Goal: Transaction & Acquisition: Purchase product/service

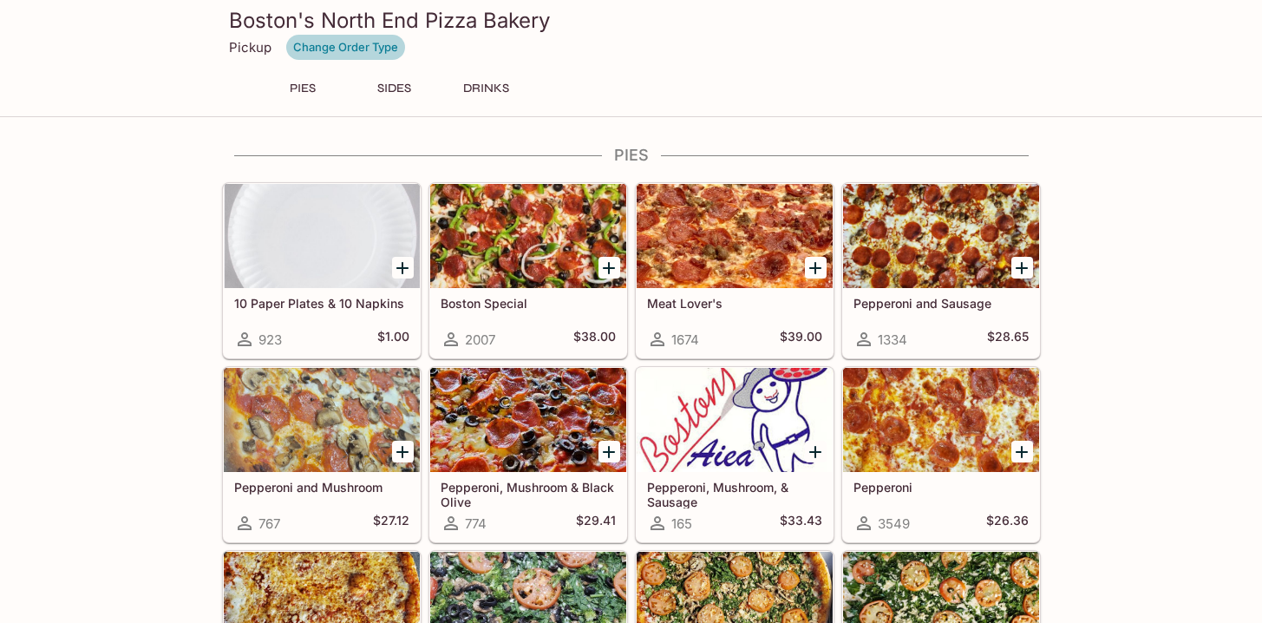
click at [339, 41] on button "Change Order Type" at bounding box center [345, 47] width 121 height 27
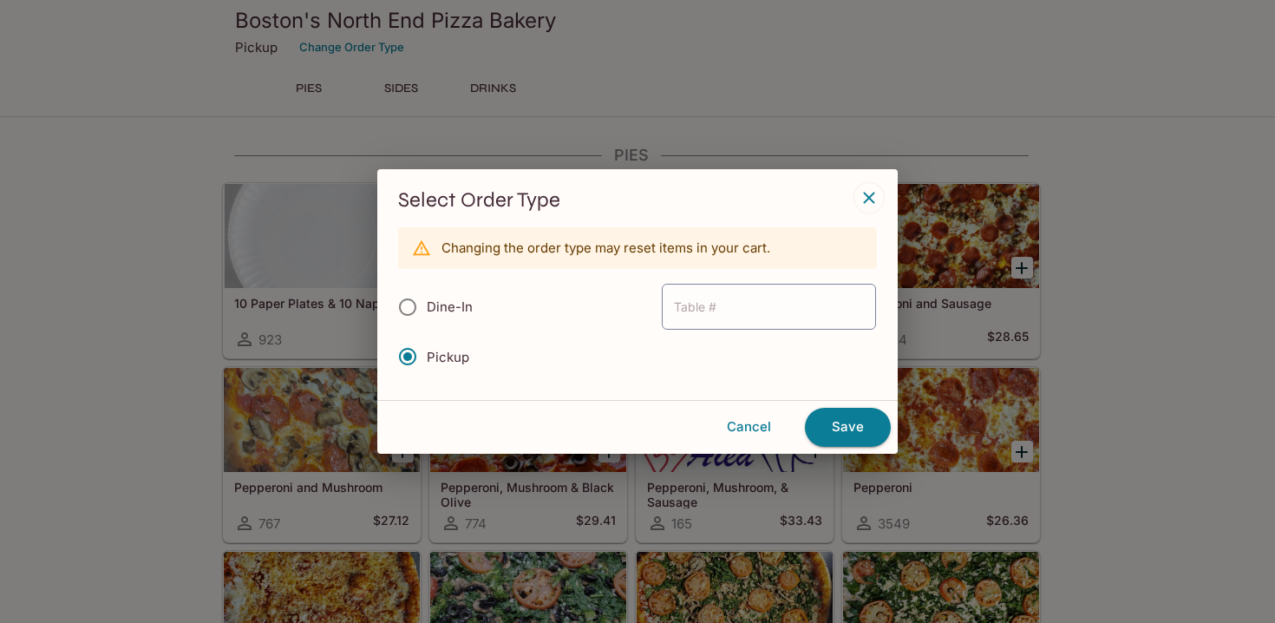
click at [873, 193] on icon "button" at bounding box center [868, 198] width 11 height 11
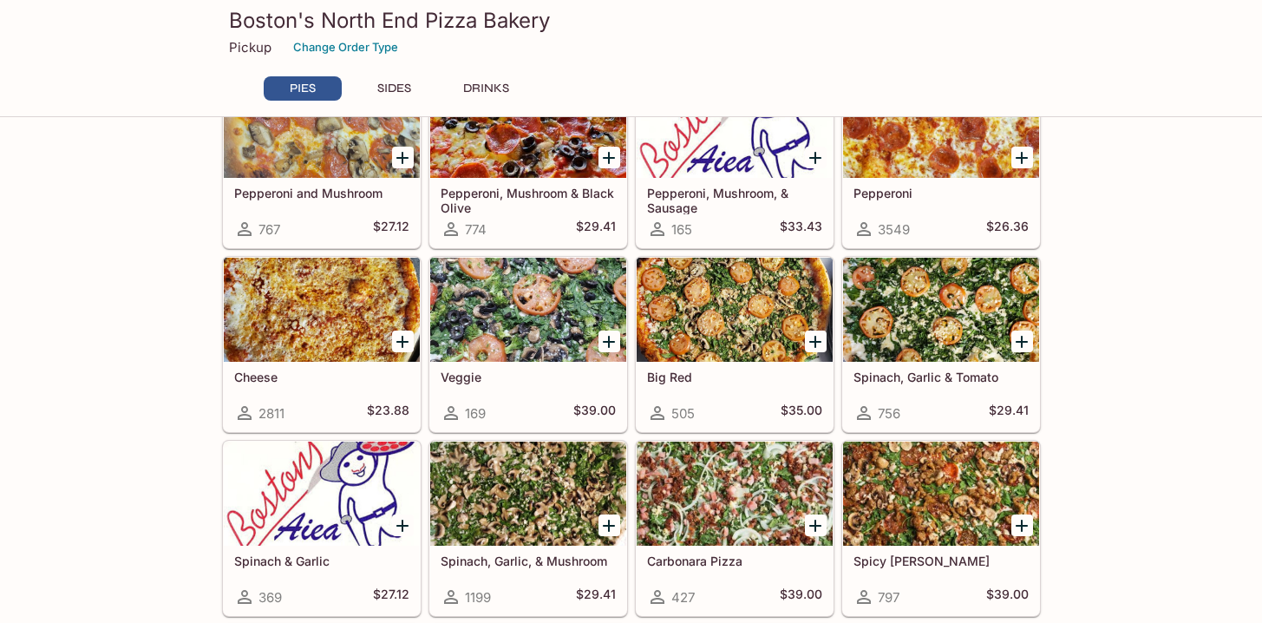
scroll to position [306, 0]
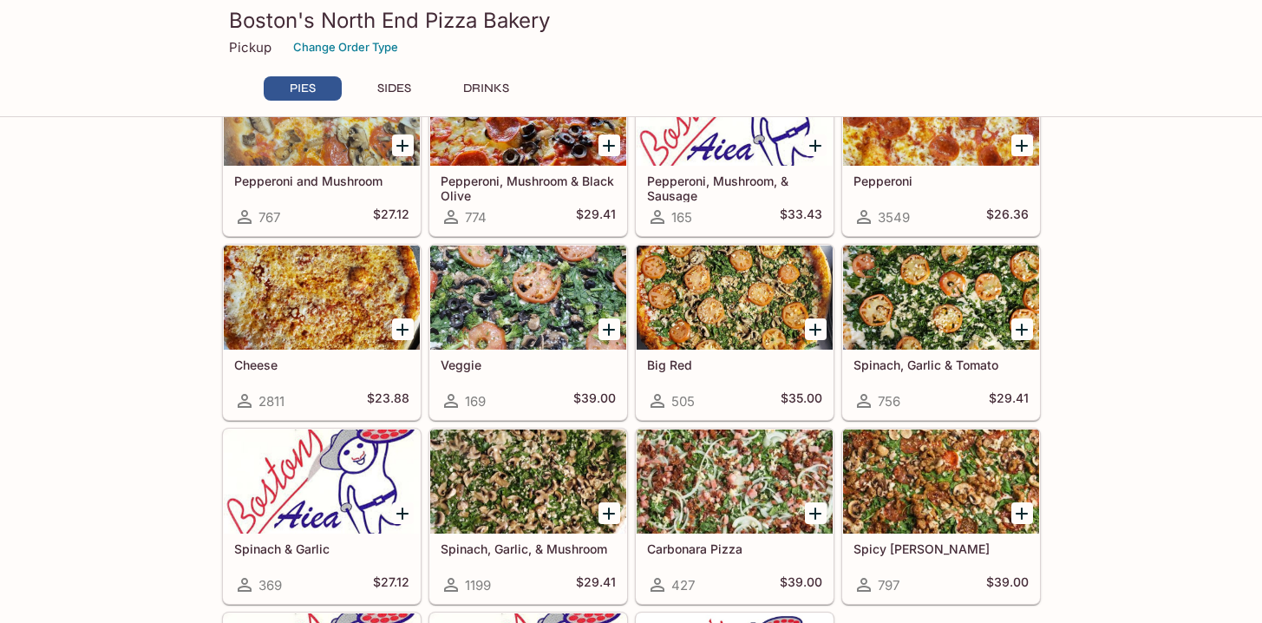
click at [673, 362] on h5 "Big Red" at bounding box center [734, 364] width 175 height 15
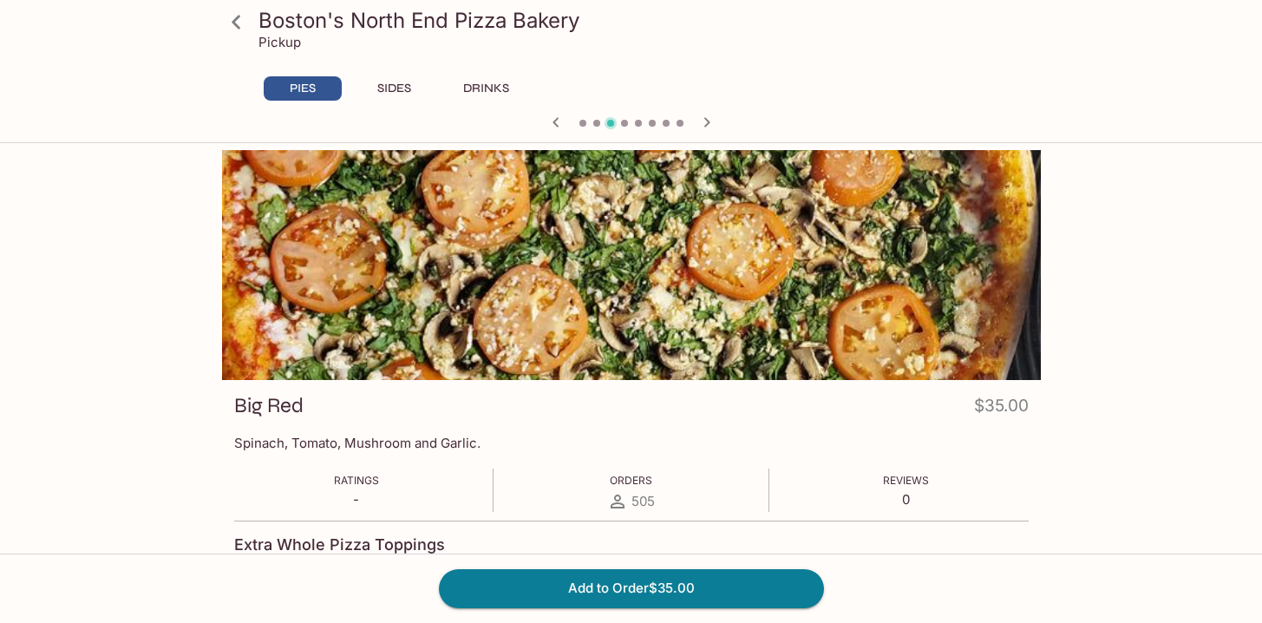
click at [241, 24] on icon at bounding box center [236, 22] width 30 height 30
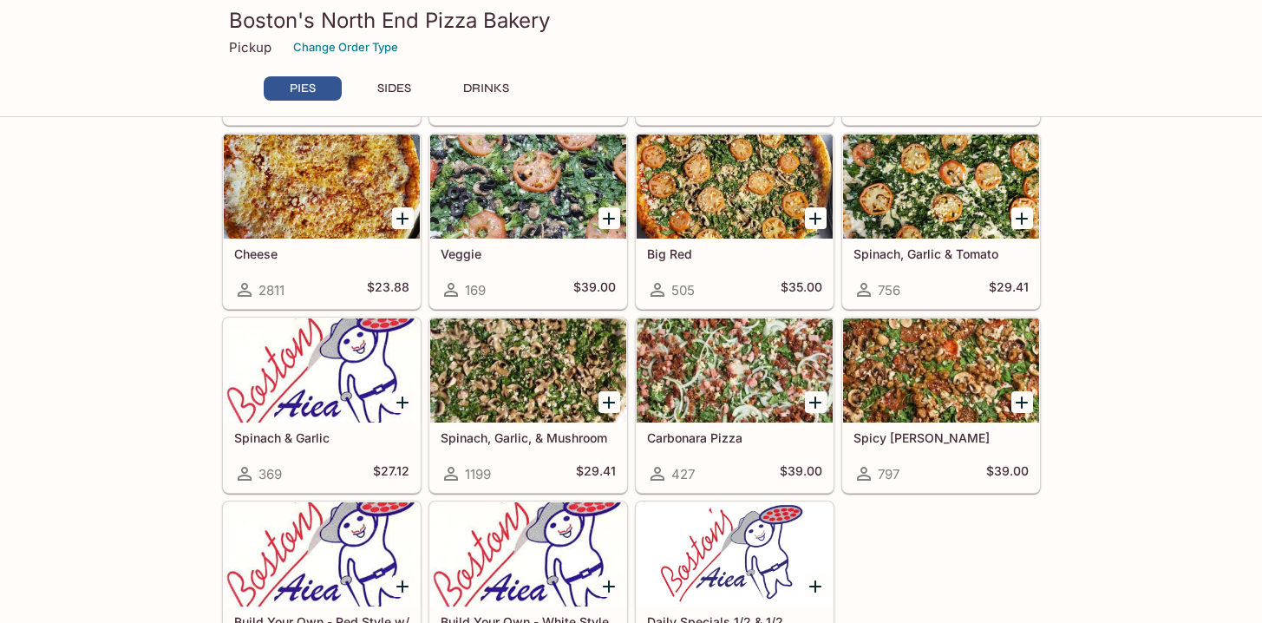
scroll to position [419, 0]
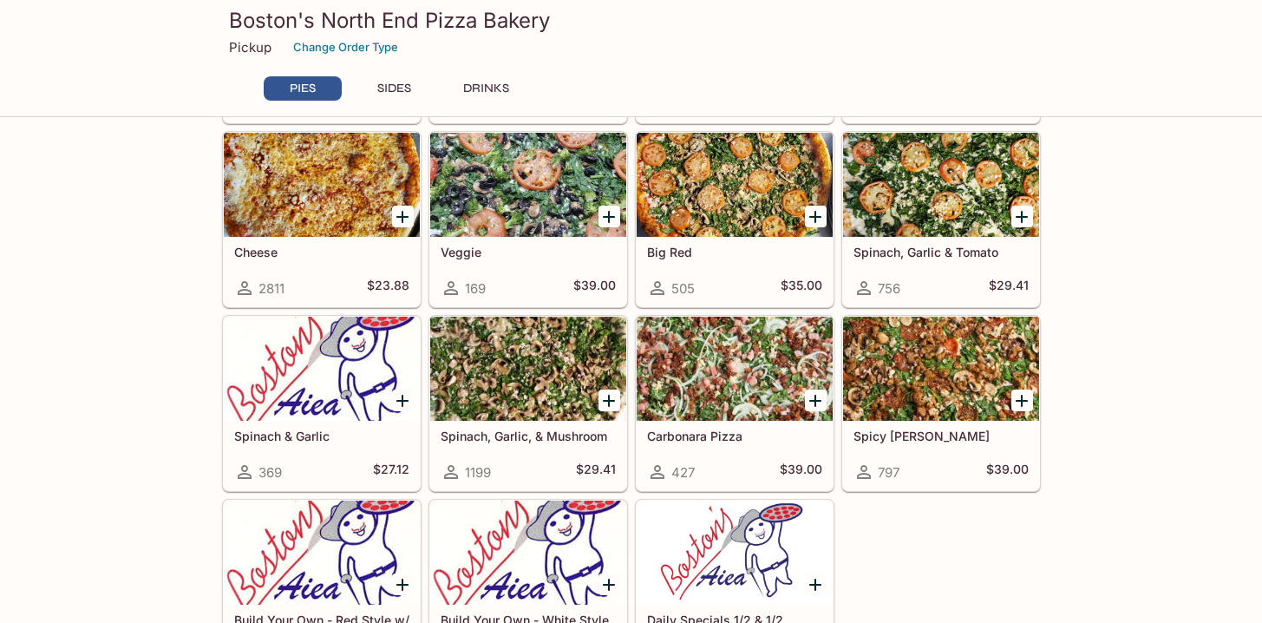
click at [815, 219] on icon "Add Big Red" at bounding box center [815, 217] width 12 height 12
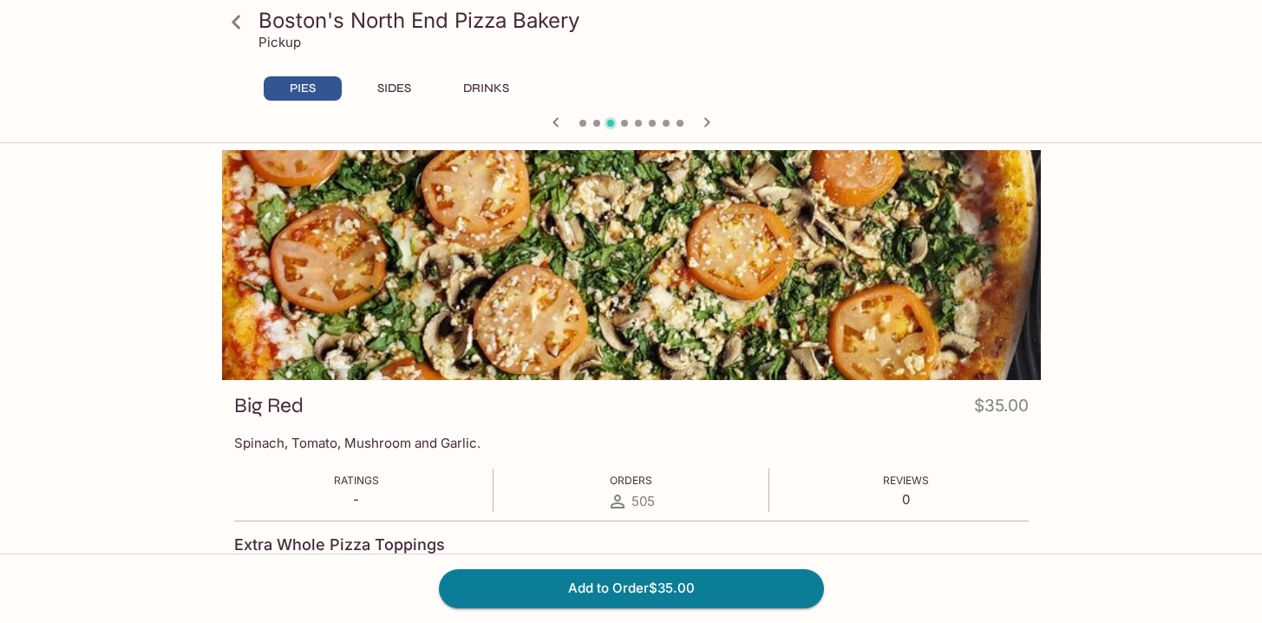
click at [235, 26] on icon at bounding box center [236, 22] width 30 height 30
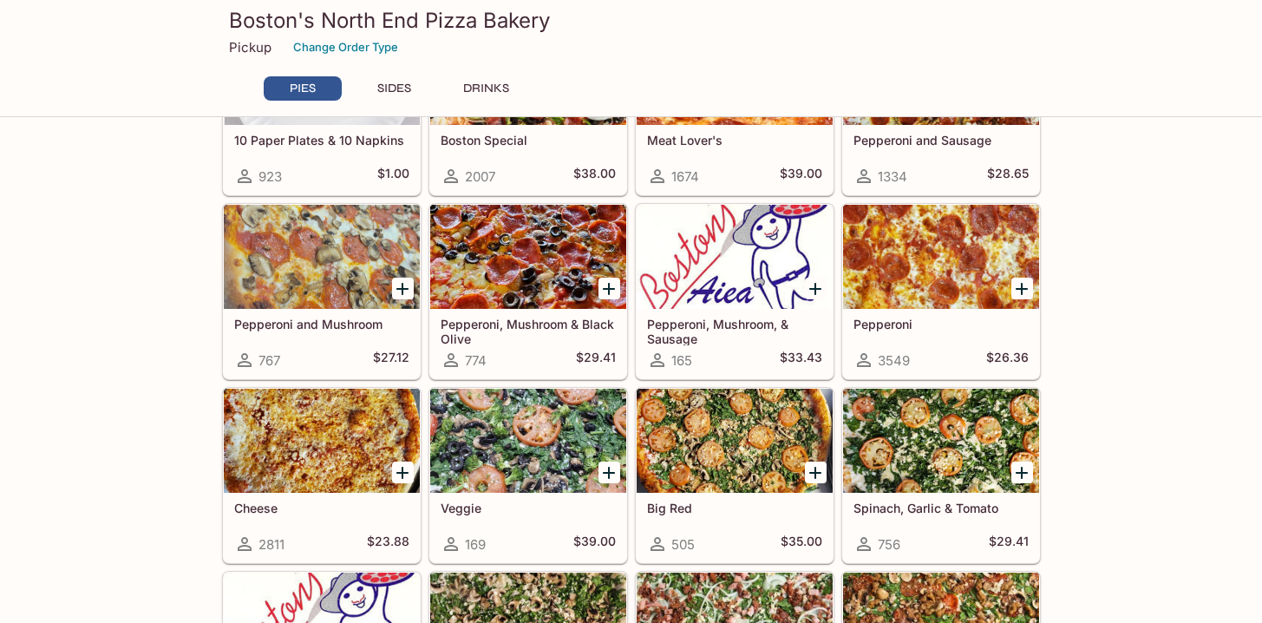
scroll to position [197, 0]
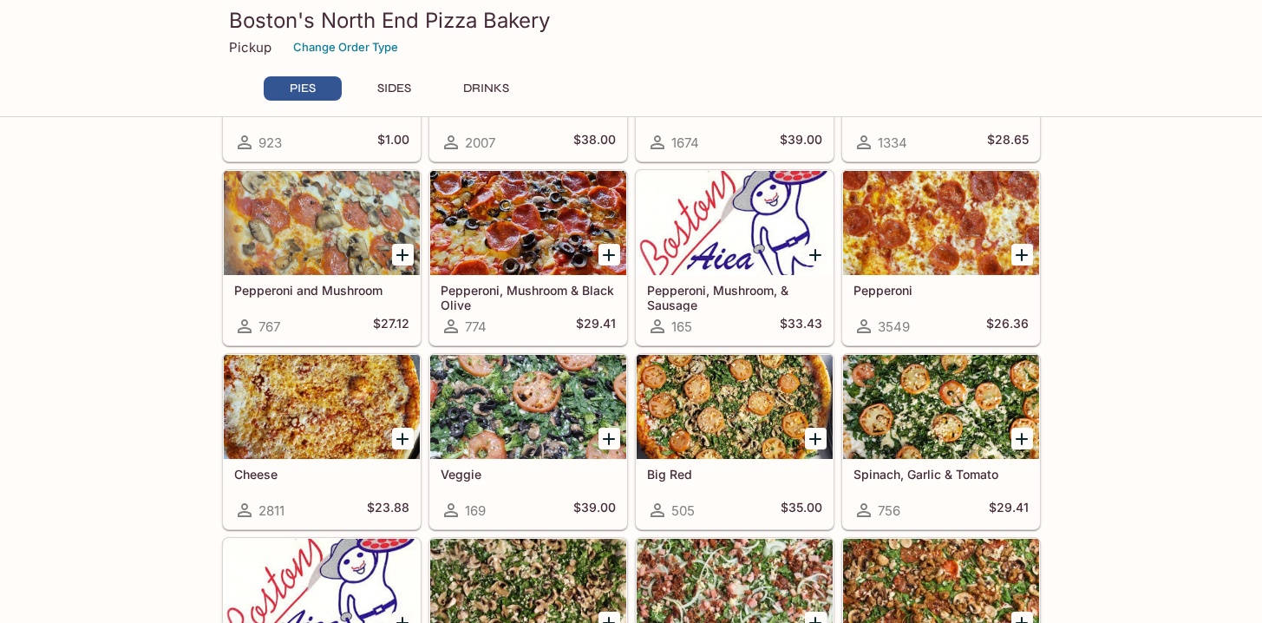
click at [815, 439] on icon "Add Big Red" at bounding box center [815, 439] width 12 height 12
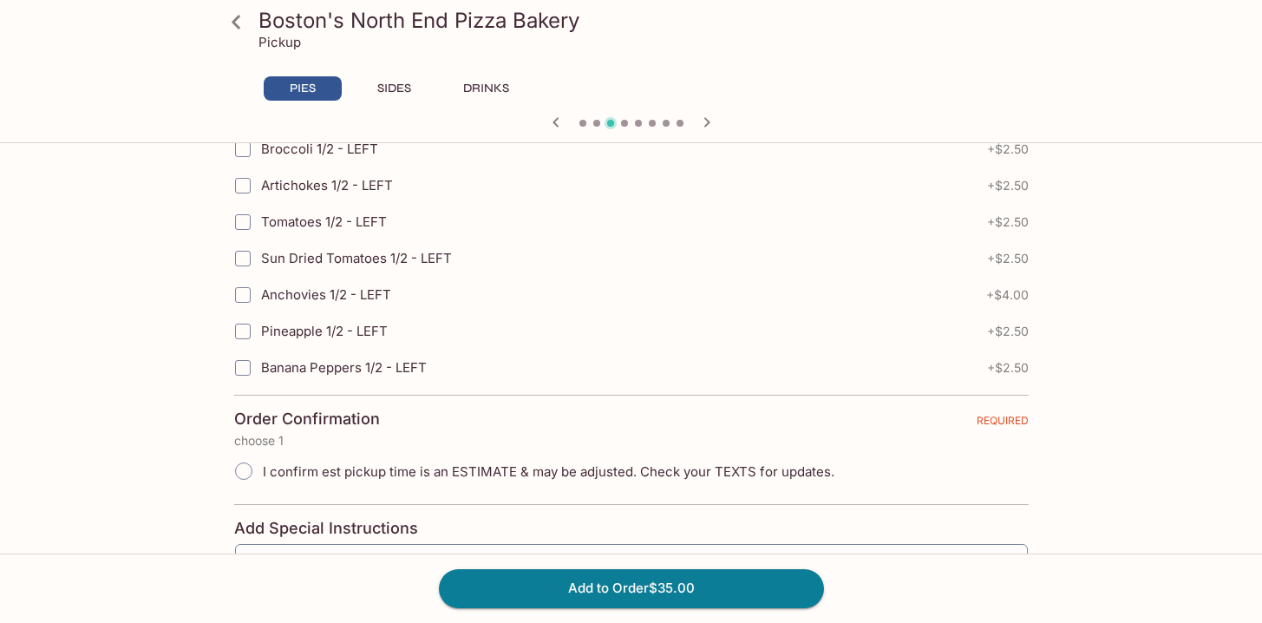
scroll to position [3982, 0]
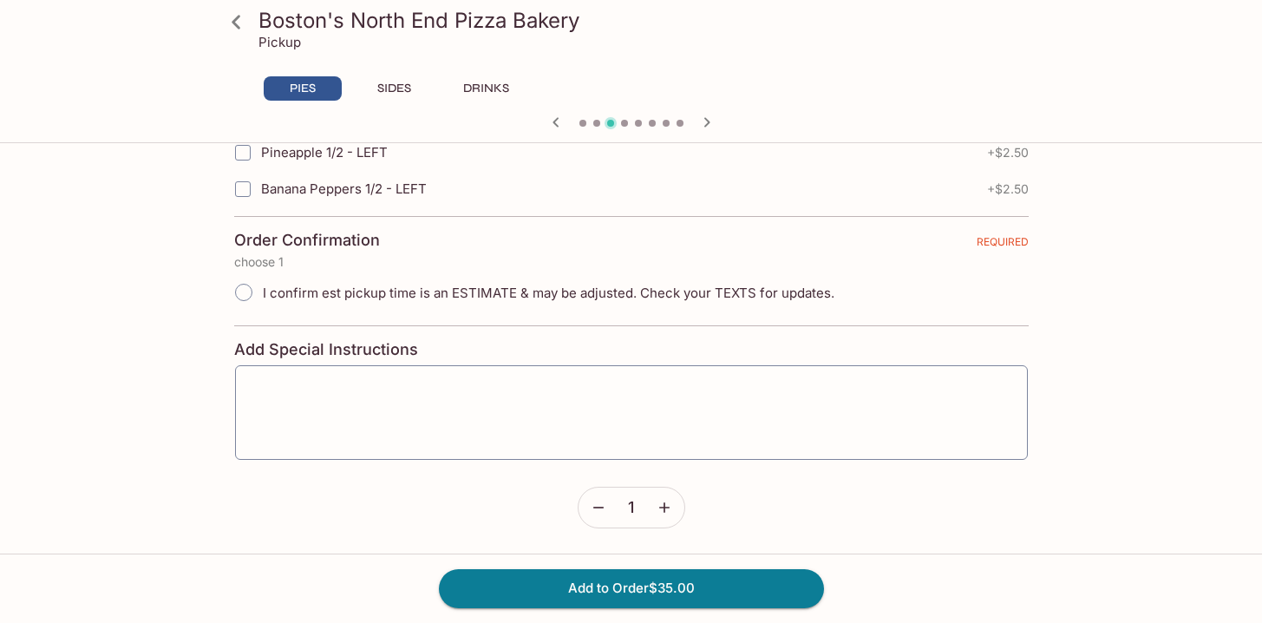
click at [485, 294] on span "I confirm est pickup time is an ESTIMATE & may be adjusted. Check your TEXTS fo…" at bounding box center [549, 293] width 572 height 16
click at [262, 294] on input "I confirm est pickup time is an ESTIMATE & may be adjusted. Check your TEXTS fo…" at bounding box center [244, 292] width 36 height 36
radio input "true"
click at [485, 294] on span "I confirm est pickup time is an ESTIMATE & may be adjusted. Check your TEXTS fo…" at bounding box center [549, 293] width 572 height 16
click at [262, 294] on input "I confirm est pickup time is an ESTIMATE & may be adjusted. Check your TEXTS fo…" at bounding box center [244, 292] width 36 height 36
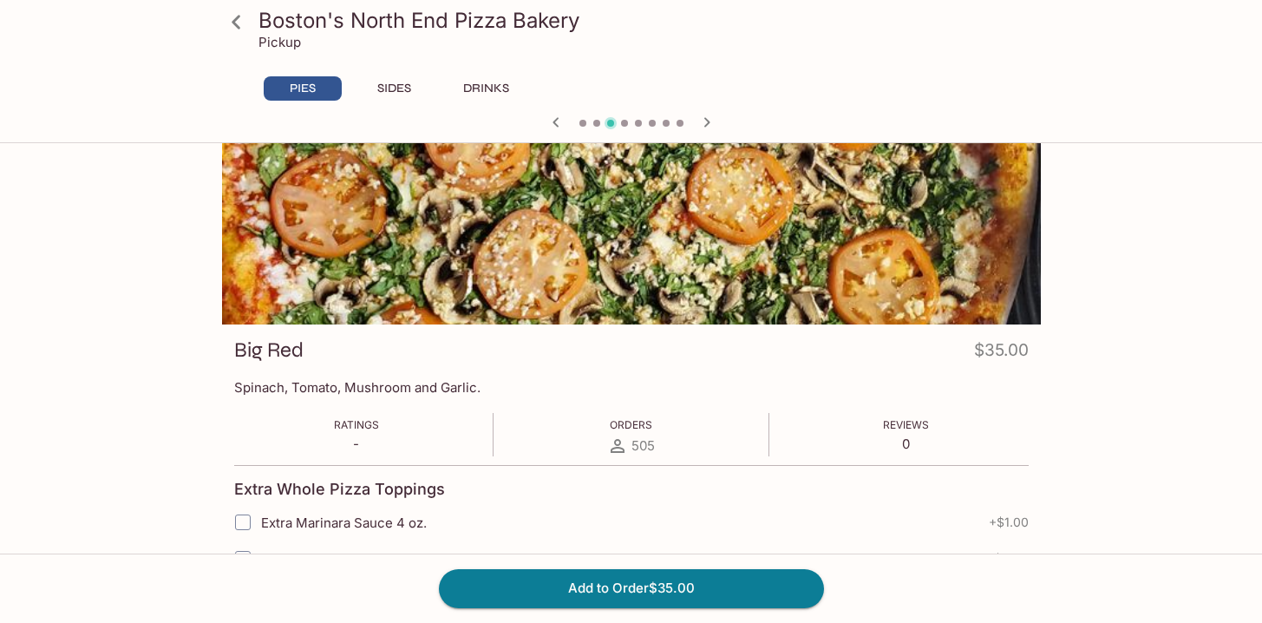
scroll to position [0, 0]
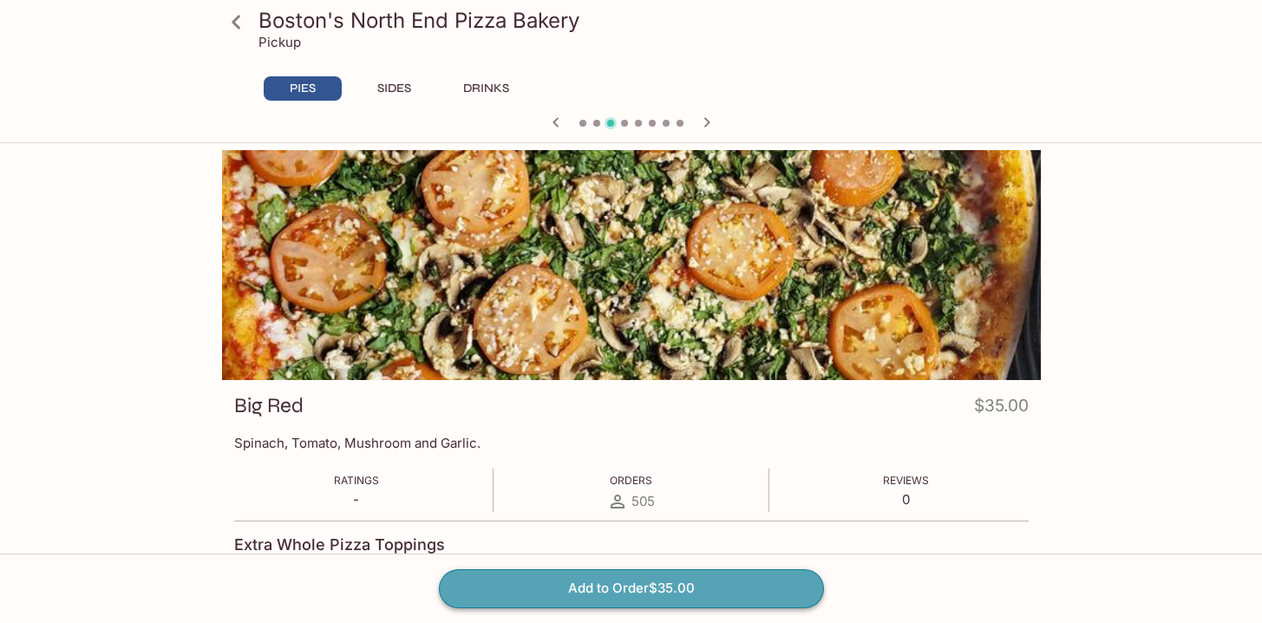
click at [608, 593] on button "Add to Order $35.00" at bounding box center [631, 588] width 385 height 38
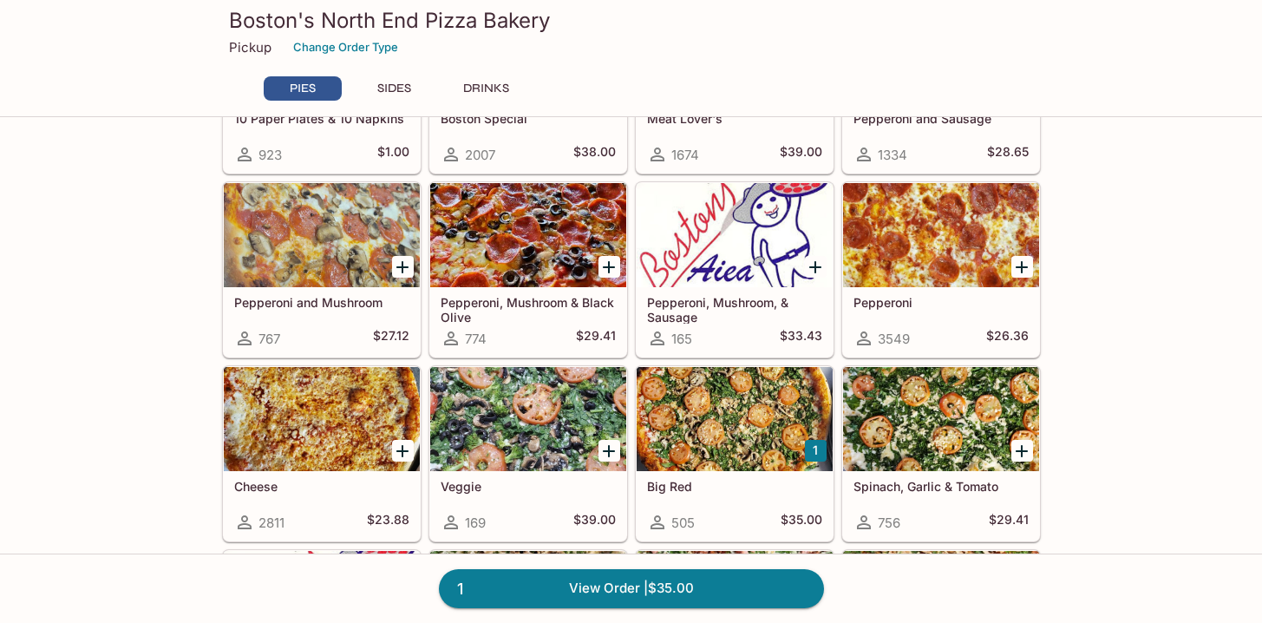
scroll to position [175, 0]
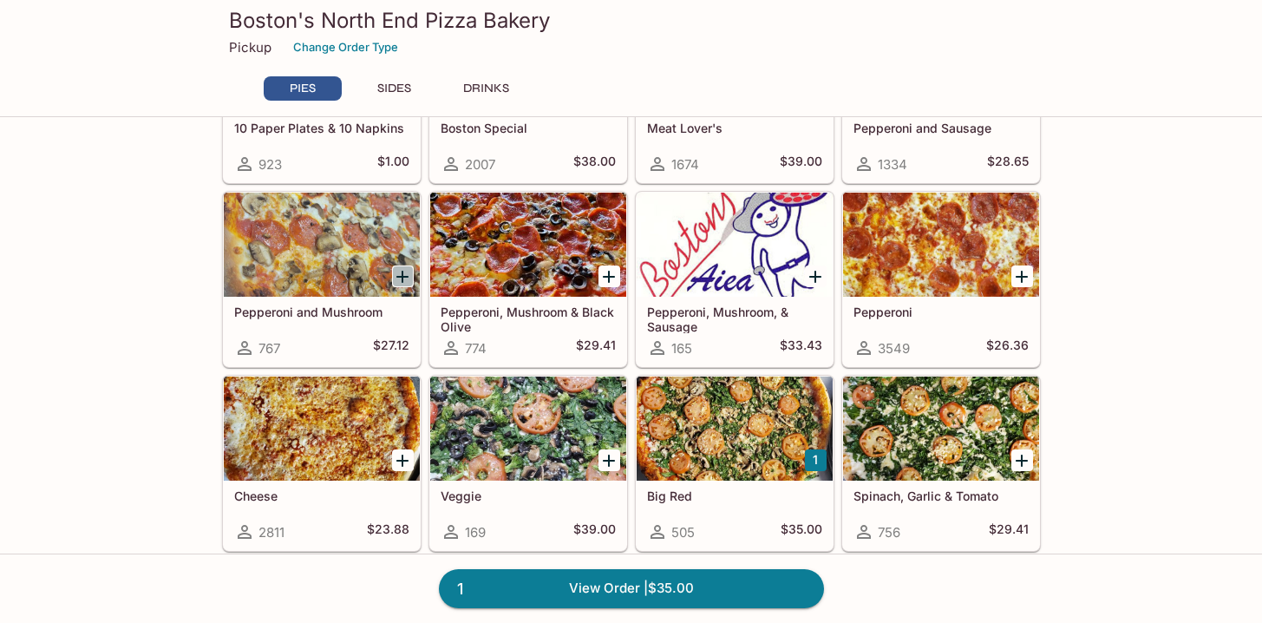
click at [402, 278] on icon "Add Pepperoni and Mushroom" at bounding box center [402, 277] width 12 height 12
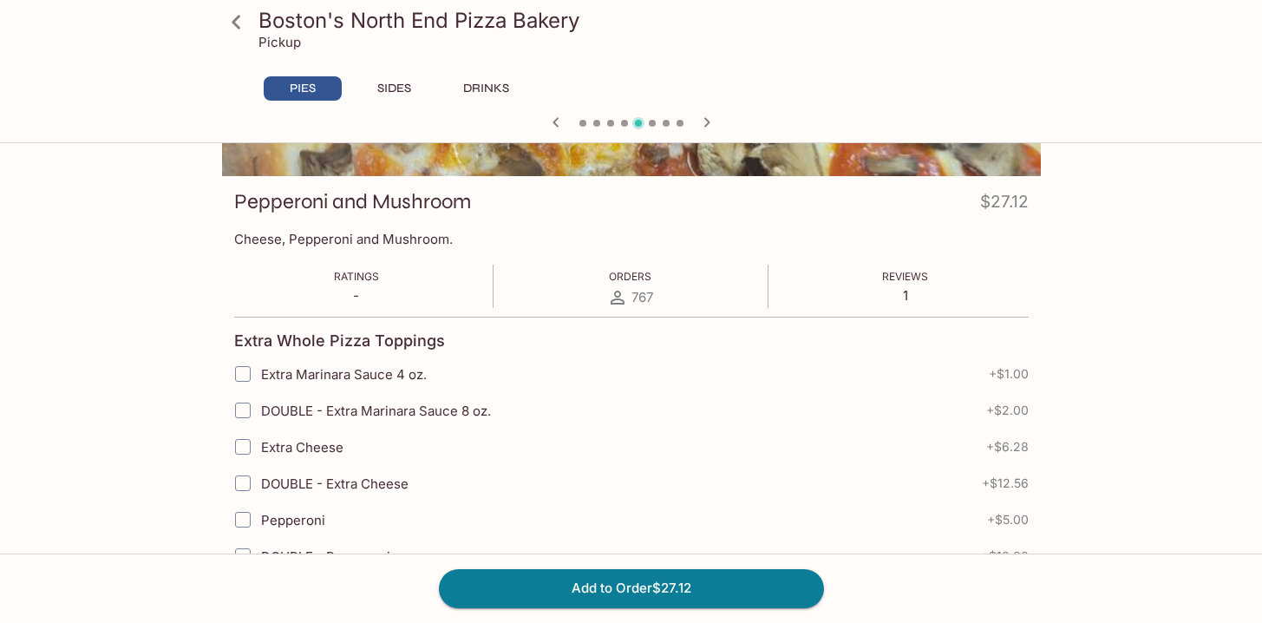
scroll to position [285, 0]
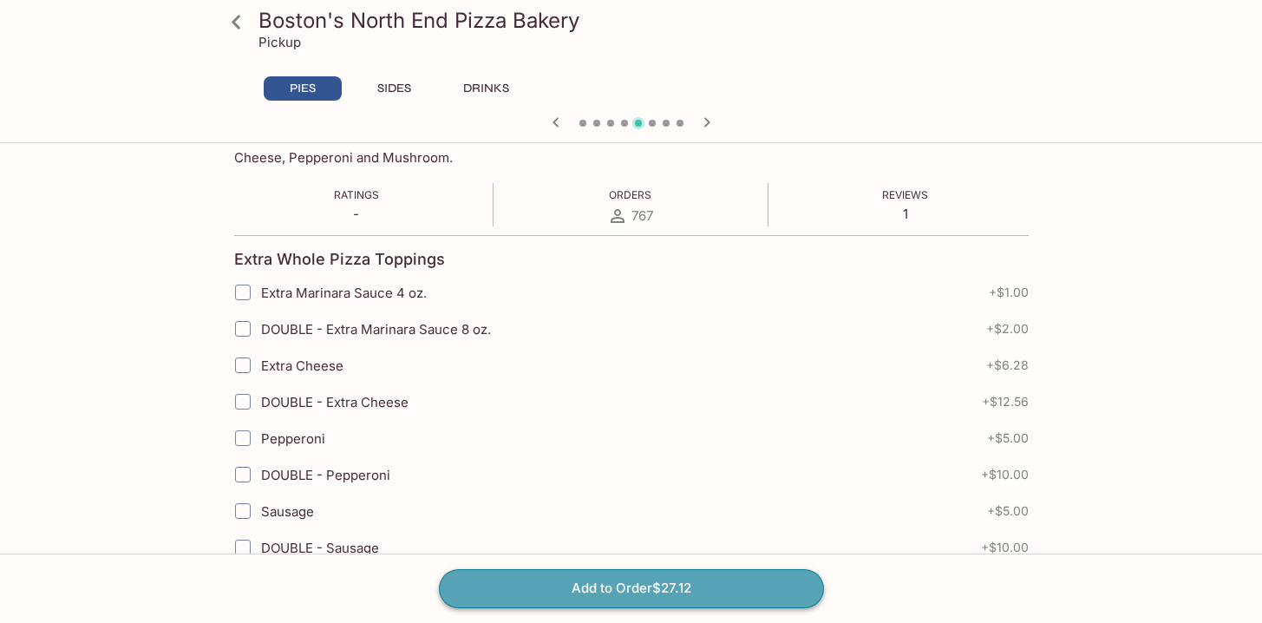
click at [605, 582] on button "Add to Order $27.12" at bounding box center [631, 588] width 385 height 38
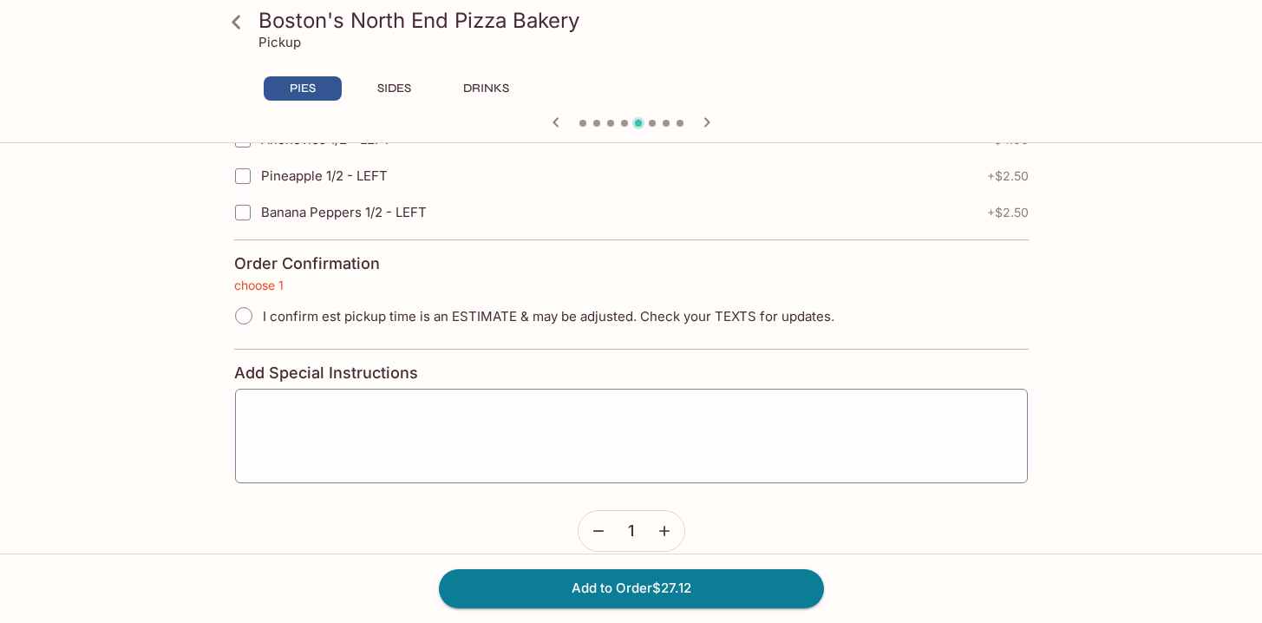
scroll to position [3969, 0]
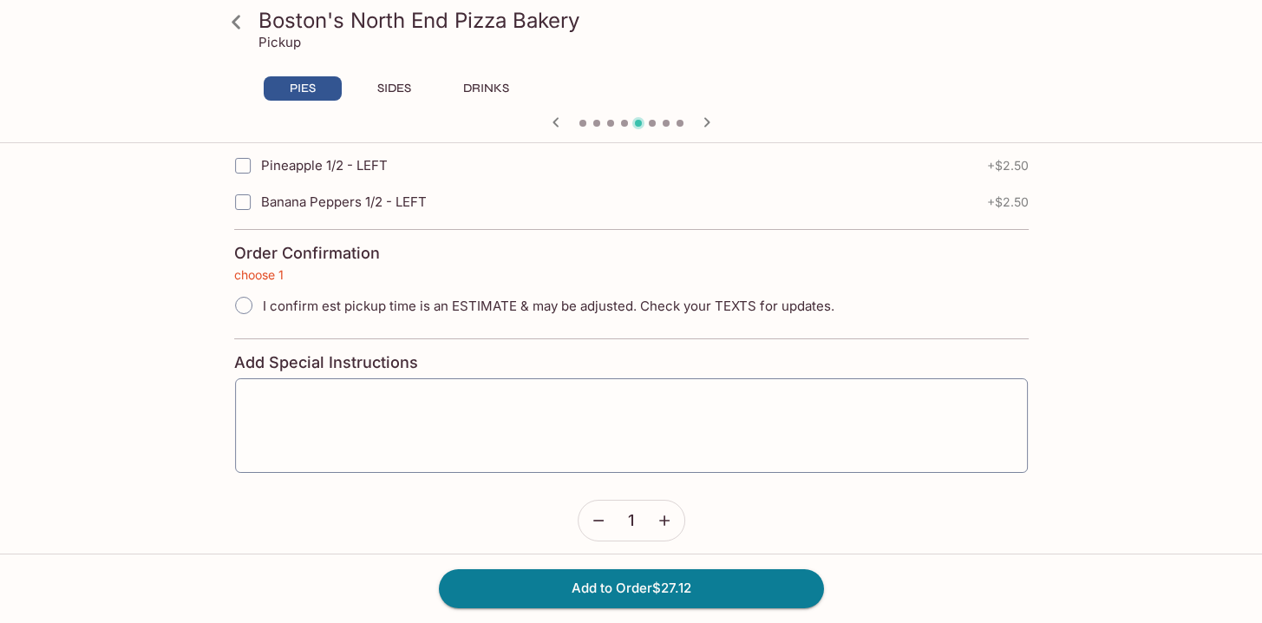
click at [577, 308] on span "I confirm est pickup time is an ESTIMATE & may be adjusted. Check your TEXTS fo…" at bounding box center [549, 306] width 572 height 16
click at [566, 308] on span "I confirm est pickup time is an ESTIMATE & may be adjusted. Check your TEXTS fo…" at bounding box center [549, 306] width 572 height 16
click at [262, 308] on input "I confirm est pickup time is an ESTIMATE & may be adjusted. Check your TEXTS fo…" at bounding box center [244, 305] width 36 height 36
radio input "true"
click at [595, 575] on button "Add to Order $28.65" at bounding box center [631, 588] width 385 height 38
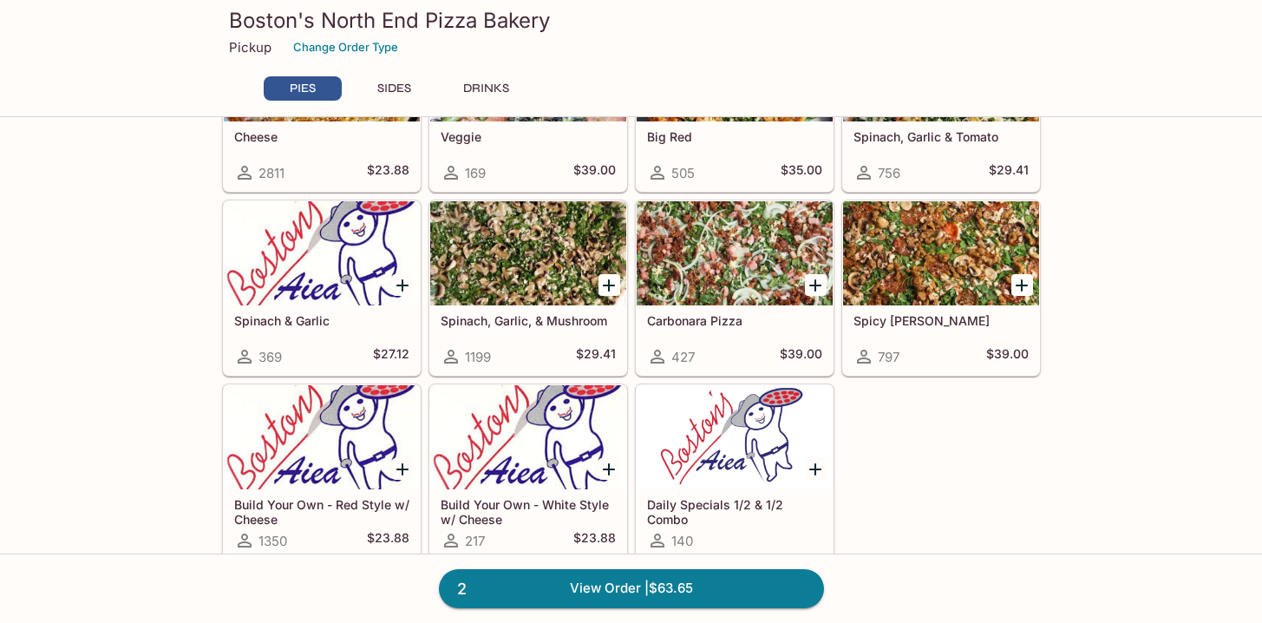
scroll to position [206, 0]
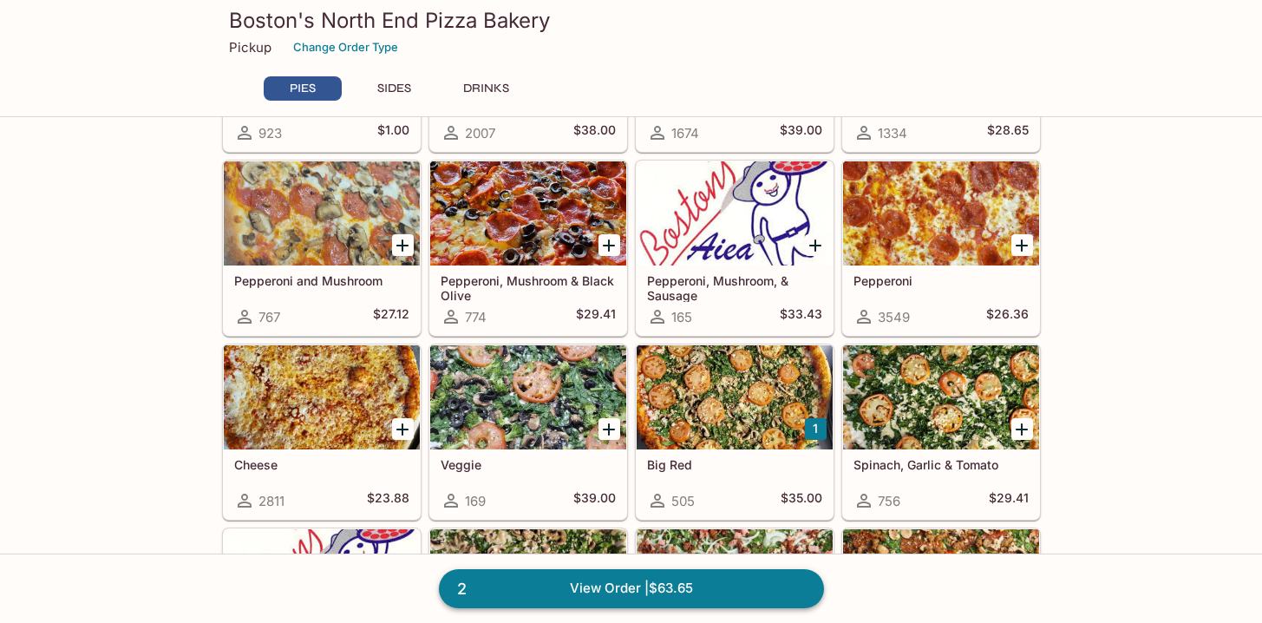
click at [629, 583] on link "2 View Order | $63.65" at bounding box center [631, 588] width 385 height 38
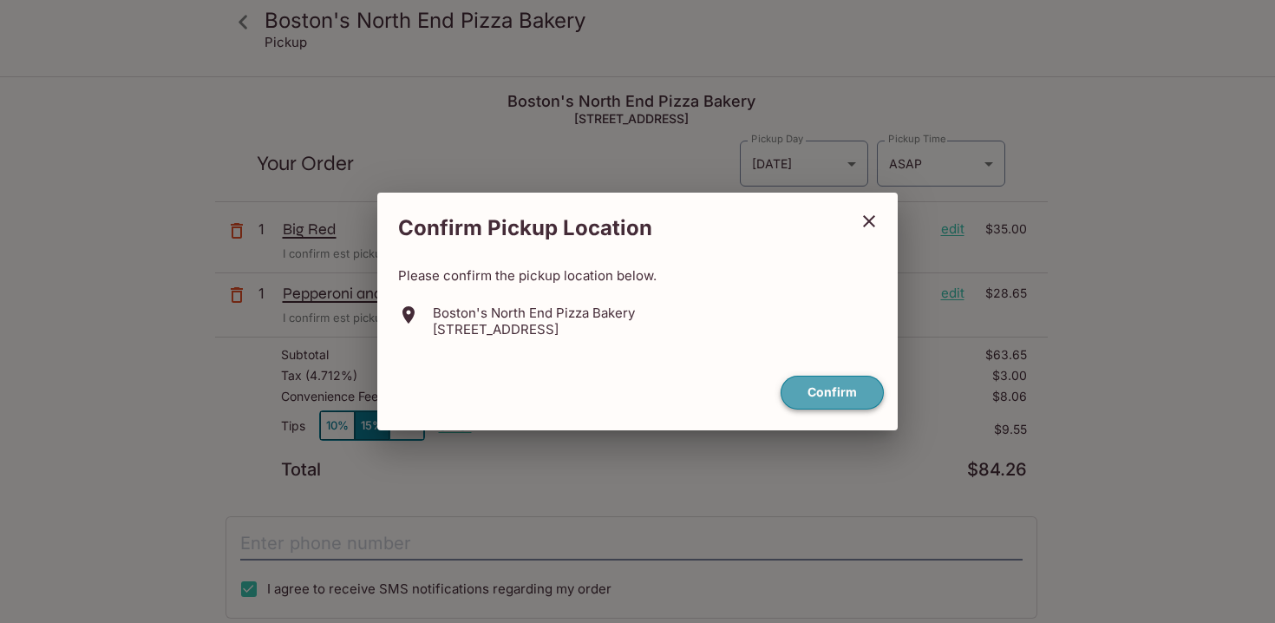
click at [822, 385] on button "Confirm" at bounding box center [832, 393] width 103 height 34
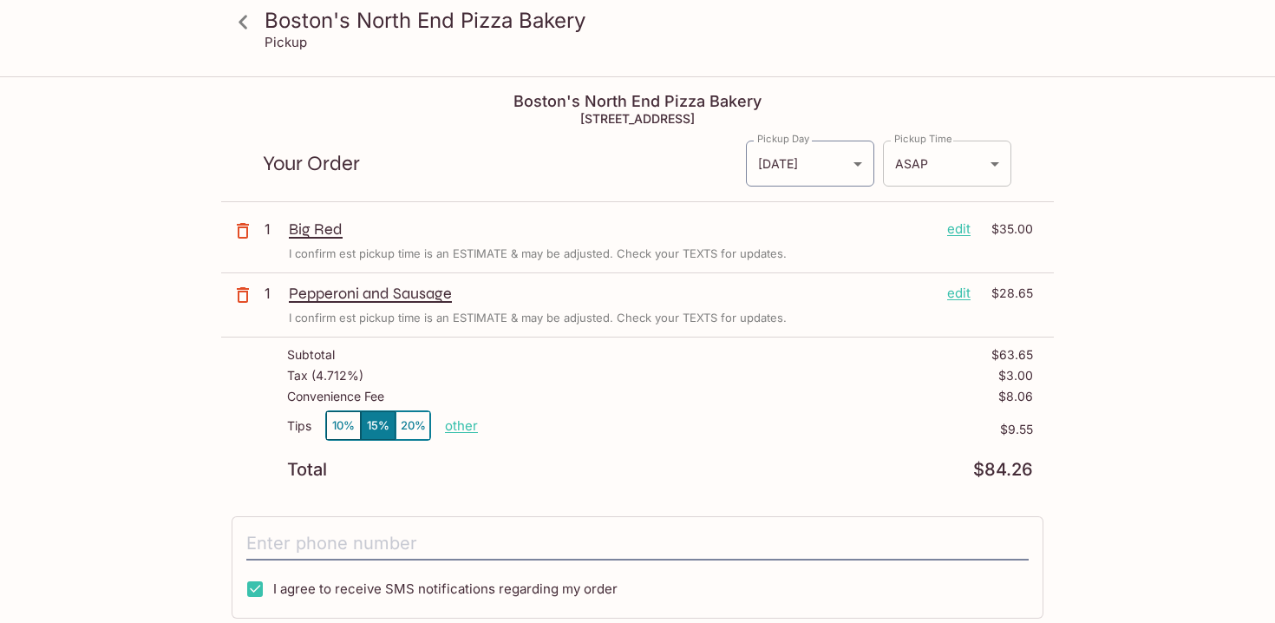
click at [925, 174] on body "Boston's North End Pizza Bakery Pickup Boston's North End Pizza Bakery [STREET_…" at bounding box center [637, 389] width 1275 height 623
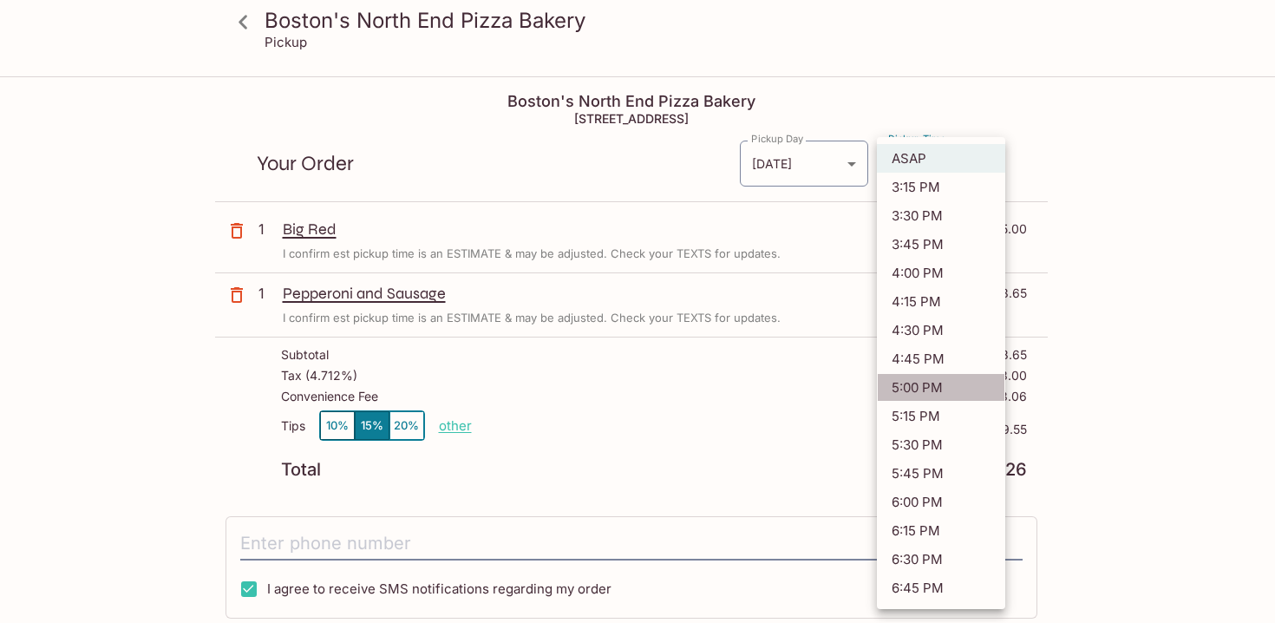
click at [945, 389] on li "5:00 PM" at bounding box center [941, 387] width 128 height 29
type input "[DATE]T03:00:08.000000Z"
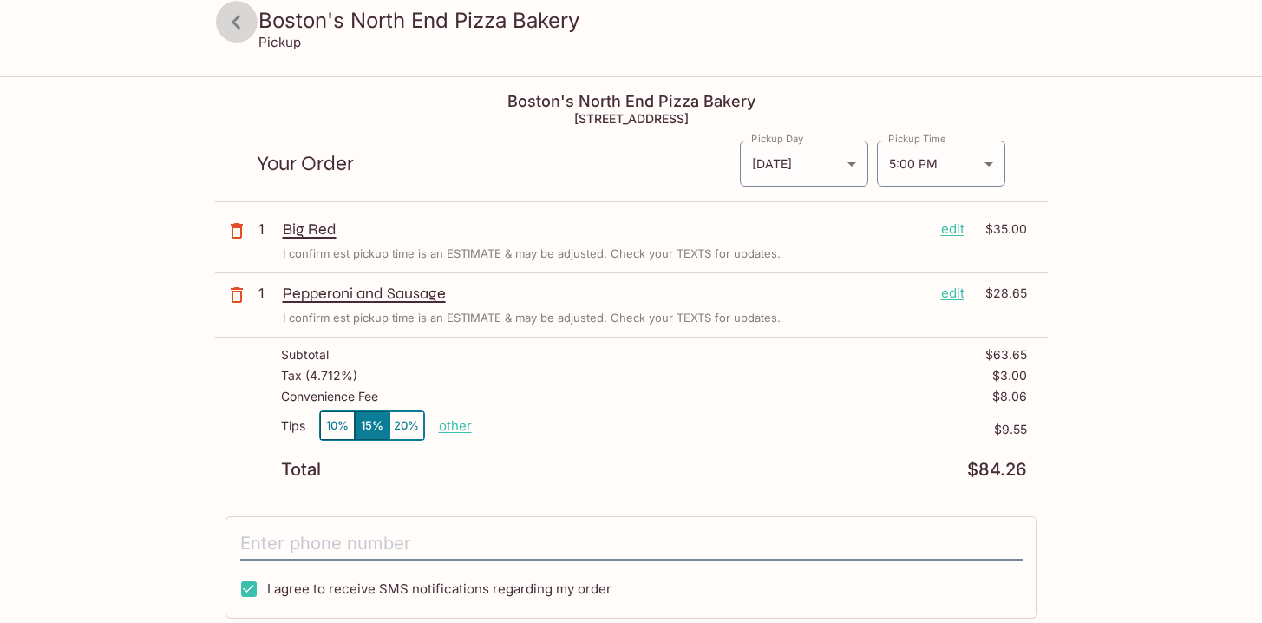
click at [239, 28] on icon at bounding box center [236, 22] width 9 height 14
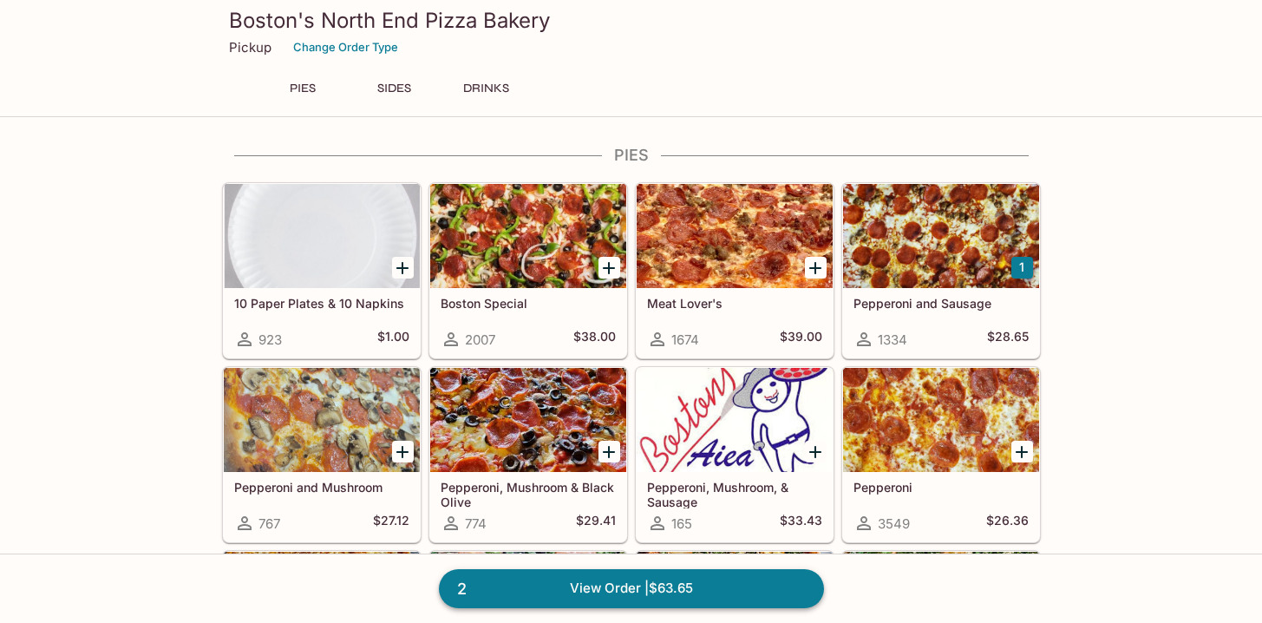
click at [595, 585] on link "2 View Order | $63.65" at bounding box center [631, 588] width 385 height 38
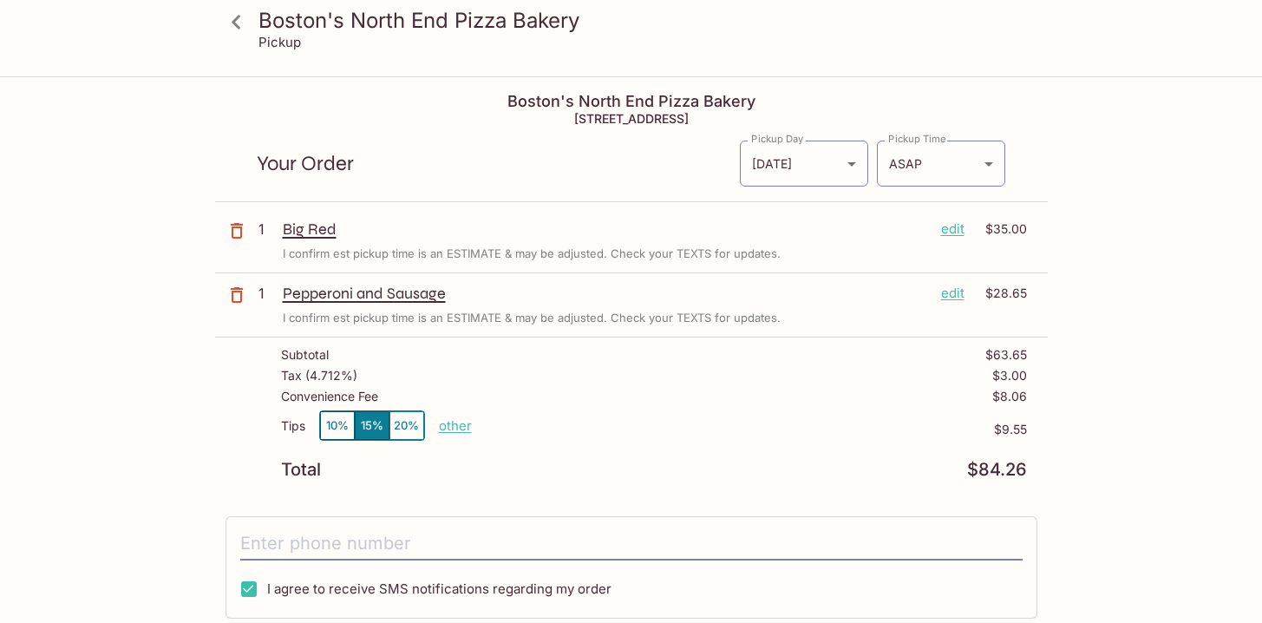
type input "[DATE]T03:00:08.000000Z"
click at [240, 229] on icon "button" at bounding box center [237, 231] width 12 height 16
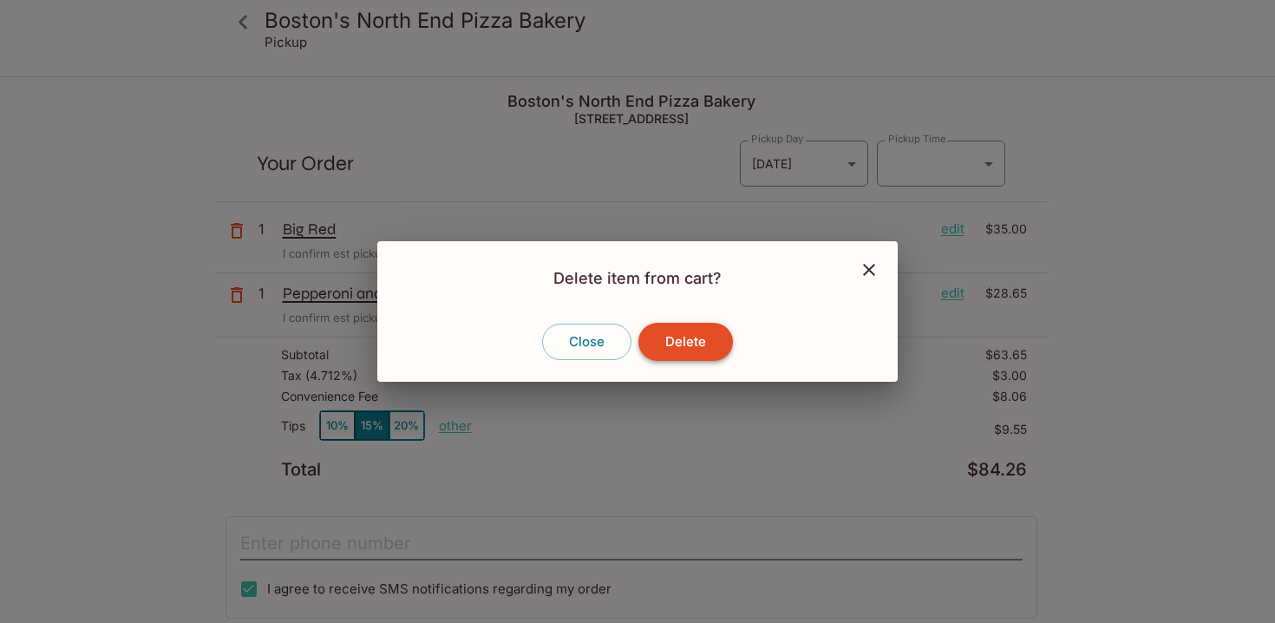
click at [659, 333] on button "Delete" at bounding box center [685, 342] width 95 height 38
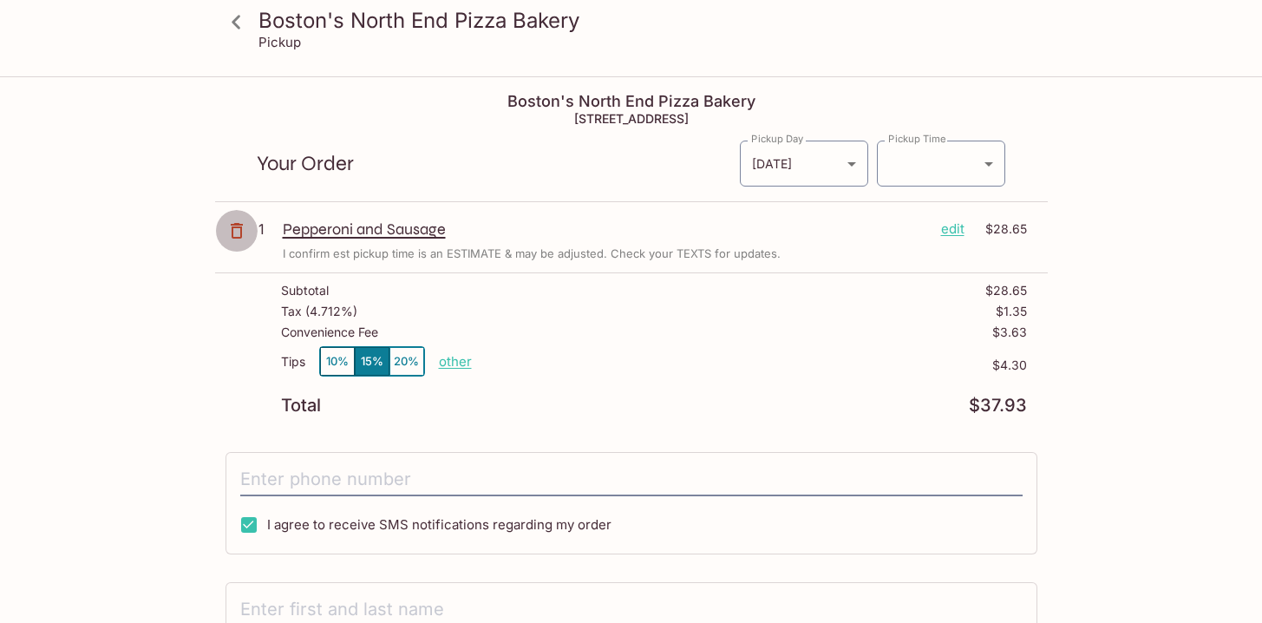
click at [232, 236] on icon "button" at bounding box center [236, 230] width 21 height 21
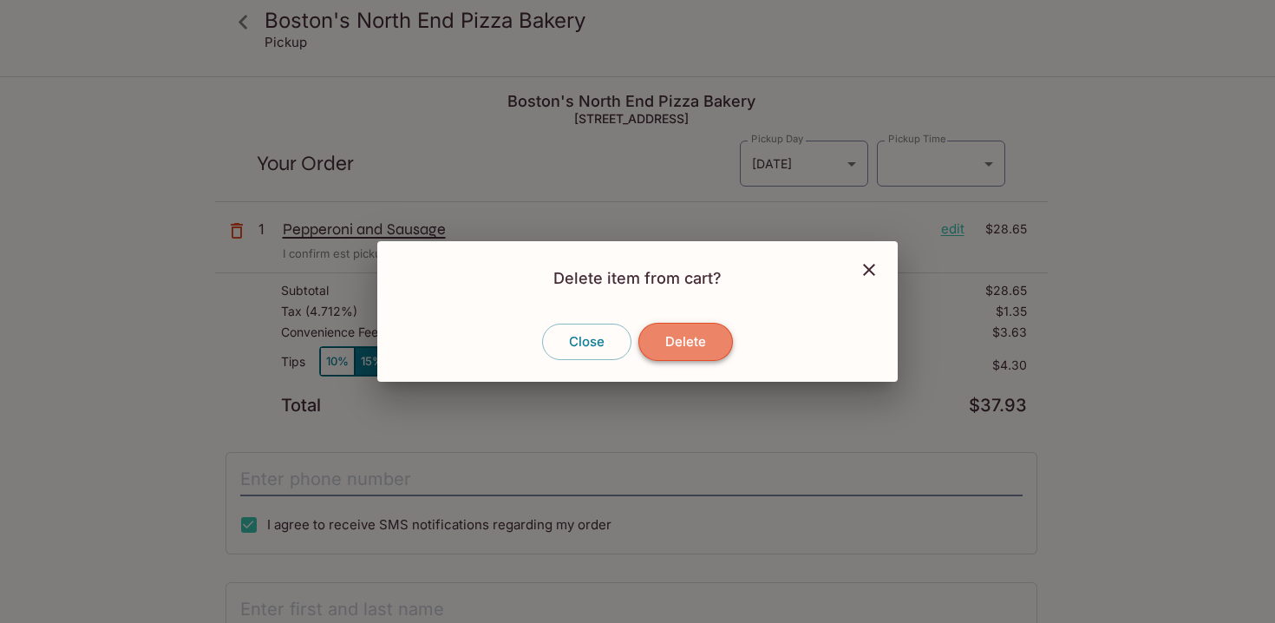
click at [677, 343] on button "Delete" at bounding box center [685, 342] width 95 height 38
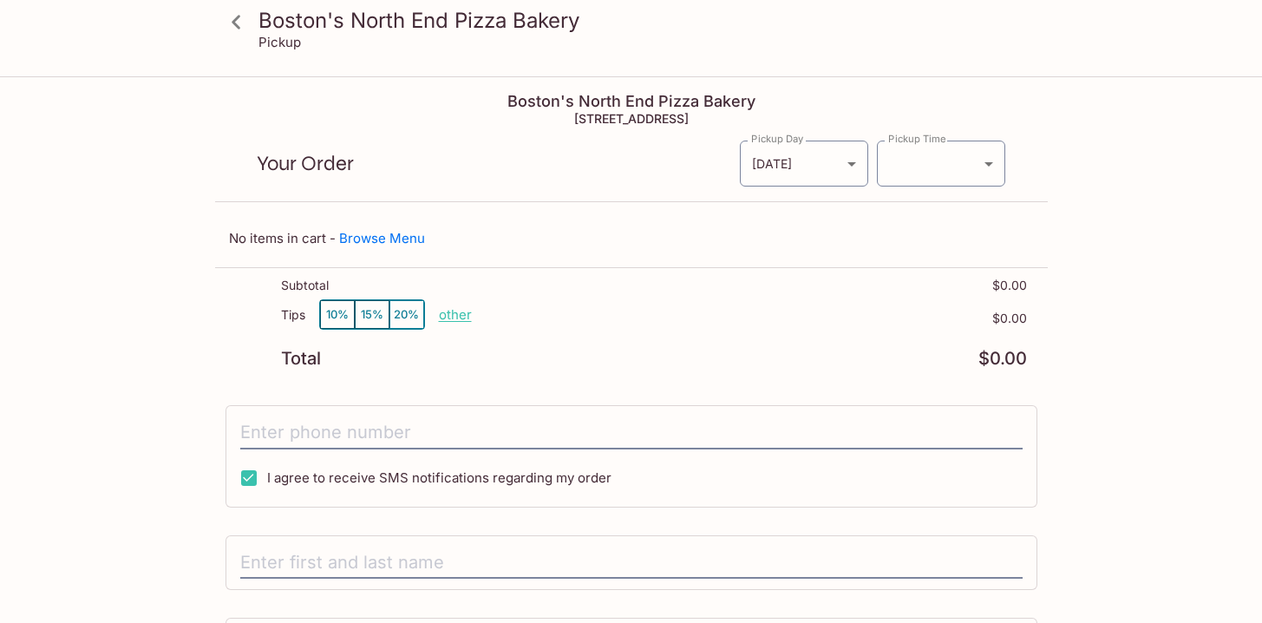
click at [233, 33] on icon at bounding box center [236, 22] width 30 height 30
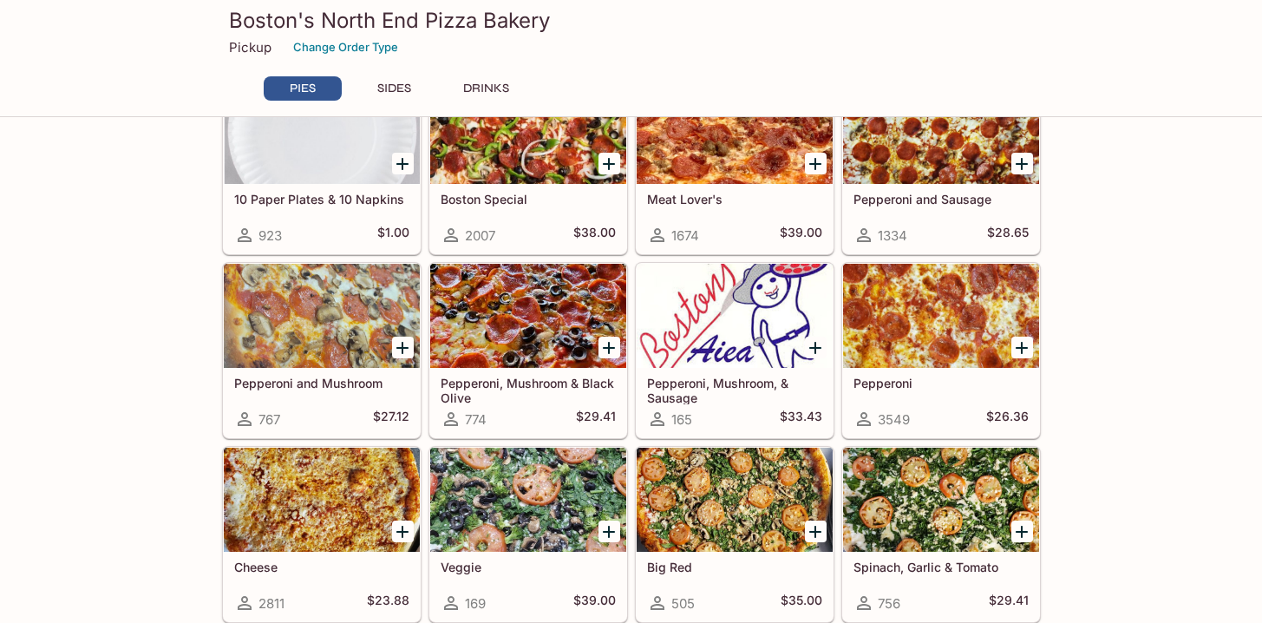
scroll to position [139, 0]
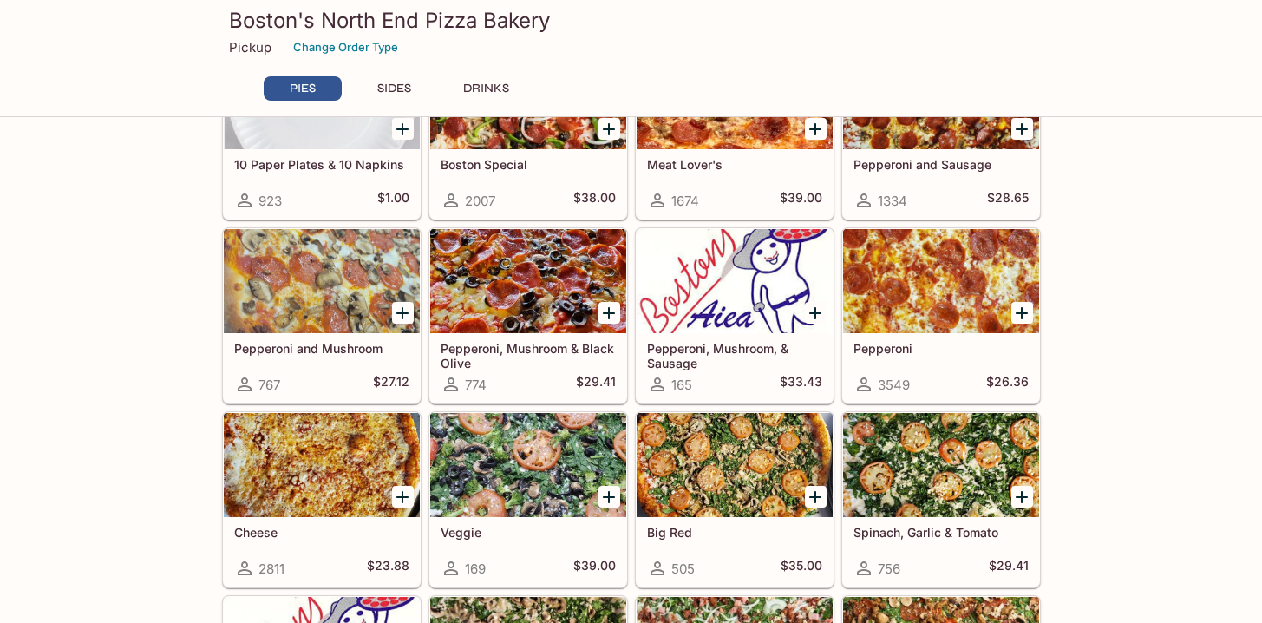
click at [741, 479] on div at bounding box center [735, 465] width 196 height 104
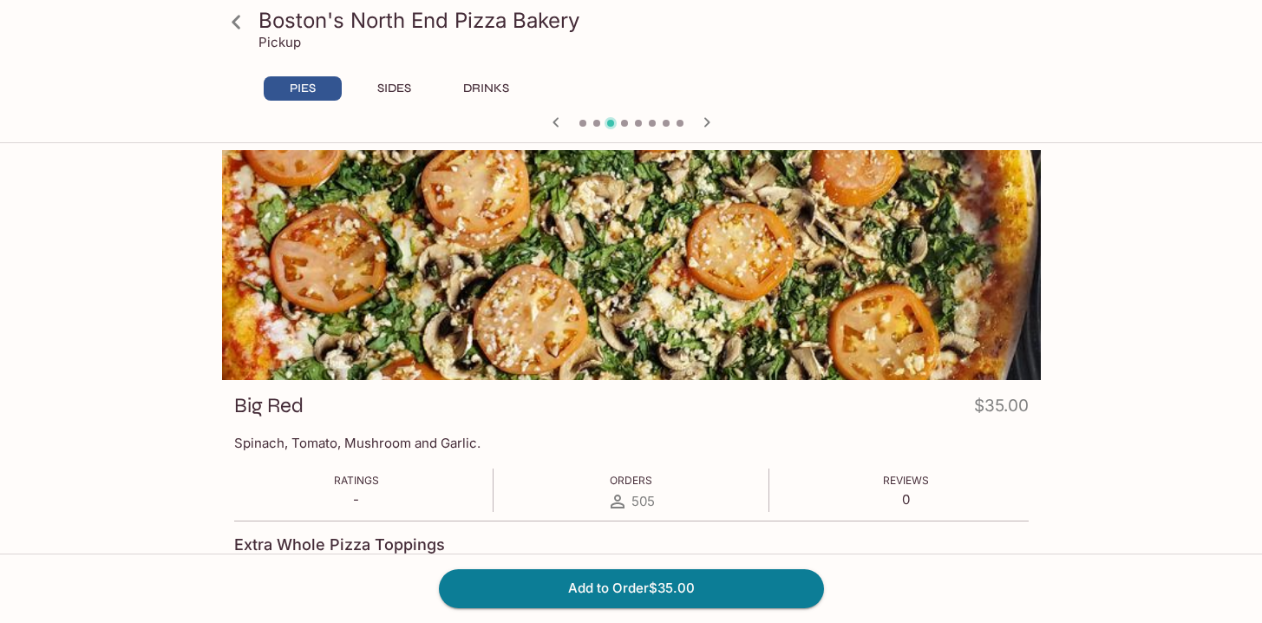
click at [232, 14] on icon at bounding box center [236, 22] width 30 height 30
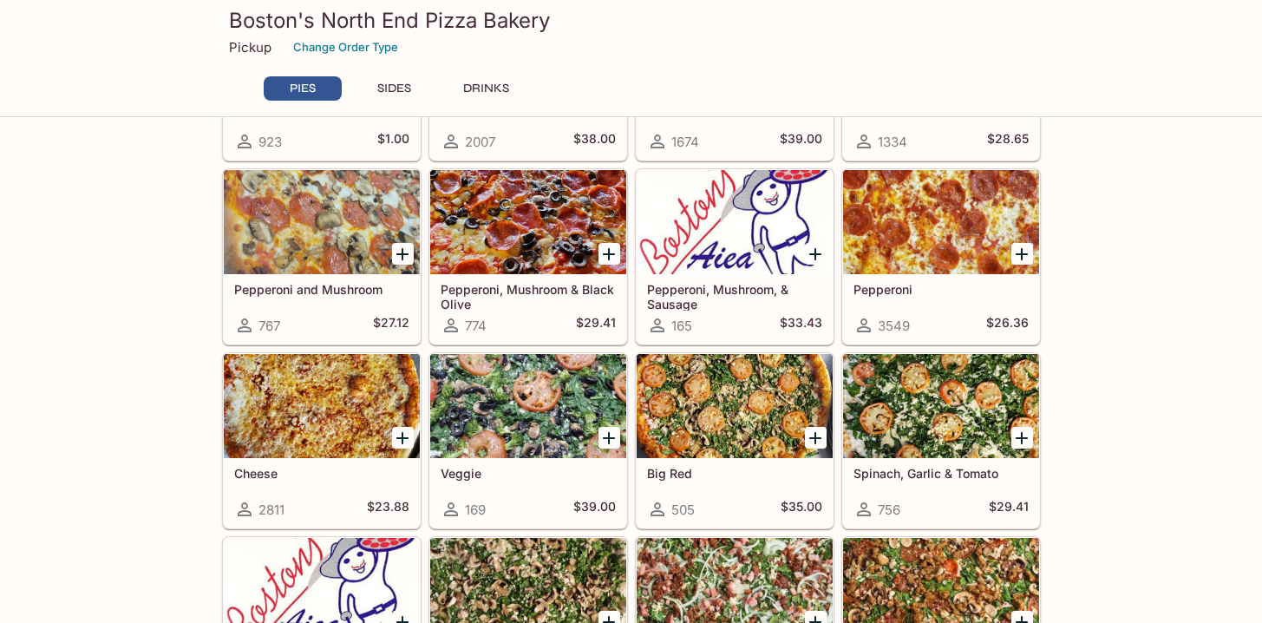
scroll to position [195, 0]
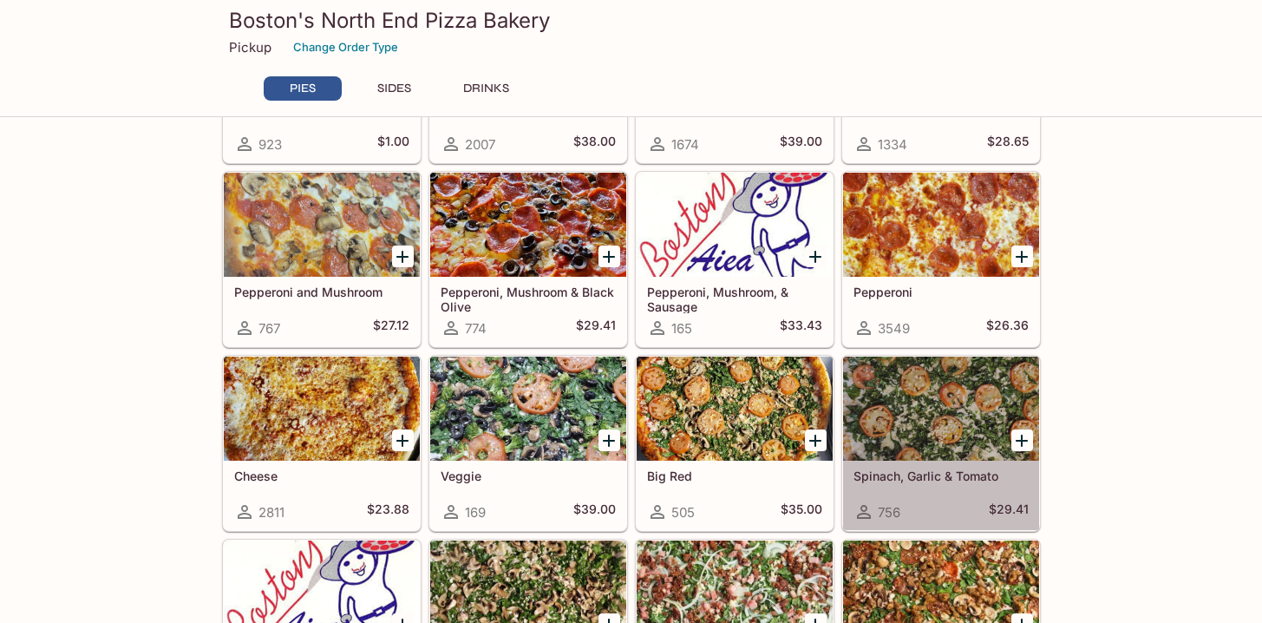
click at [962, 402] on div at bounding box center [941, 409] width 196 height 104
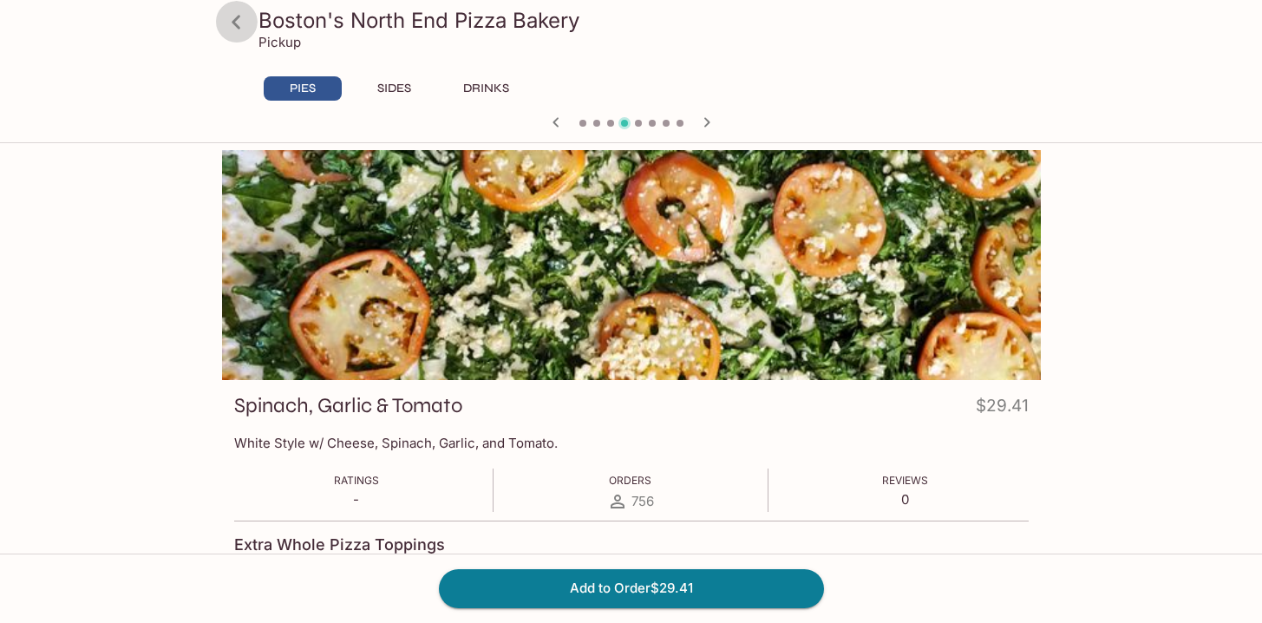
click at [236, 18] on icon at bounding box center [236, 22] width 9 height 14
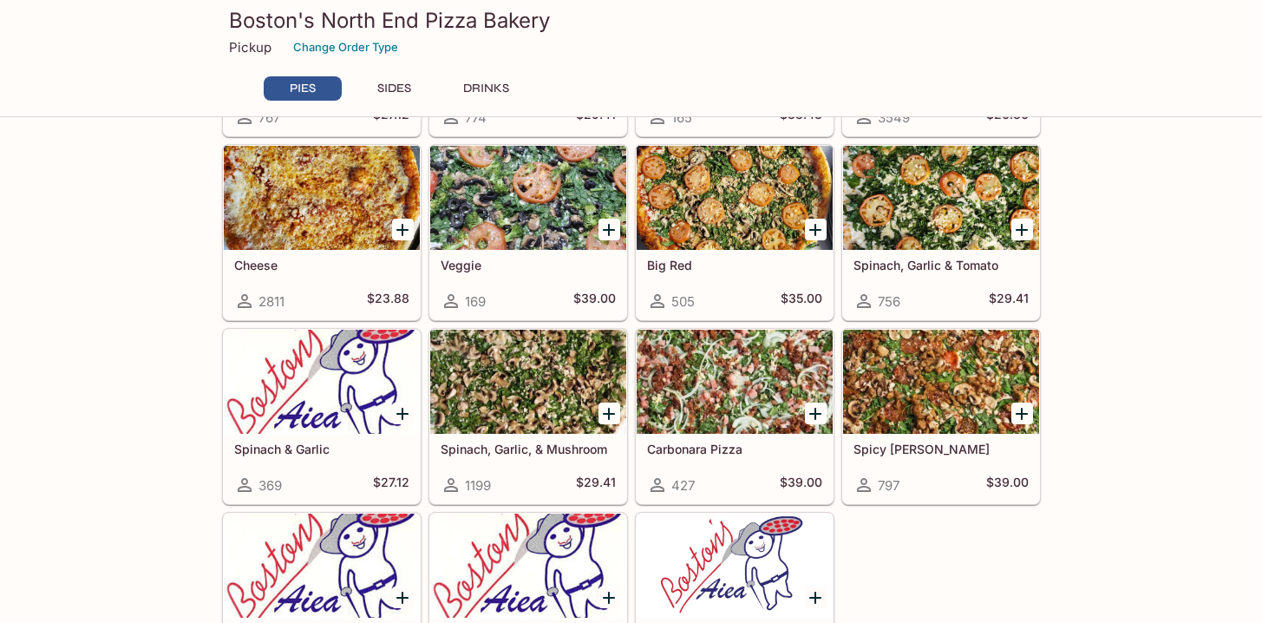
scroll to position [414, 0]
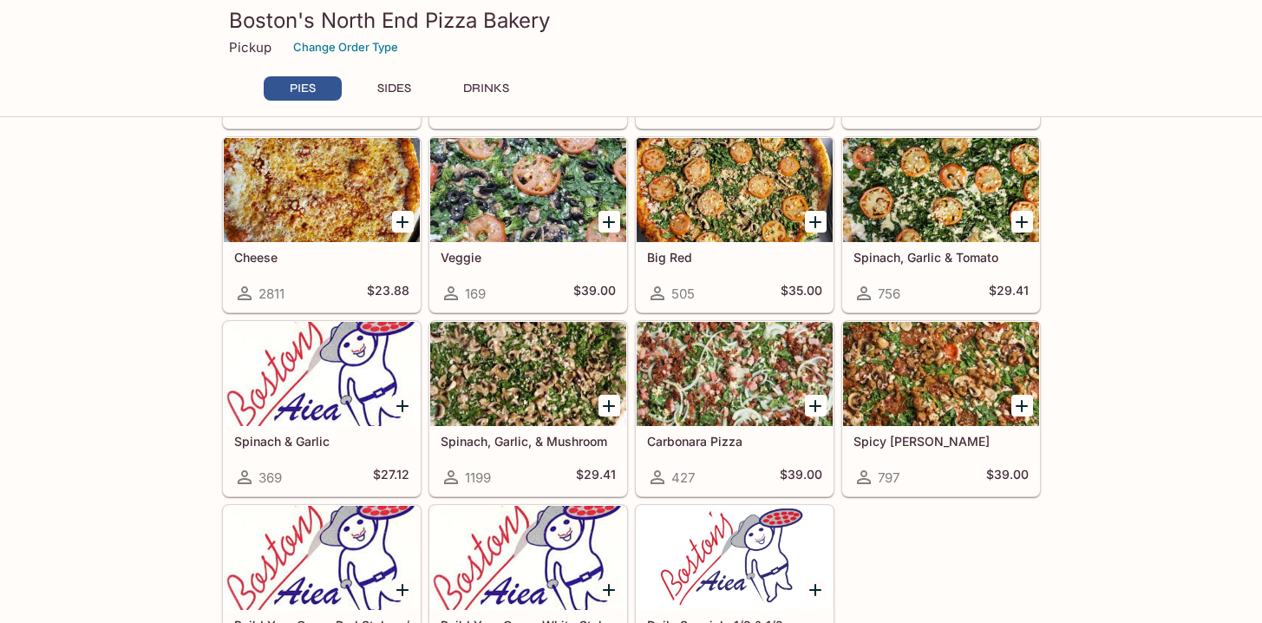
click at [721, 370] on div at bounding box center [735, 374] width 196 height 104
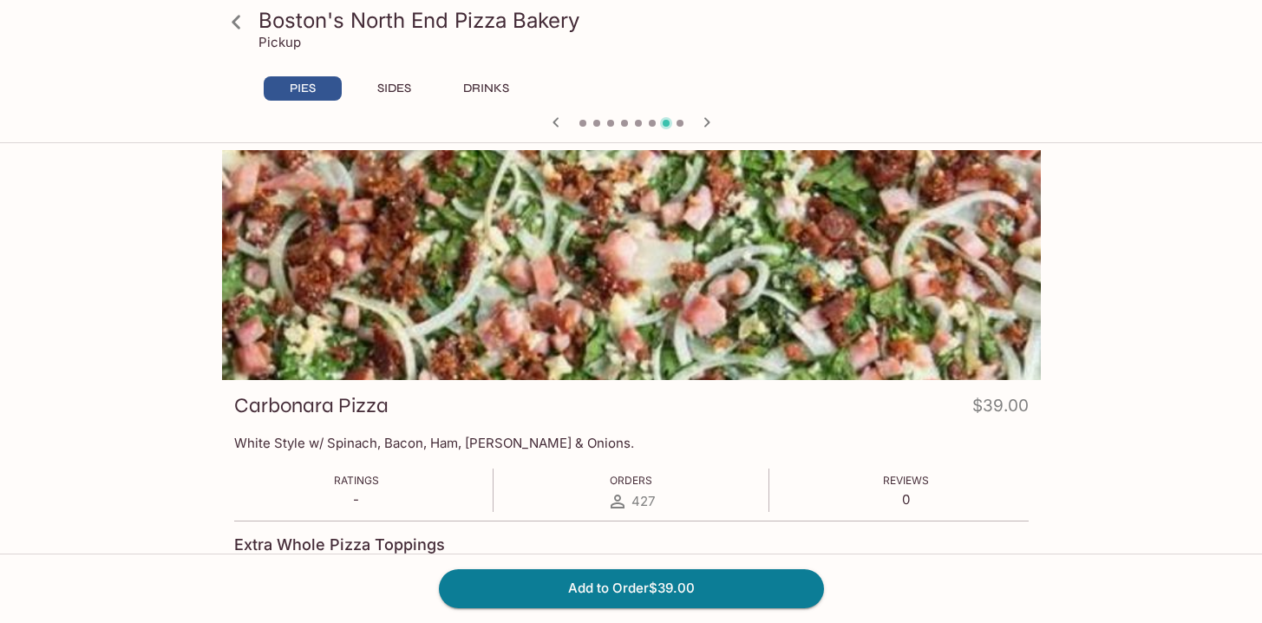
click at [234, 22] on icon at bounding box center [236, 22] width 9 height 14
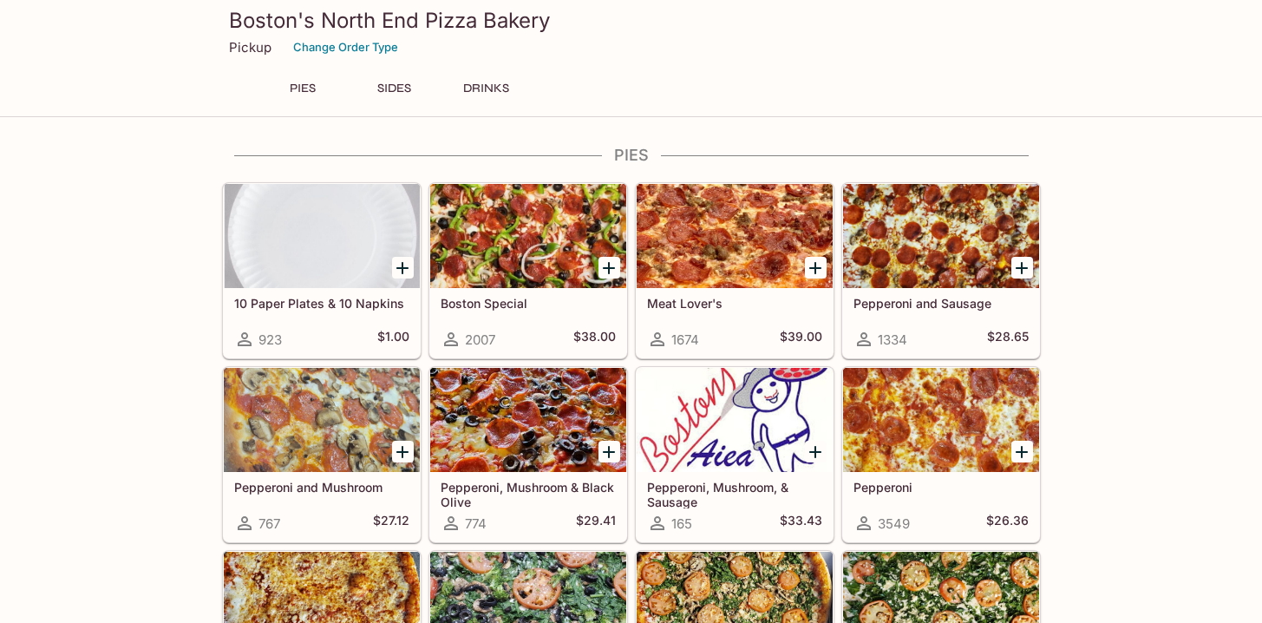
click at [514, 242] on div at bounding box center [528, 236] width 196 height 104
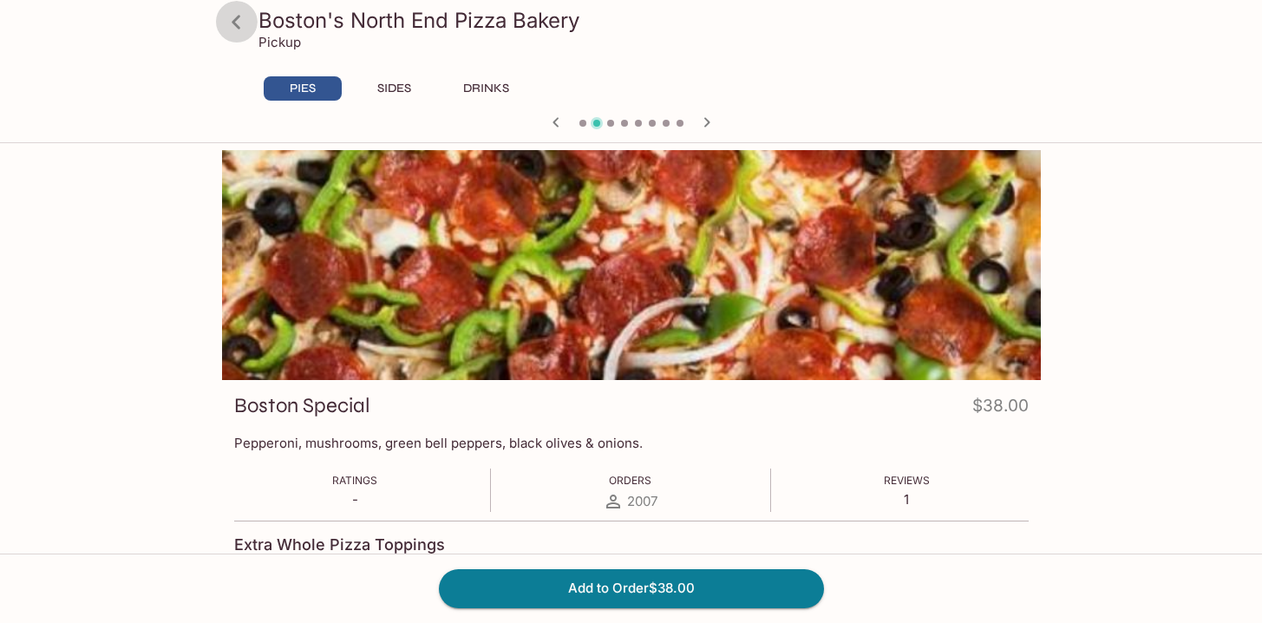
click at [234, 19] on icon at bounding box center [236, 22] width 9 height 14
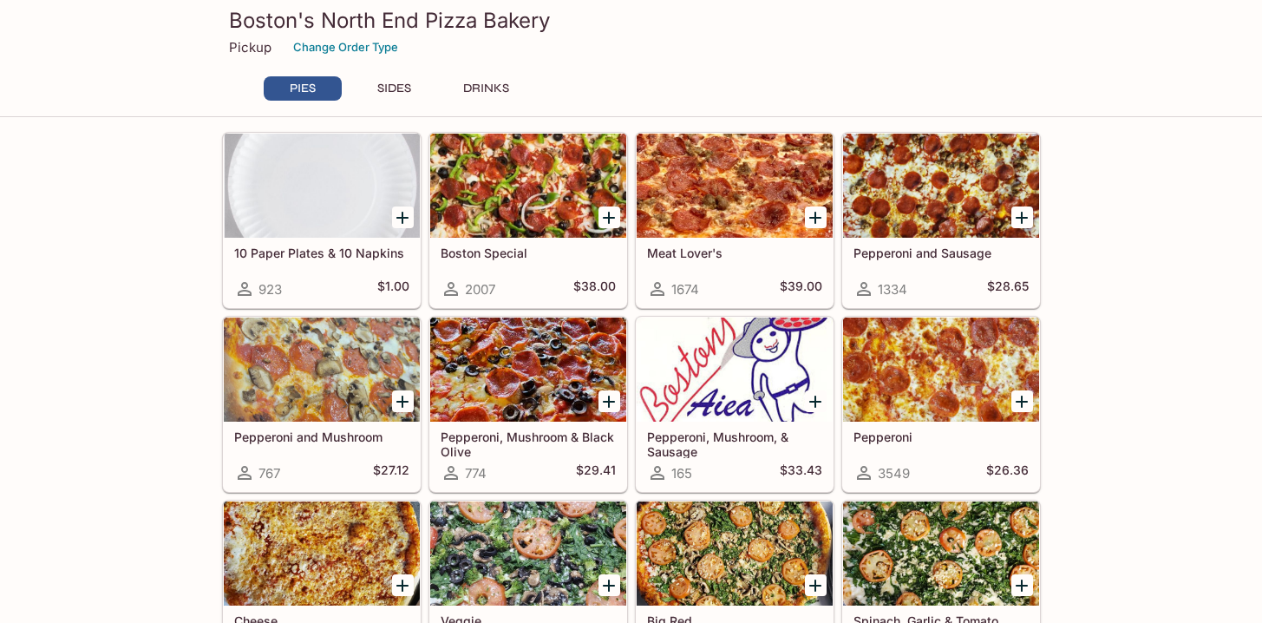
scroll to position [47, 0]
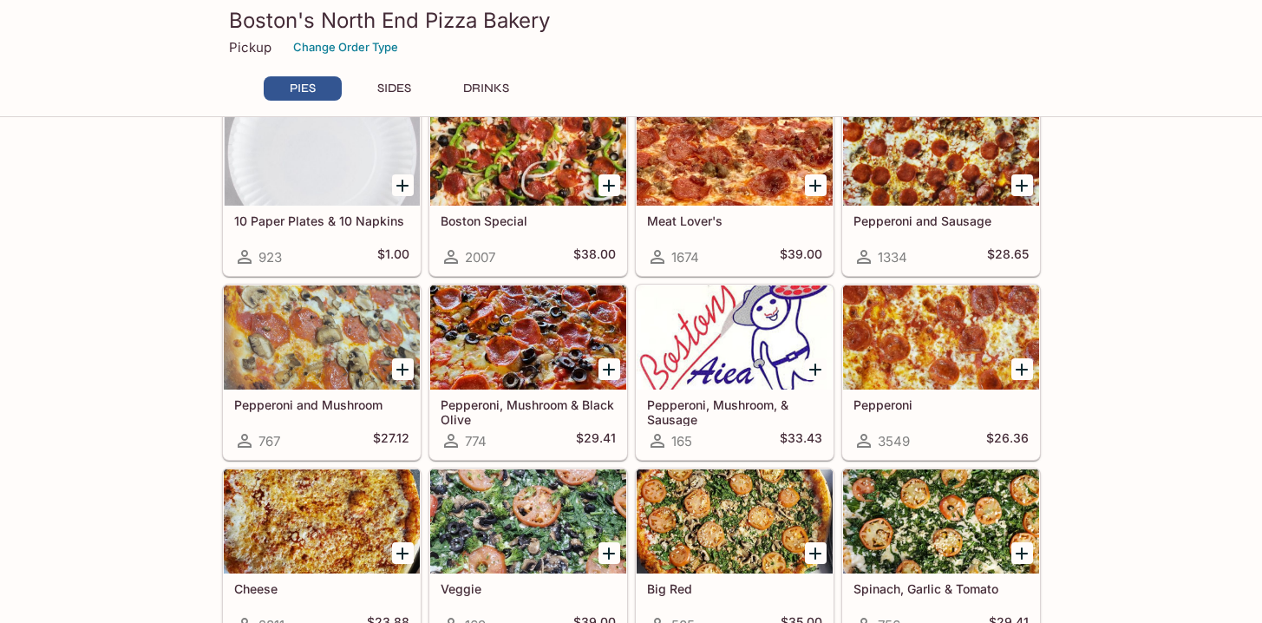
scroll to position [0, 0]
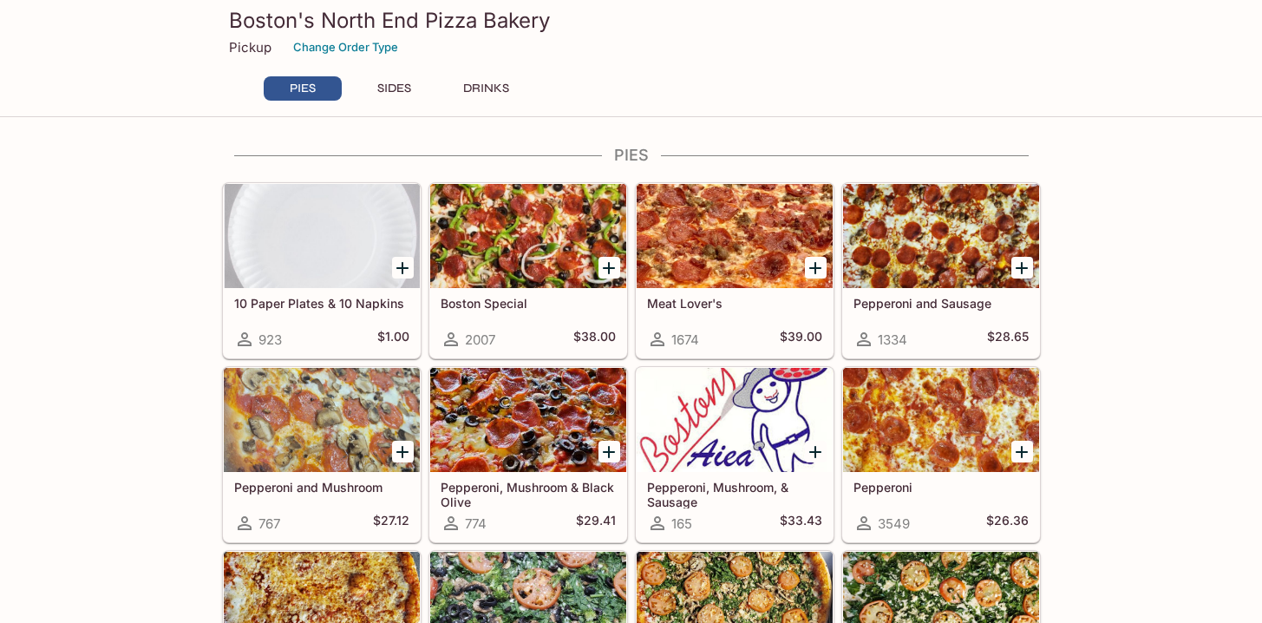
click at [535, 272] on div at bounding box center [528, 236] width 196 height 104
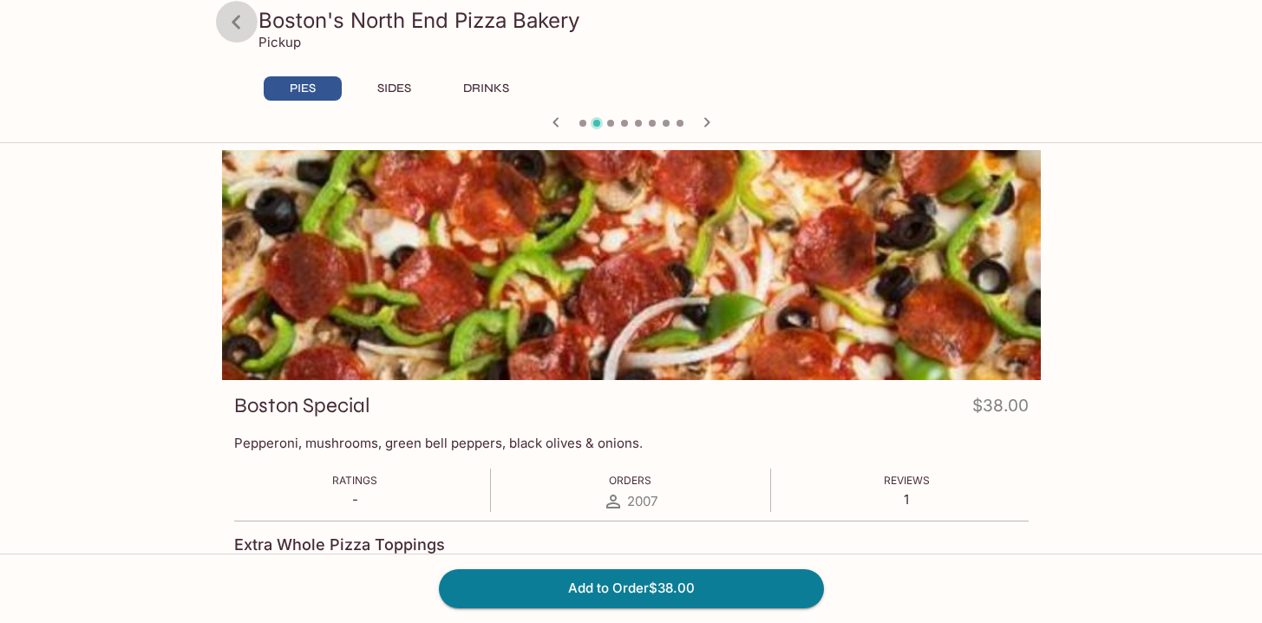
click at [227, 23] on icon at bounding box center [236, 22] width 30 height 30
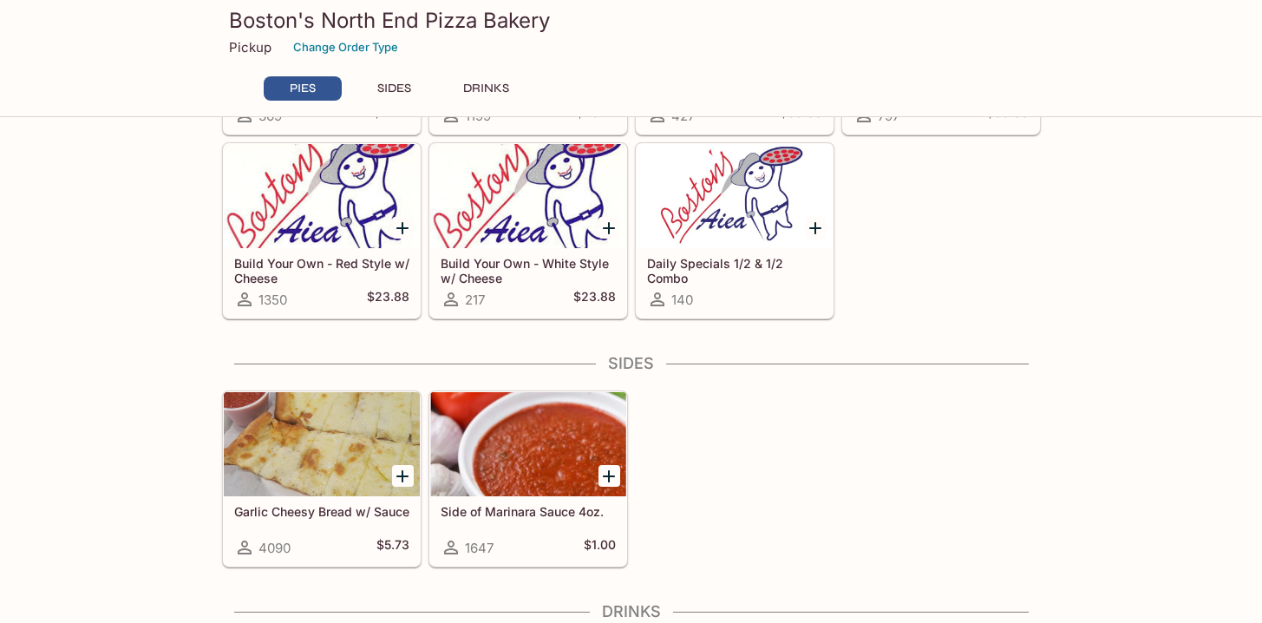
scroll to position [775, 0]
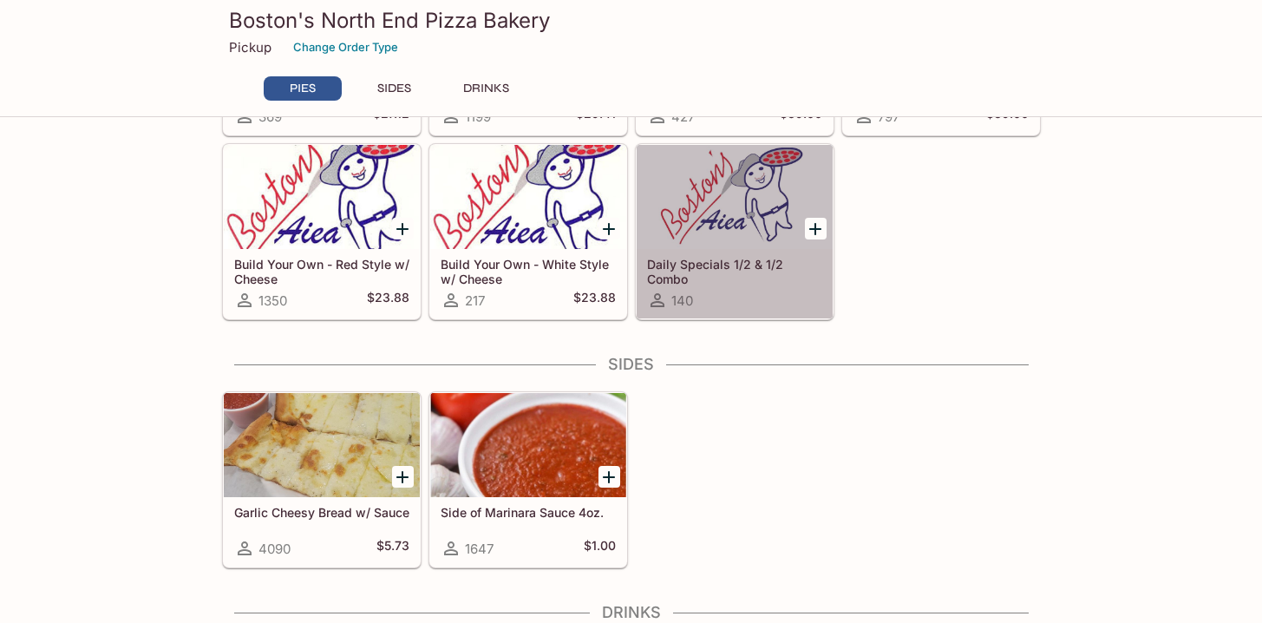
click at [724, 258] on h5 "Daily Specials 1/2 & 1/2 Combo" at bounding box center [734, 271] width 175 height 29
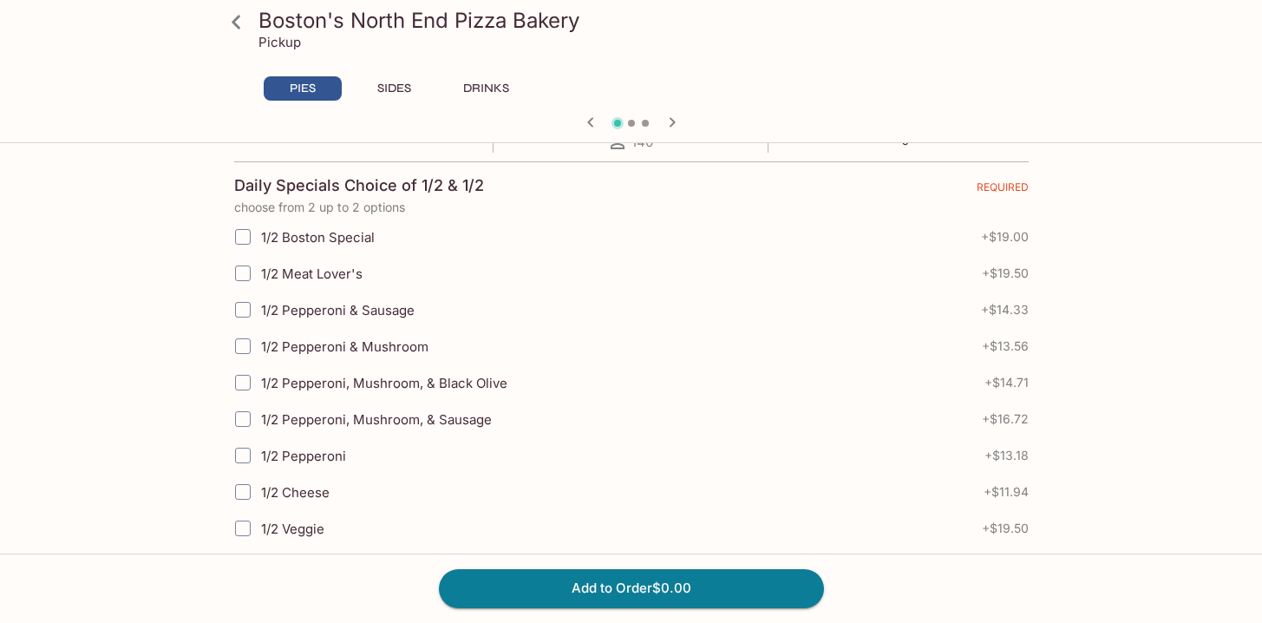
scroll to position [396, 0]
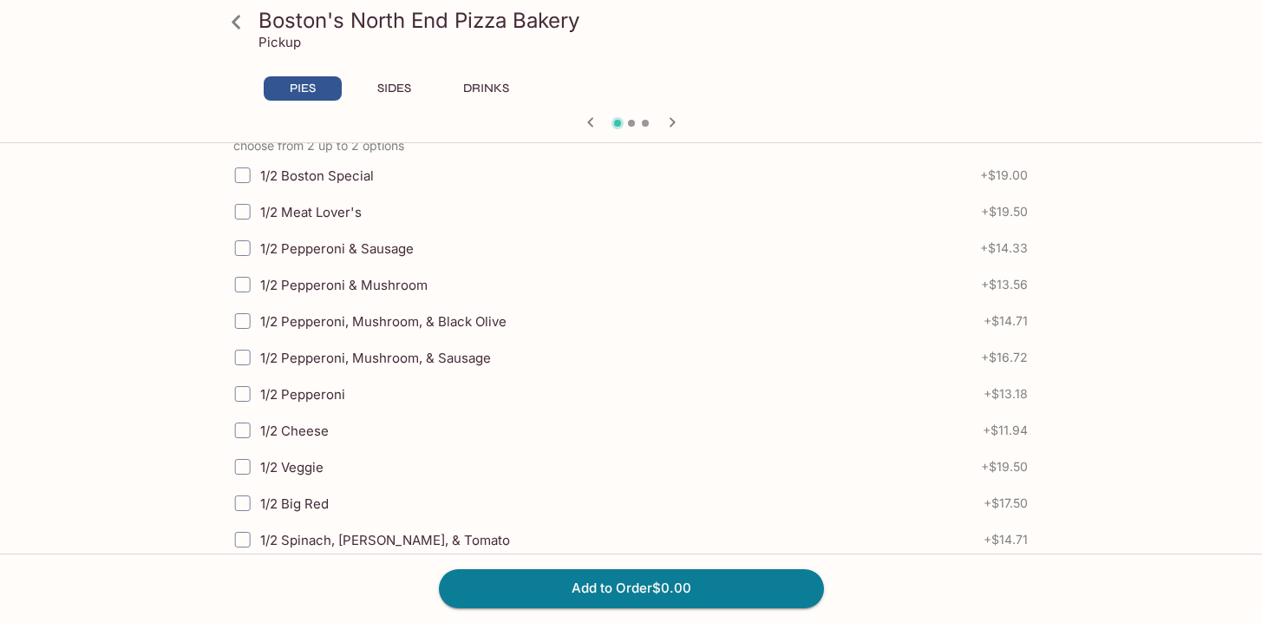
click at [728, 311] on label "1/2 Pepperoni, Mushroom, & Black Olive" at bounding box center [520, 321] width 593 height 36
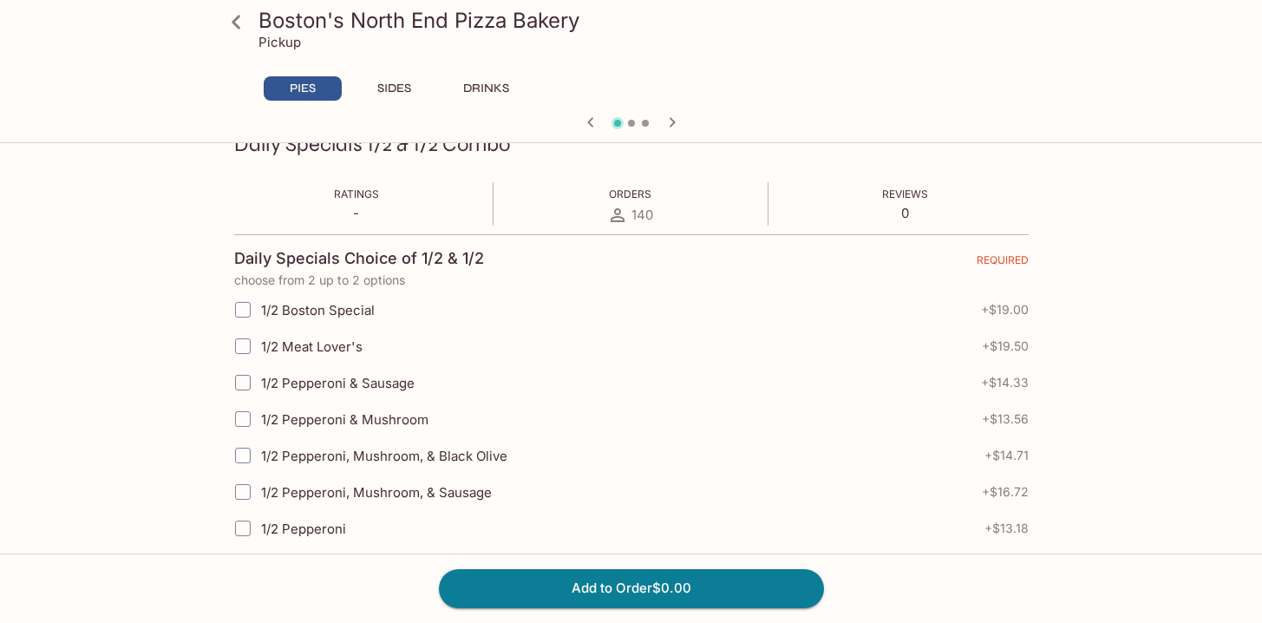
scroll to position [299, 0]
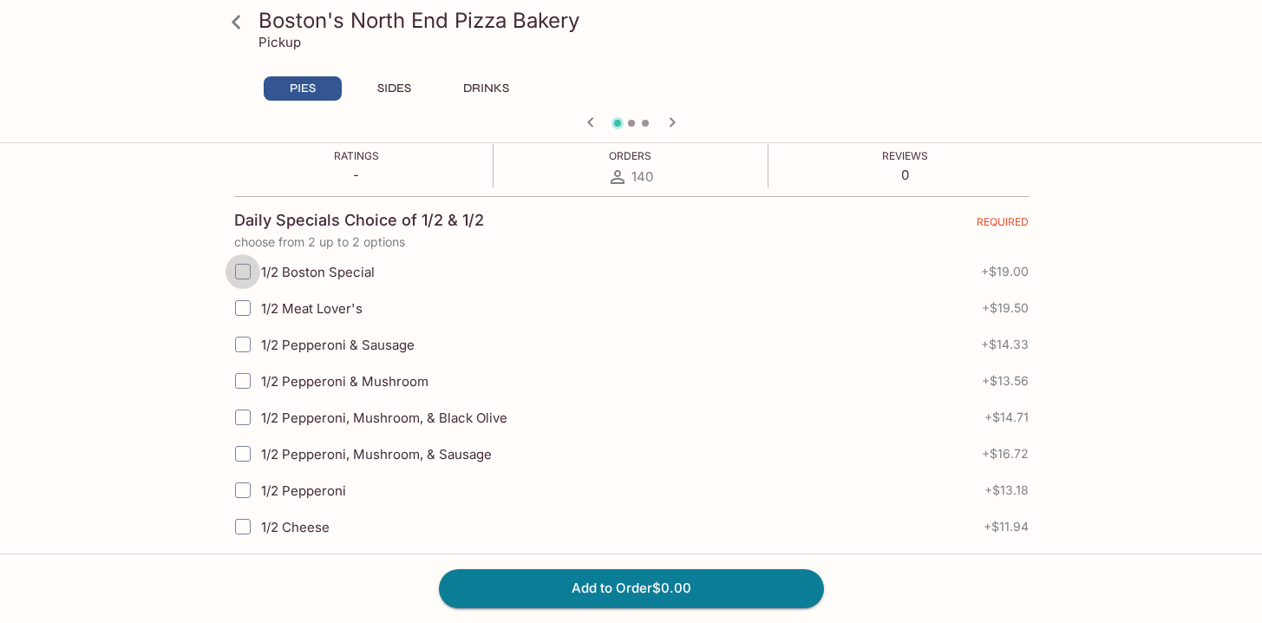
click at [244, 272] on input "1/2 Boston Special" at bounding box center [243, 271] width 35 height 35
checkbox input "true"
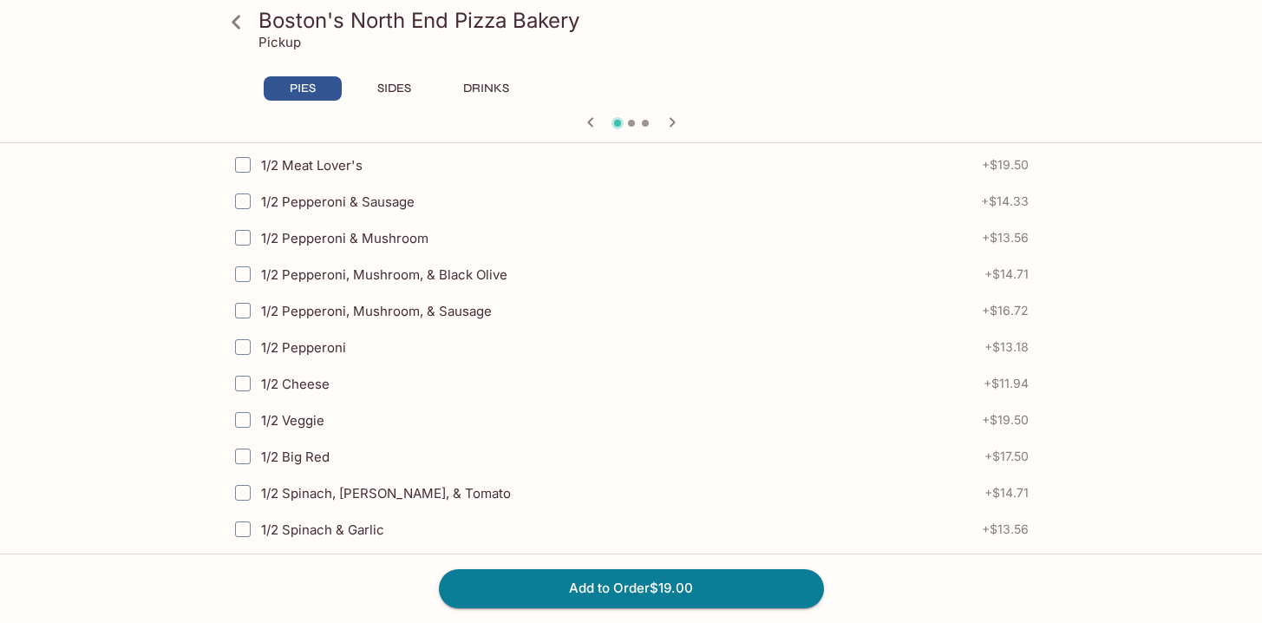
scroll to position [473, 0]
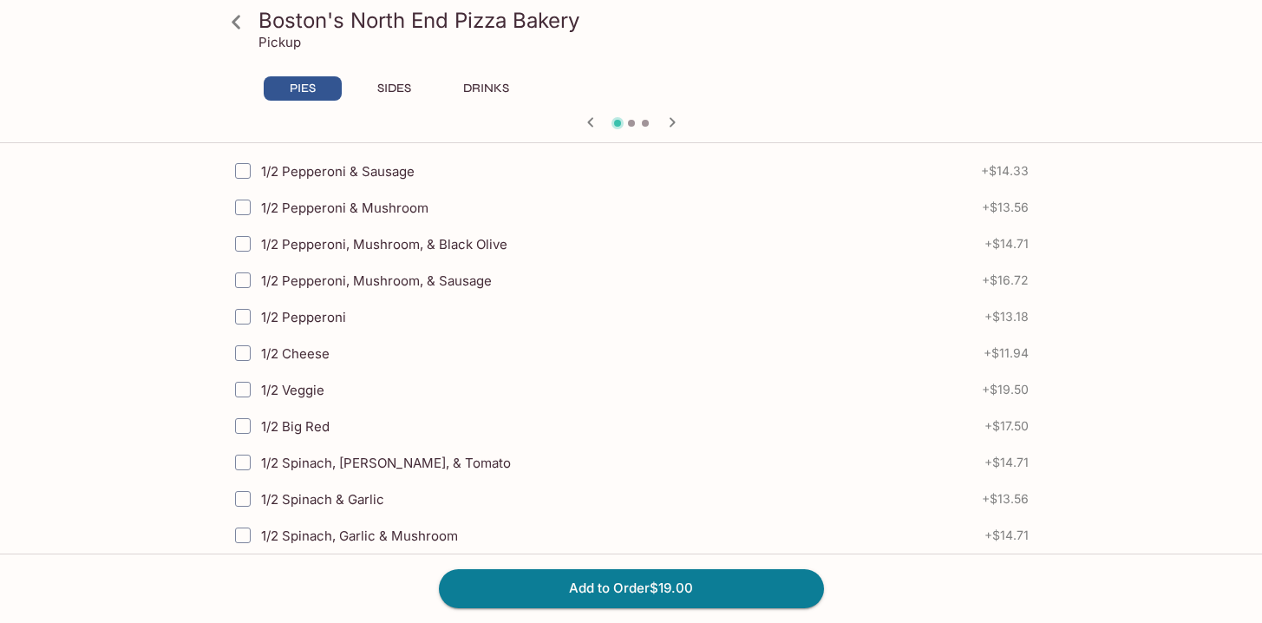
click at [249, 423] on input "1/2 Big Red" at bounding box center [243, 426] width 35 height 35
click at [243, 425] on input "1/2 Big Red" at bounding box center [243, 426] width 35 height 35
checkbox input "true"
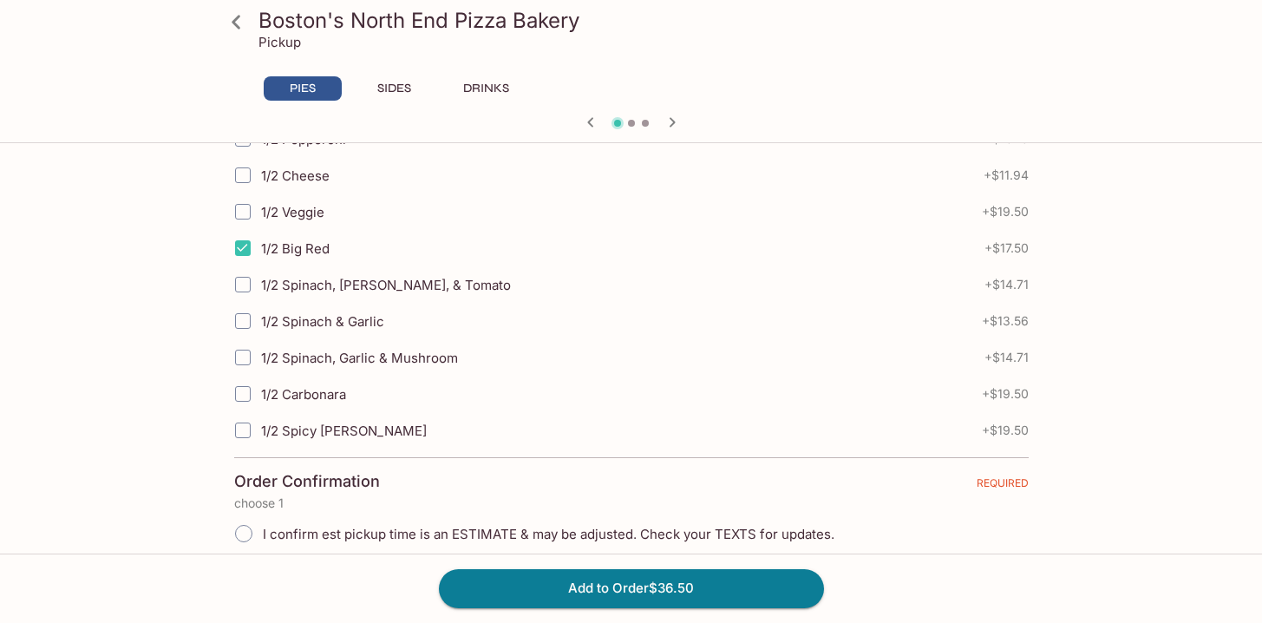
scroll to position [654, 0]
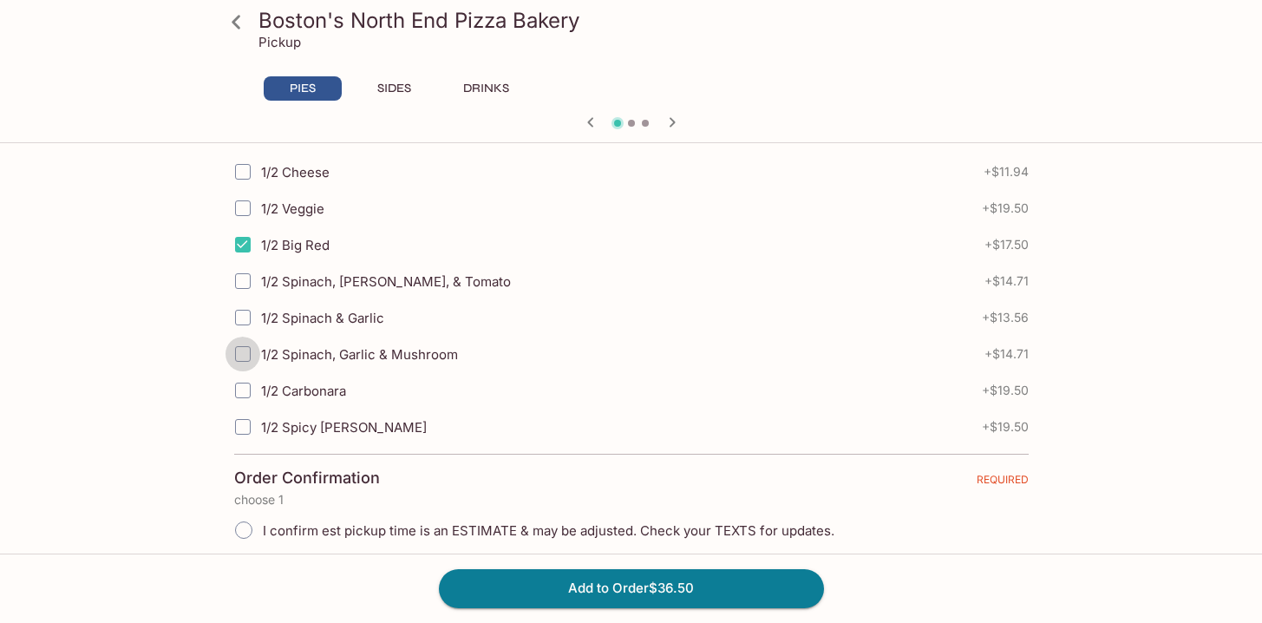
click at [244, 356] on input "1/2 Spinach, Garlic & Mushroom" at bounding box center [243, 354] width 35 height 35
checkbox input "true"
click at [244, 357] on input "1/2 Spinach, Garlic & Mushroom" at bounding box center [243, 354] width 35 height 35
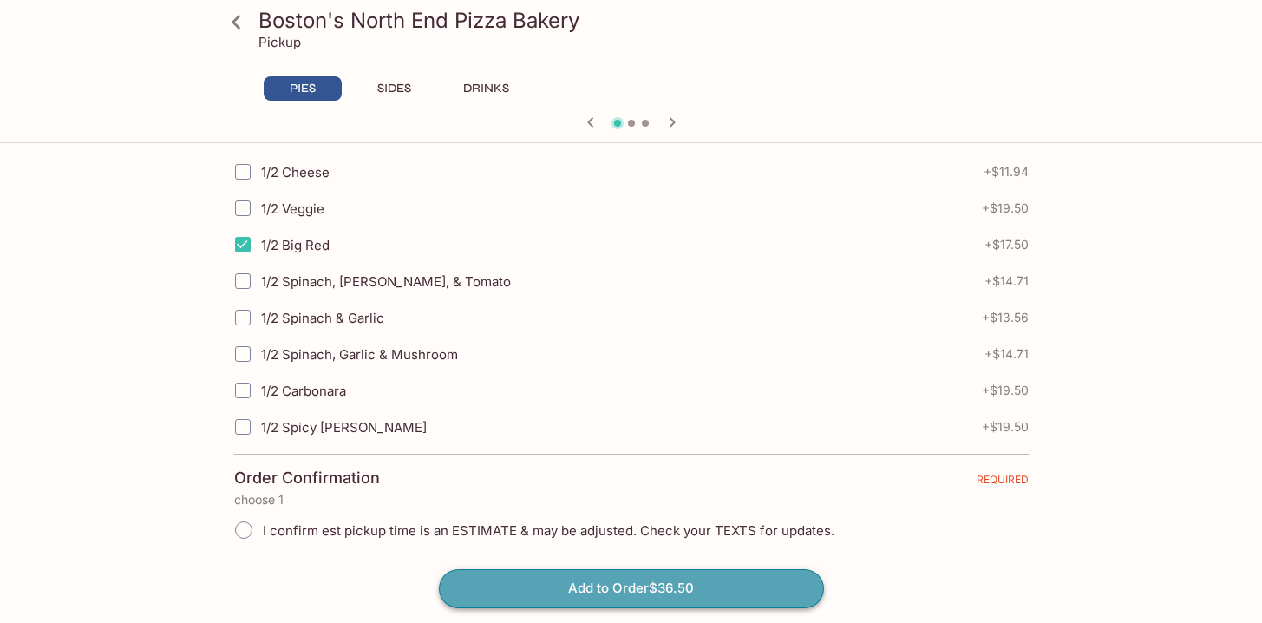
click at [670, 595] on button "Add to Order $36.50" at bounding box center [631, 588] width 385 height 38
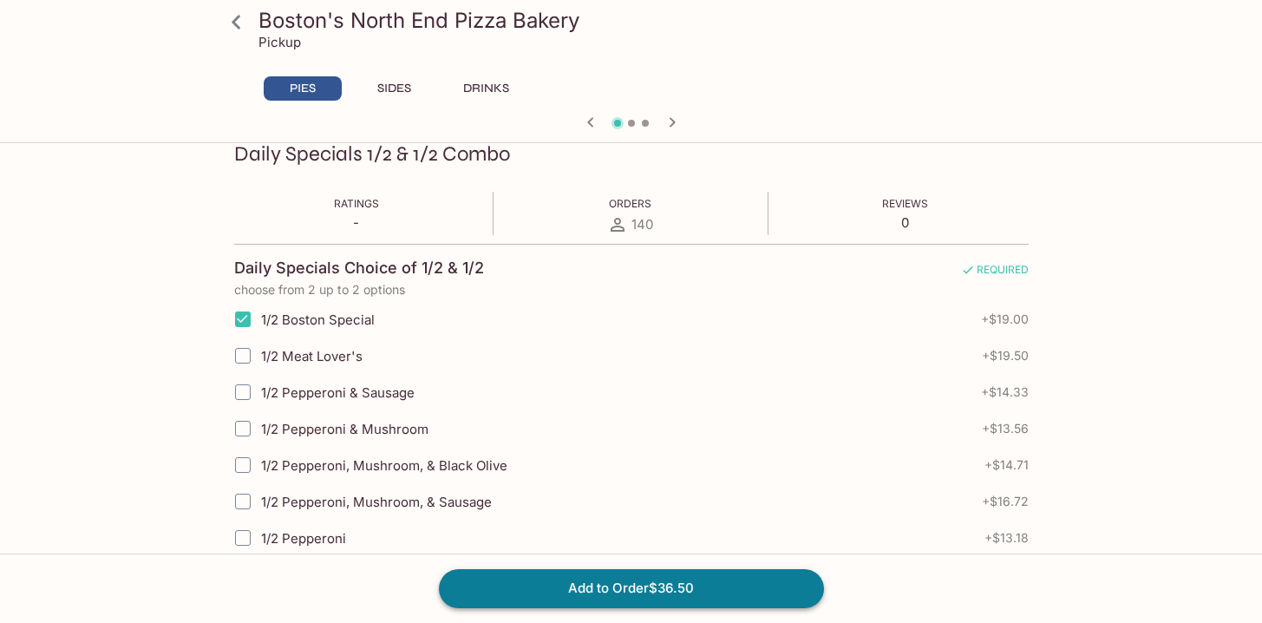
scroll to position [246, 0]
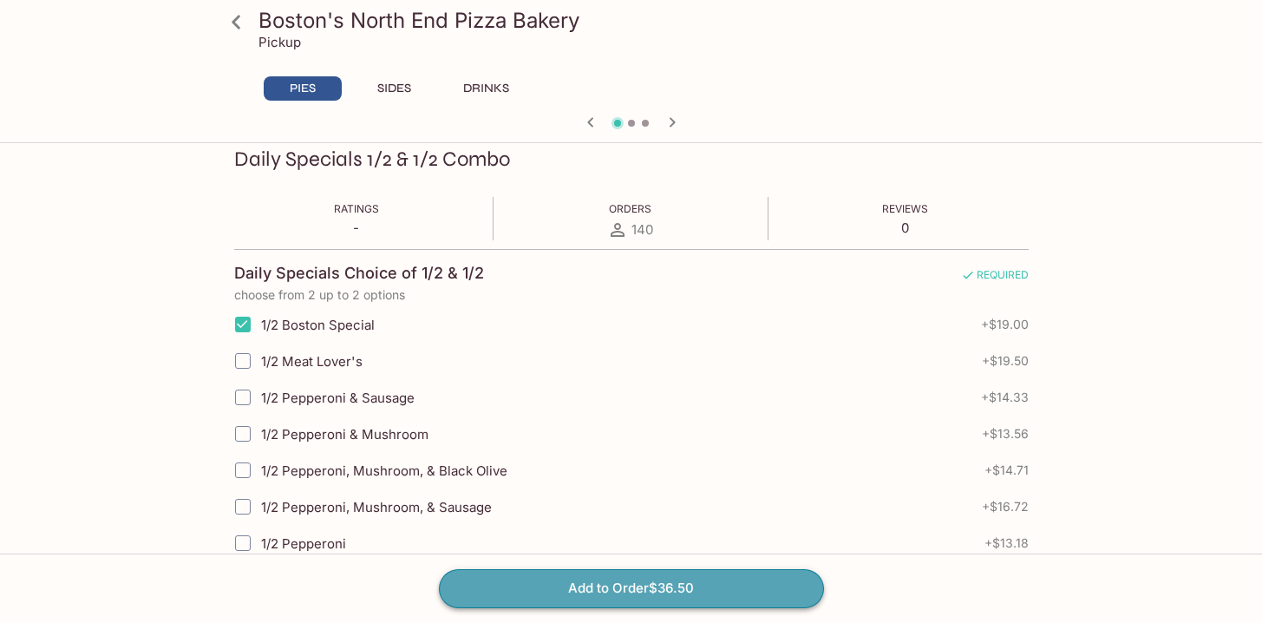
click at [655, 601] on button "Add to Order $36.50" at bounding box center [631, 588] width 385 height 38
click at [671, 586] on button "Add to Order $36.50" at bounding box center [631, 588] width 385 height 38
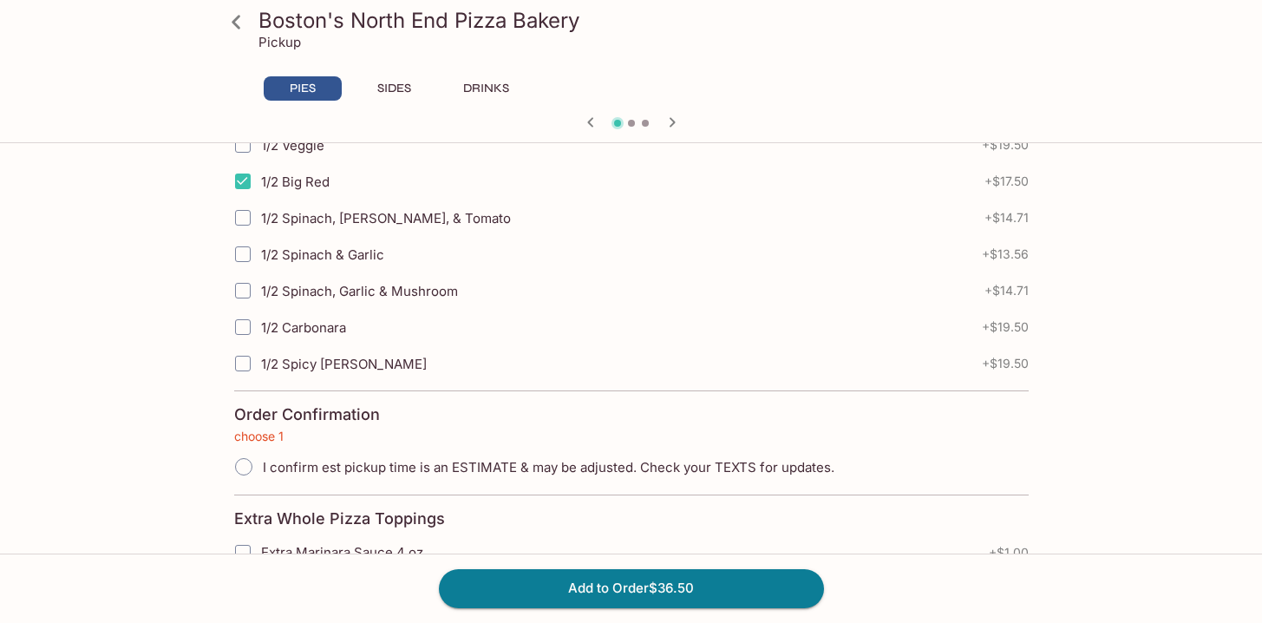
scroll to position [721, 0]
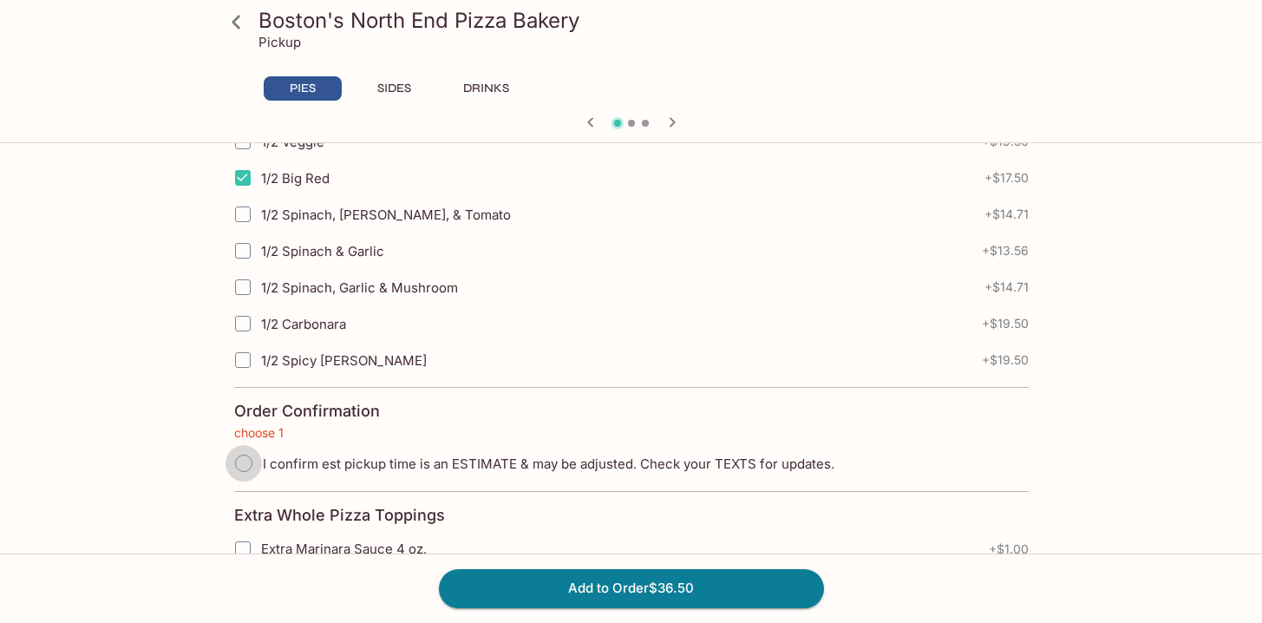
click at [244, 464] on input "I confirm est pickup time is an ESTIMATE & may be adjusted. Check your TEXTS fo…" at bounding box center [244, 463] width 36 height 36
radio input "true"
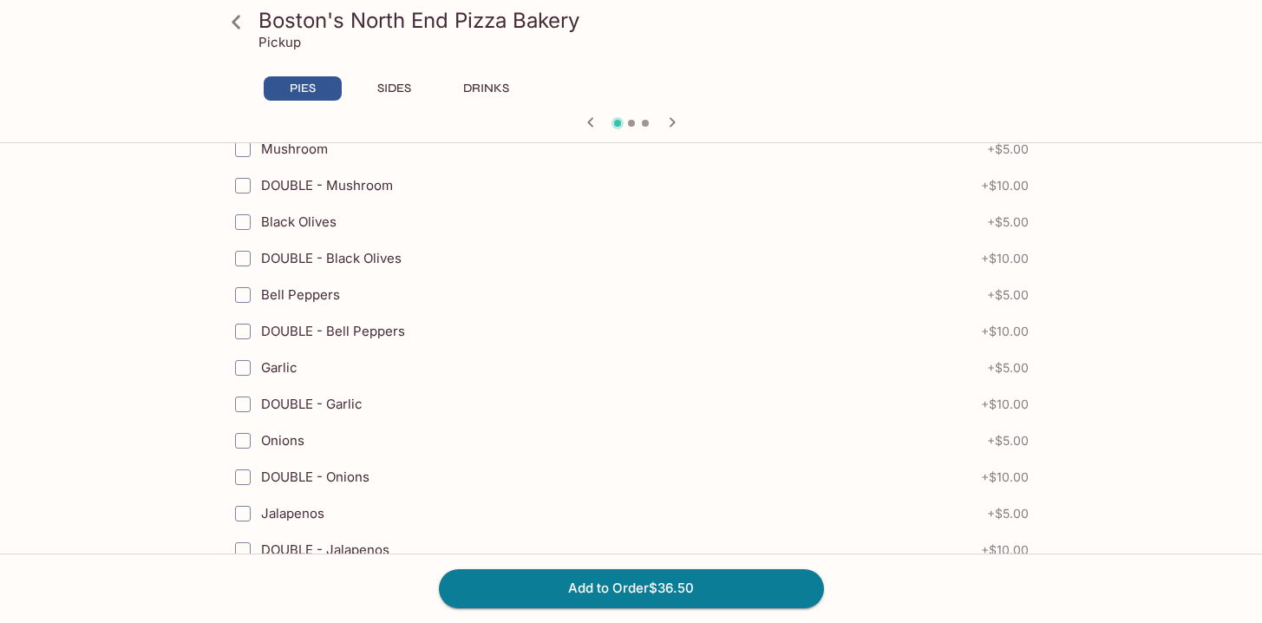
scroll to position [1753, 0]
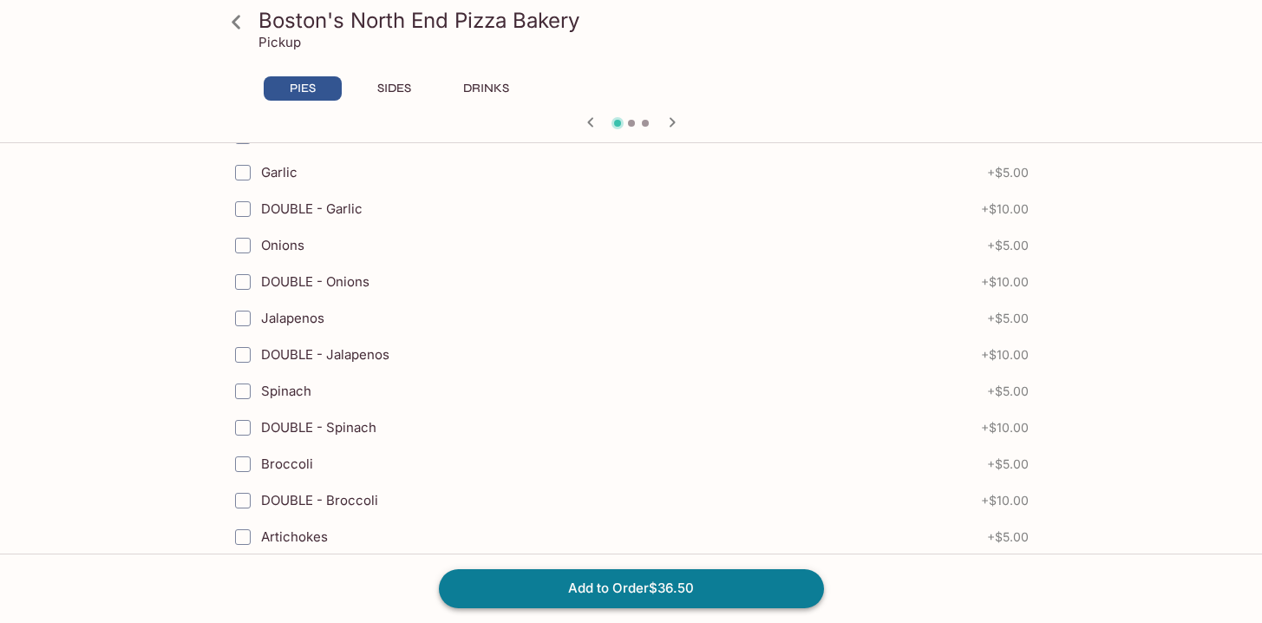
click at [619, 581] on button "Add to Order $36.50" at bounding box center [631, 588] width 385 height 38
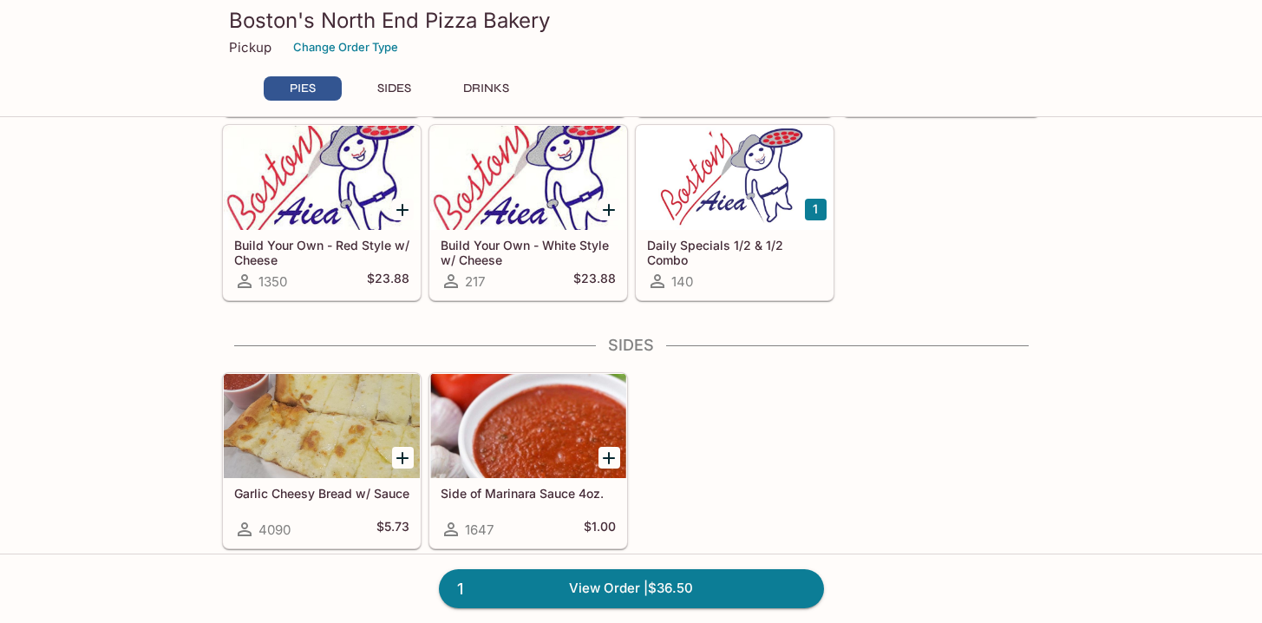
scroll to position [734, 0]
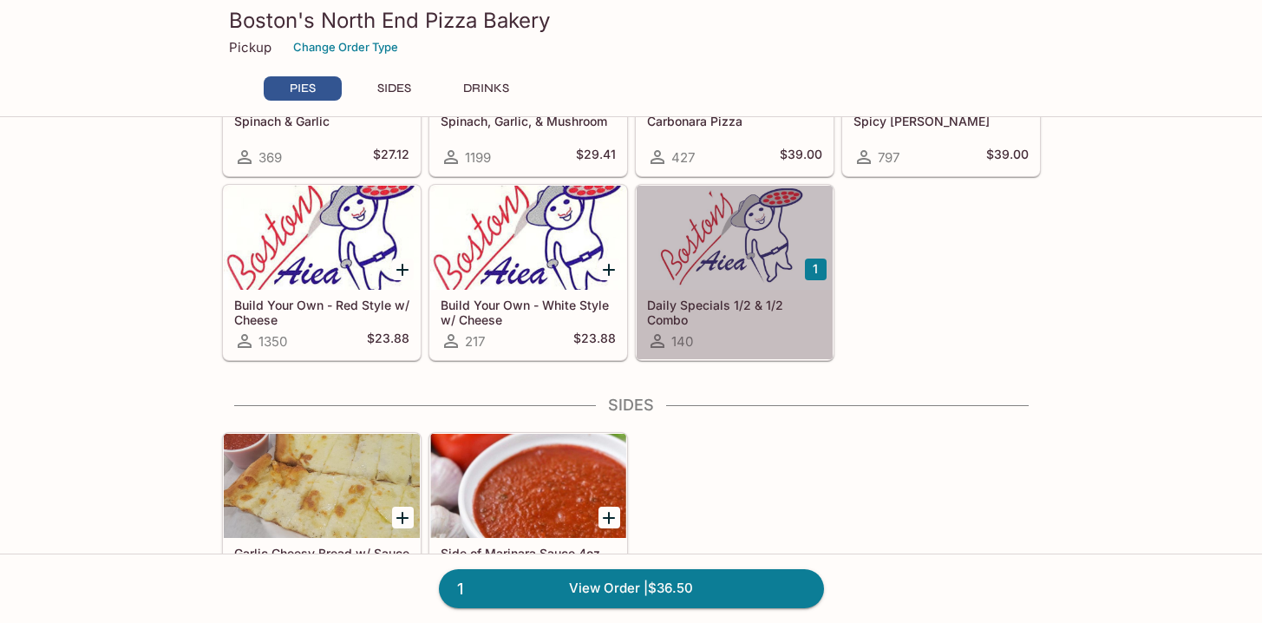
click at [747, 322] on h5 "Daily Specials 1/2 & 1/2 Combo" at bounding box center [734, 312] width 175 height 29
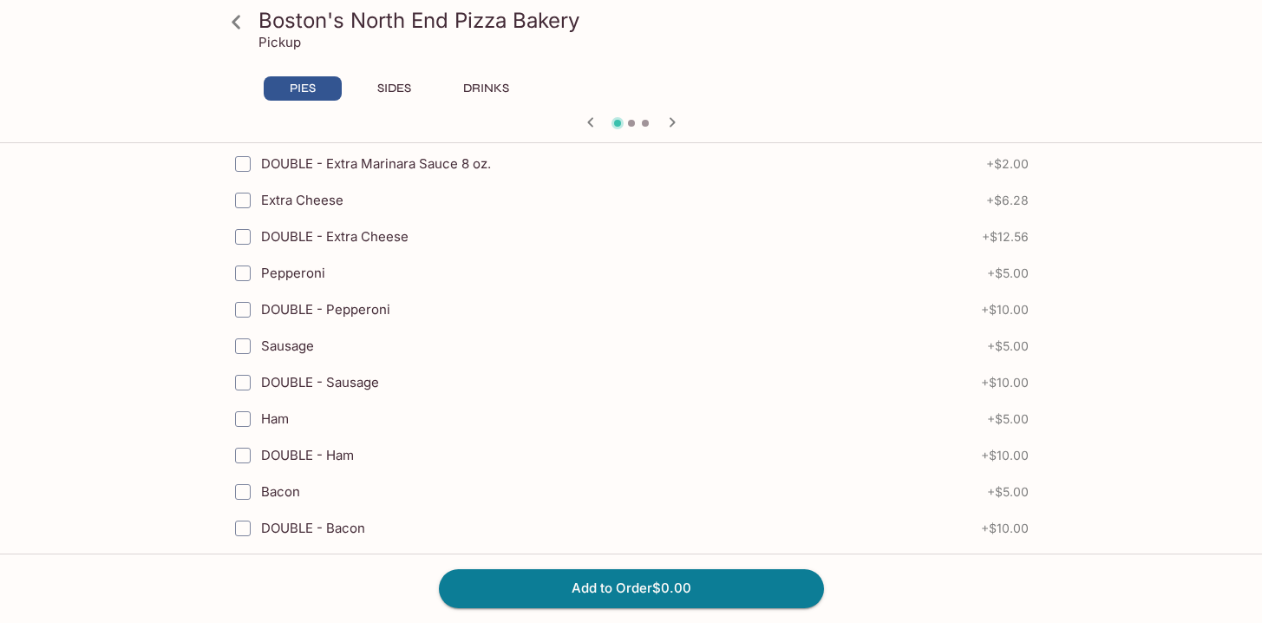
scroll to position [614, 0]
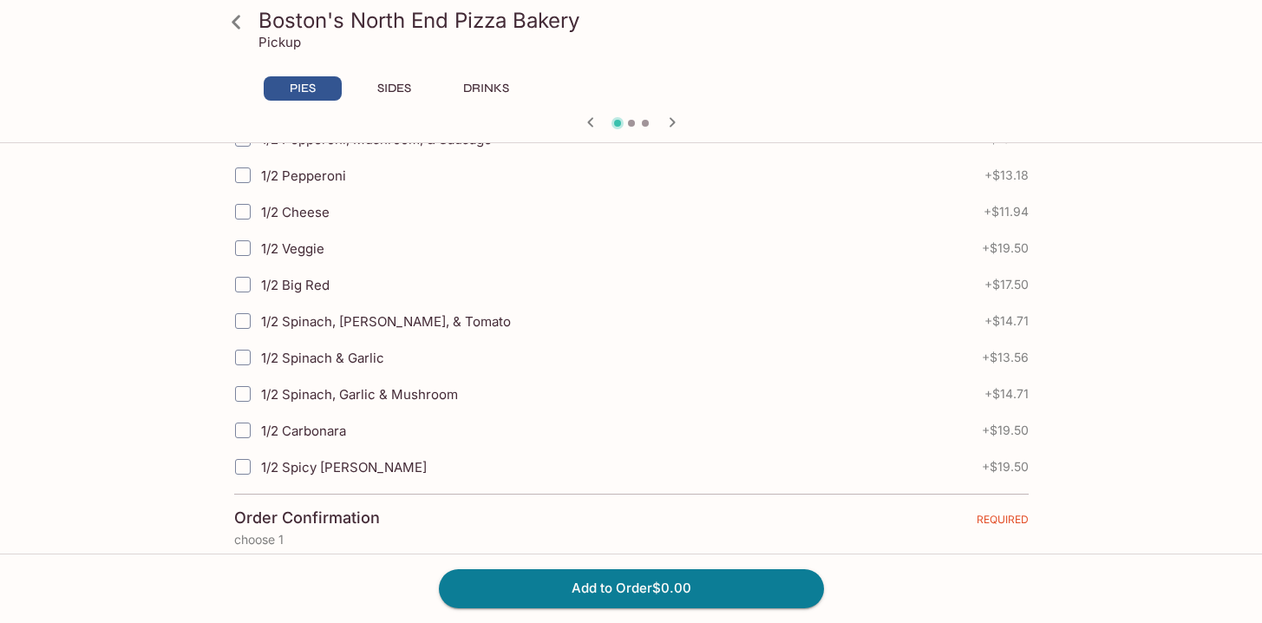
click at [245, 393] on input "1/2 Spinach, Garlic & Mushroom" at bounding box center [243, 393] width 35 height 35
checkbox input "true"
click at [245, 430] on input "1/2 Carbonara" at bounding box center [243, 430] width 35 height 35
checkbox input "true"
click at [629, 592] on button "Add to Order $34.21" at bounding box center [631, 588] width 385 height 38
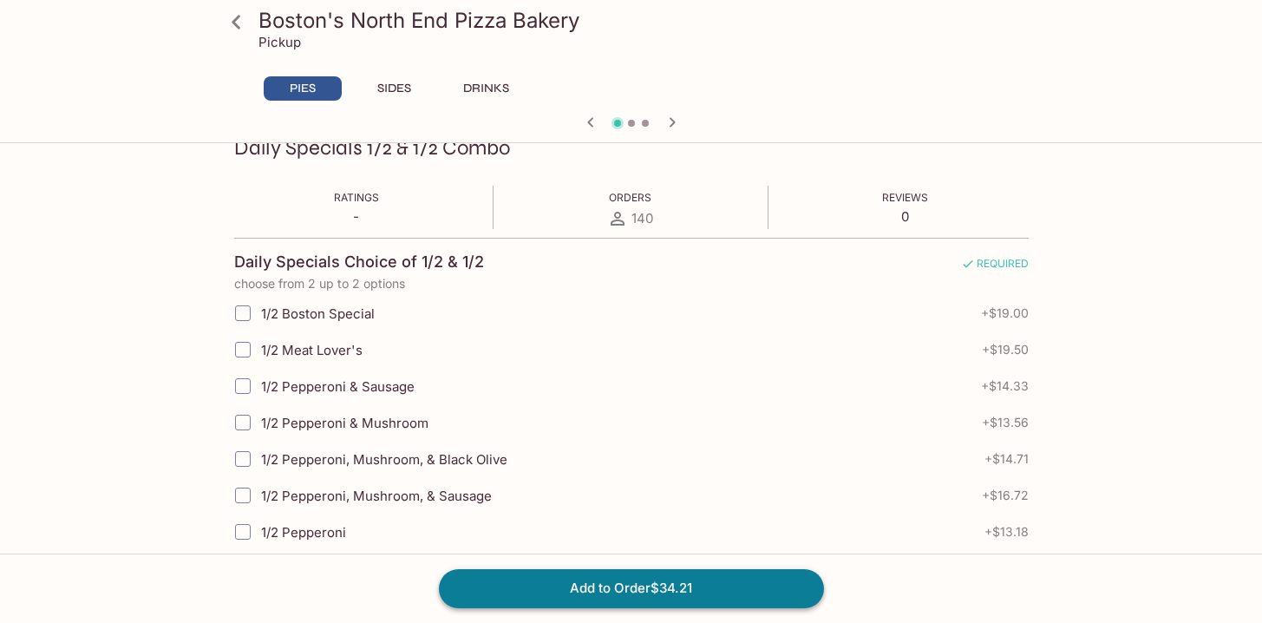
scroll to position [246, 0]
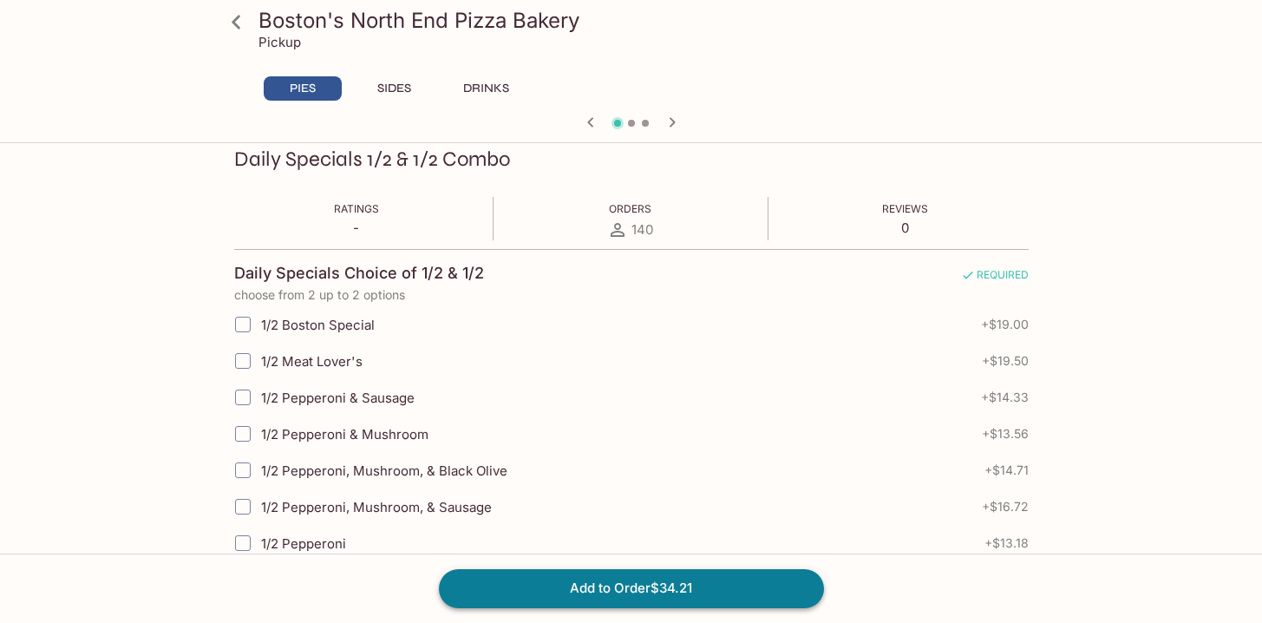
click at [629, 592] on button "Add to Order $34.21" at bounding box center [631, 588] width 385 height 38
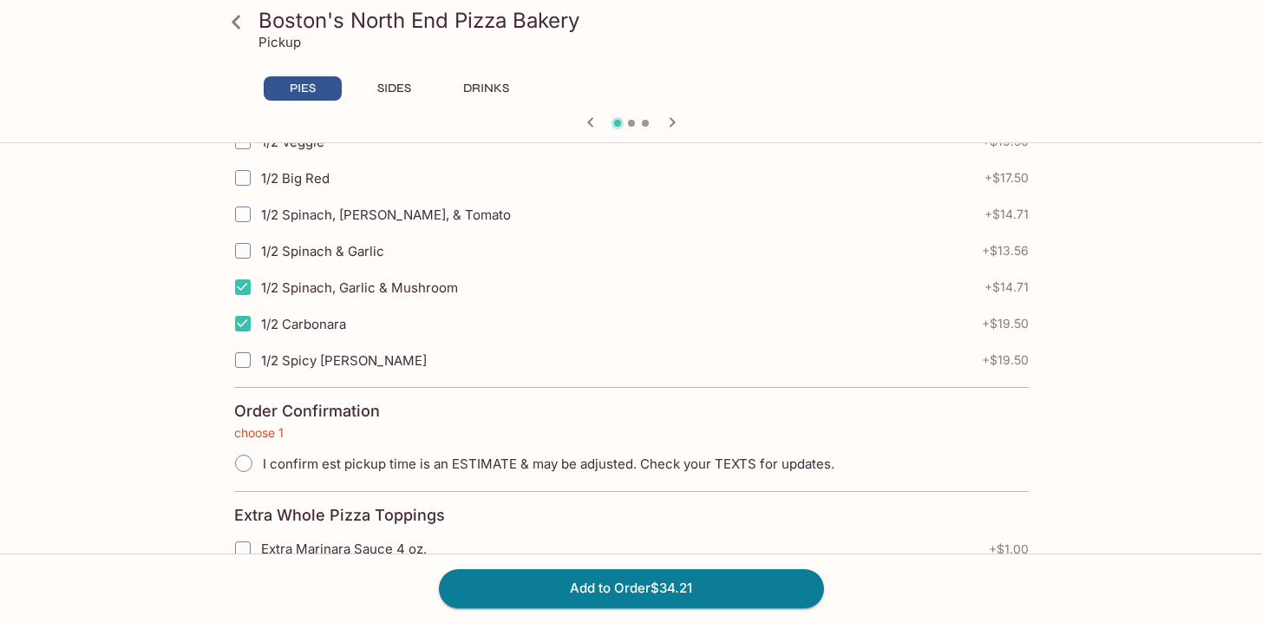
scroll to position [855, 0]
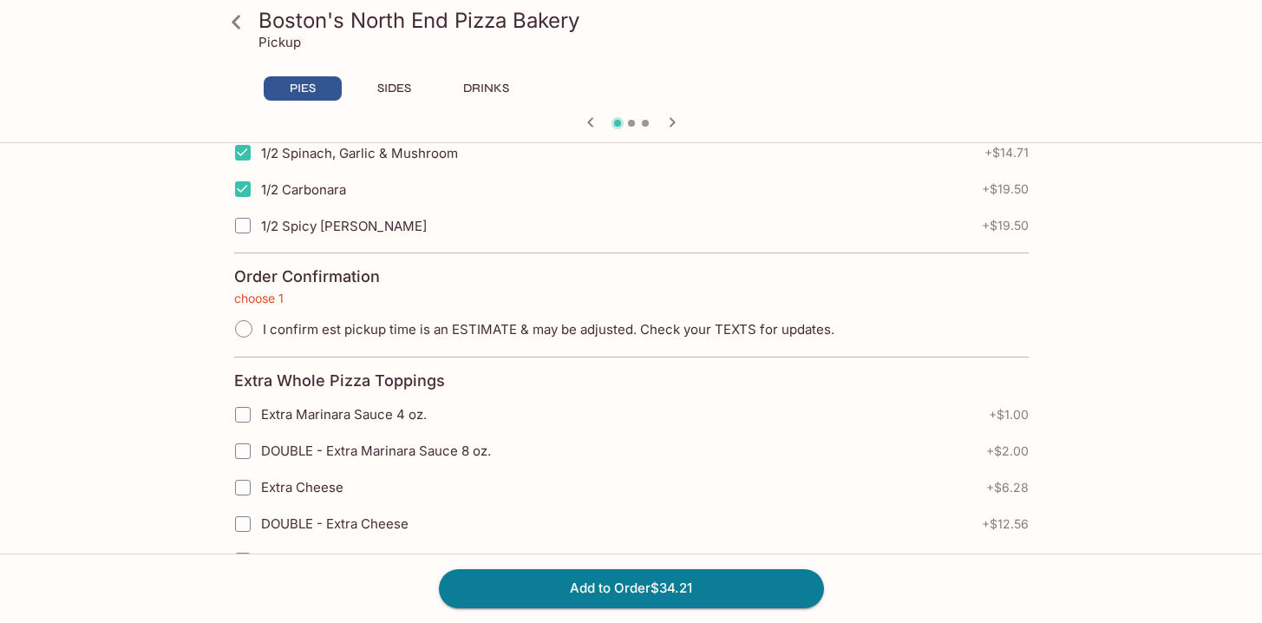
click at [242, 327] on input "I confirm est pickup time is an ESTIMATE & may be adjusted. Check your TEXTS fo…" at bounding box center [244, 329] width 36 height 36
radio input "true"
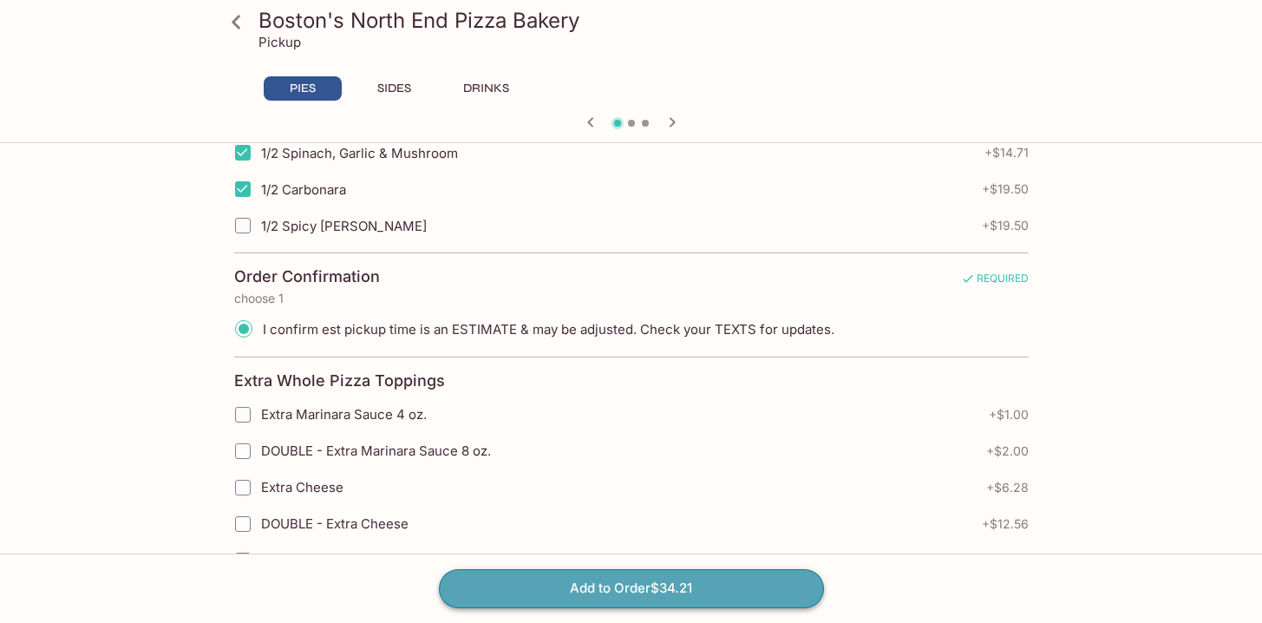
click at [632, 593] on button "Add to Order $34.21" at bounding box center [631, 588] width 385 height 38
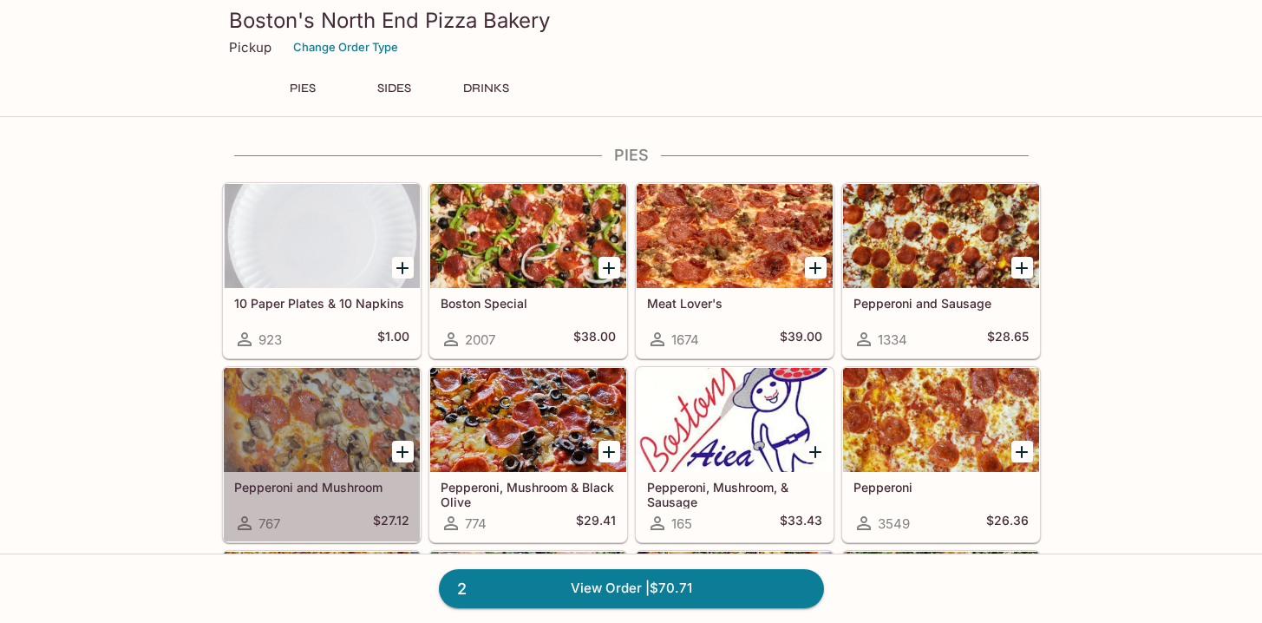
click at [370, 474] on div "Pepperoni and Mushroom 767 $27.12" at bounding box center [322, 506] width 196 height 69
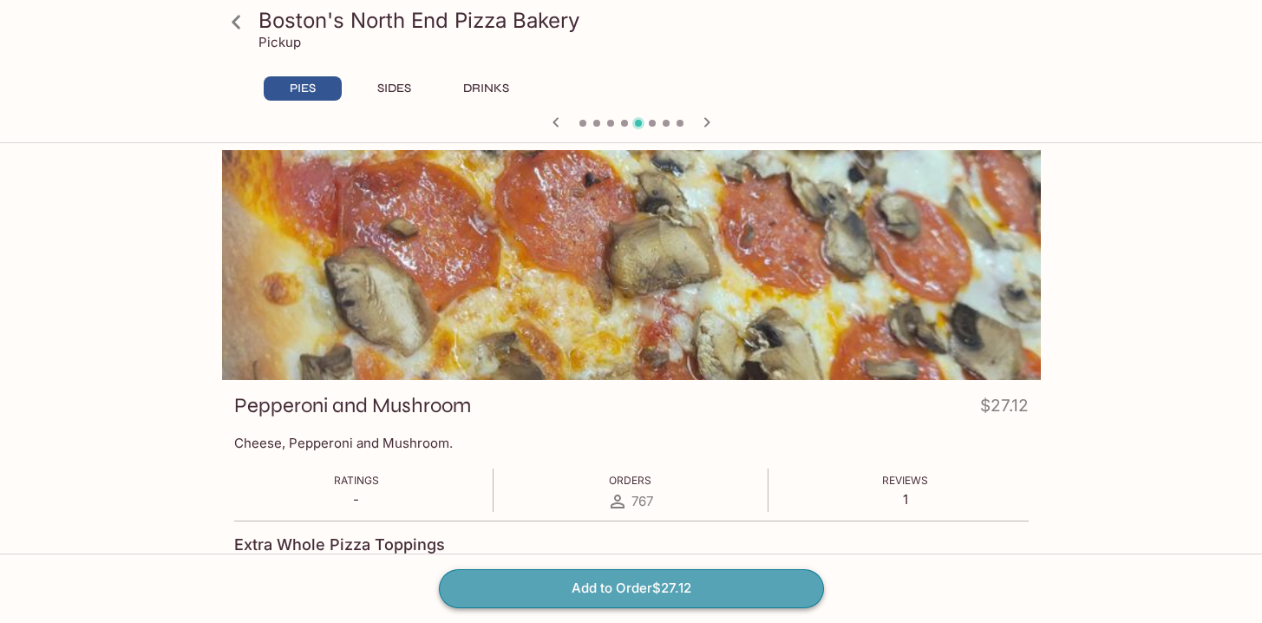
click at [668, 586] on button "Add to Order $27.12" at bounding box center [631, 588] width 385 height 38
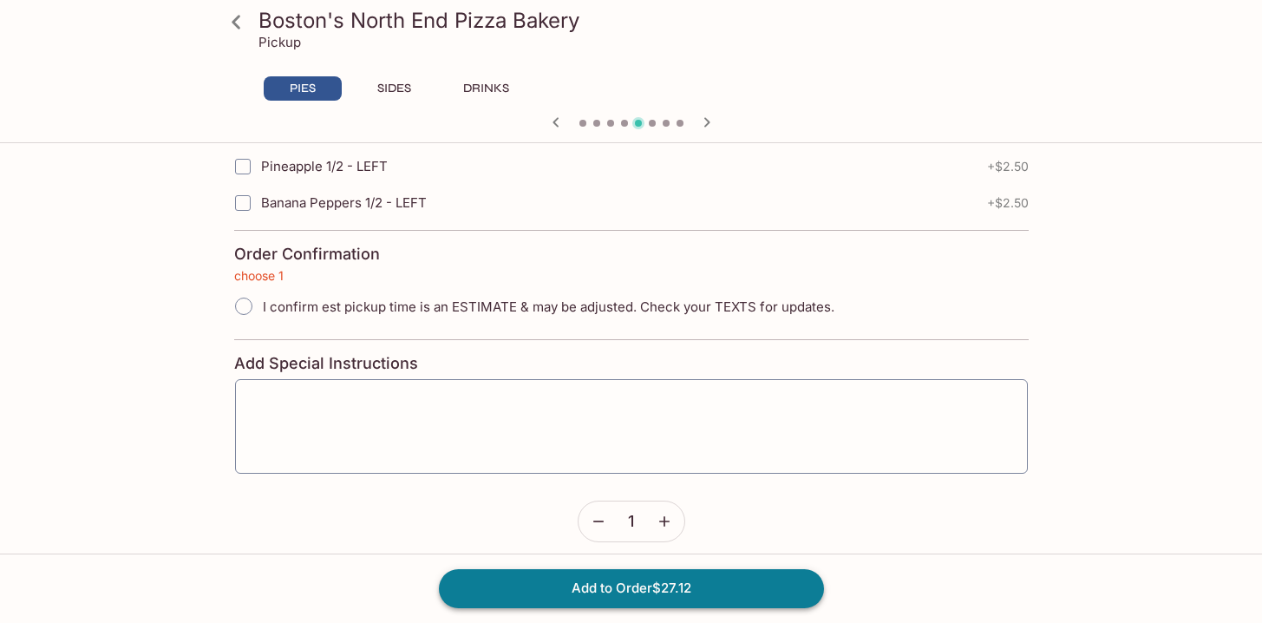
scroll to position [3969, 0]
click at [244, 306] on input "I confirm est pickup time is an ESTIMATE & may be adjusted. Check your TEXTS fo…" at bounding box center [244, 305] width 36 height 36
radio input "true"
click at [692, 589] on button "Add to Order $27.12" at bounding box center [631, 588] width 385 height 38
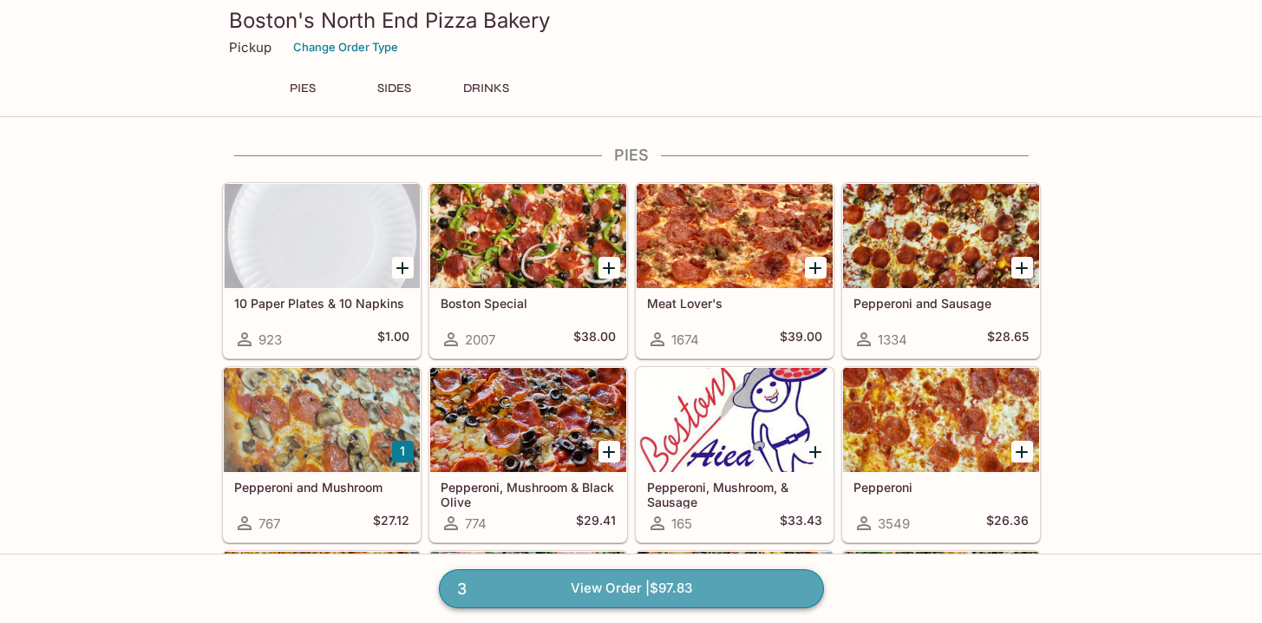
click at [656, 589] on link "3 View Order | $97.83" at bounding box center [631, 588] width 385 height 38
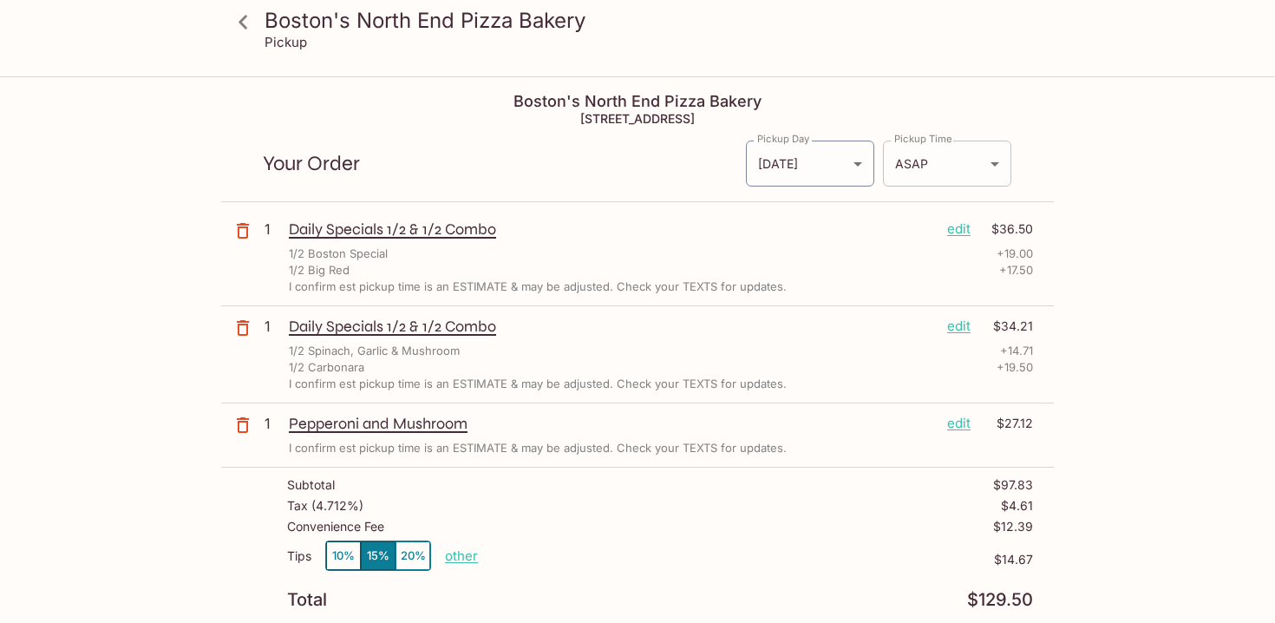
click at [990, 162] on body "Boston's North End Pizza Bakery Pickup Boston's North End Pizza Bakery [STREET_…" at bounding box center [637, 389] width 1275 height 623
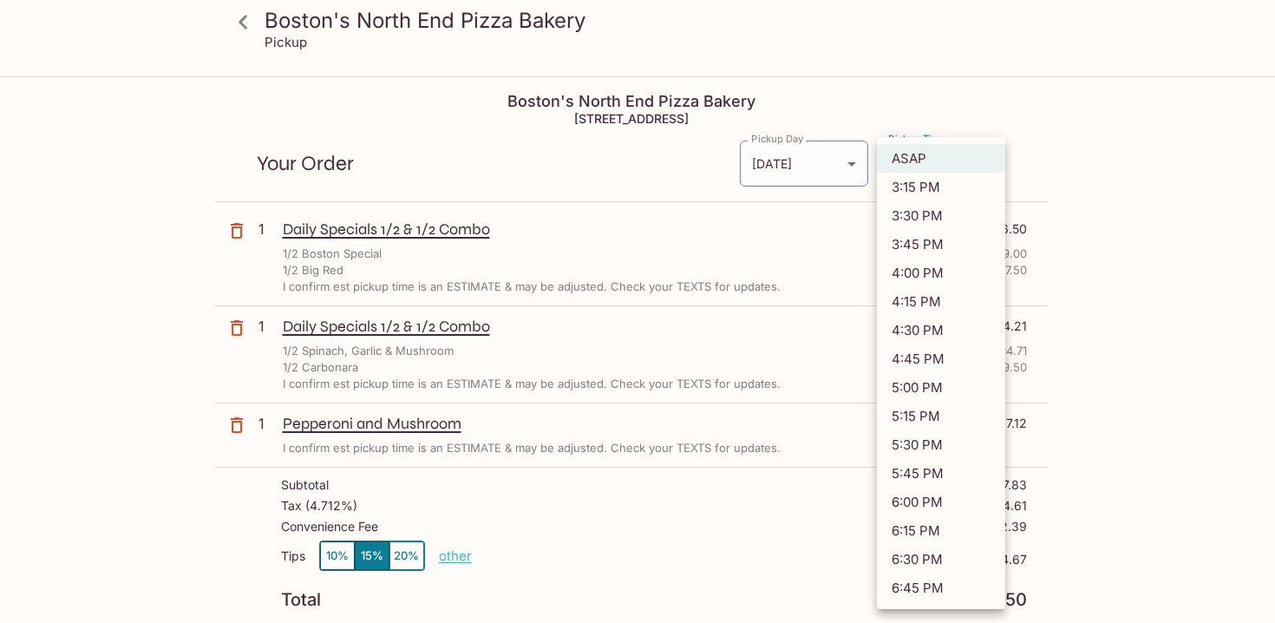
click at [908, 358] on li "4:45 PM" at bounding box center [941, 358] width 128 height 29
type input "[DATE]T02:45:58.000000Z"
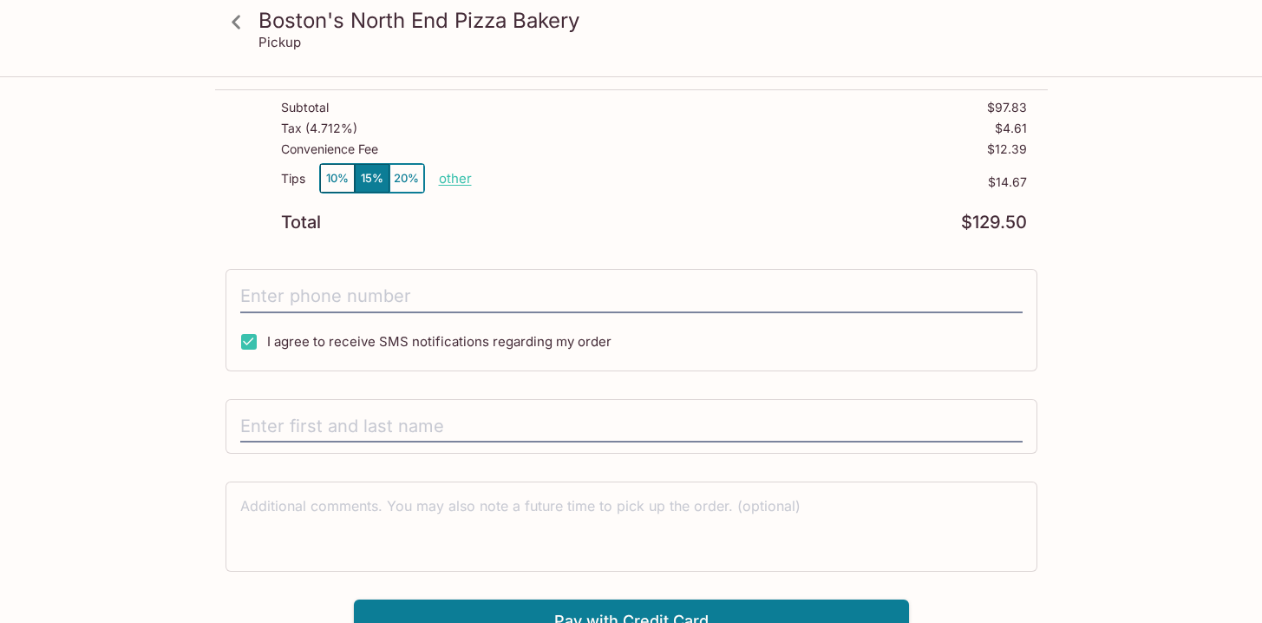
scroll to position [397, 0]
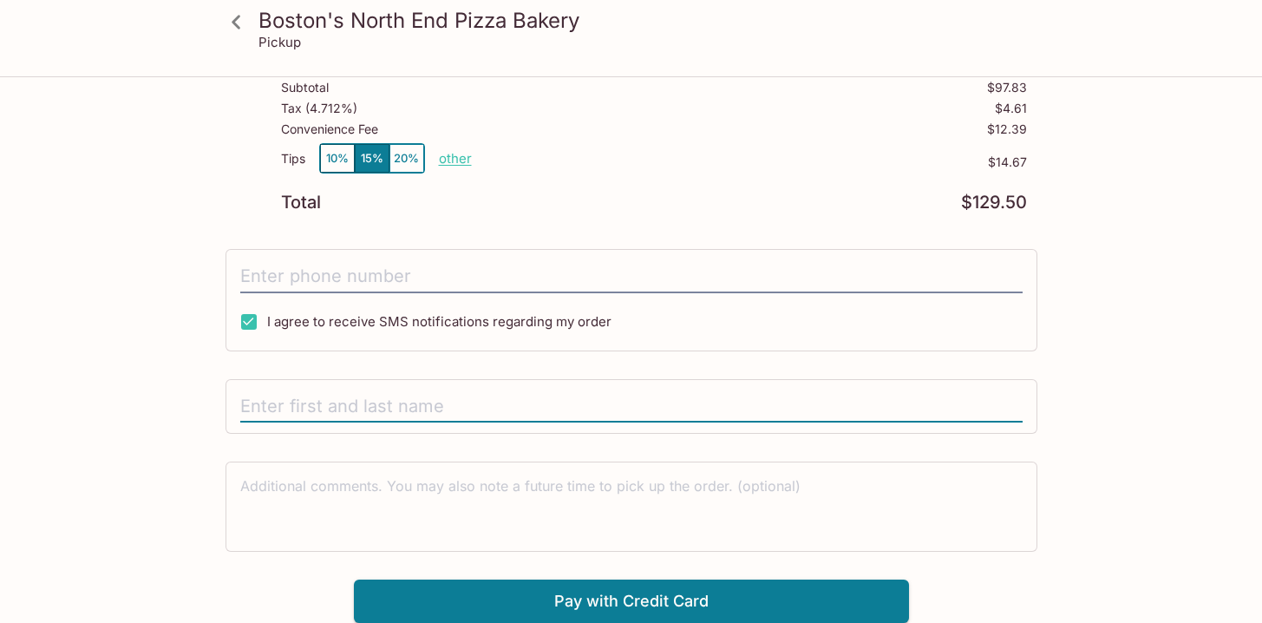
click at [369, 408] on input "text" at bounding box center [631, 406] width 782 height 33
type input "[PERSON_NAME]"
click at [383, 525] on textarea at bounding box center [631, 506] width 782 height 60
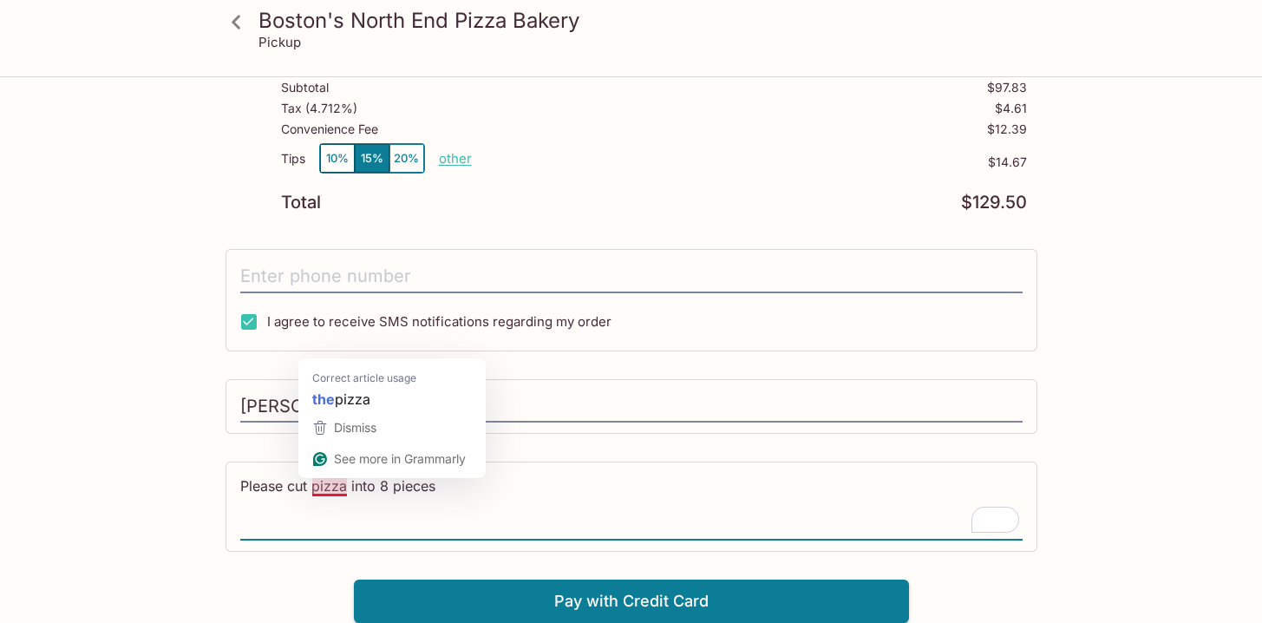
click at [346, 494] on textarea "Please cut pizza into 8 pieces" at bounding box center [631, 506] width 782 height 60
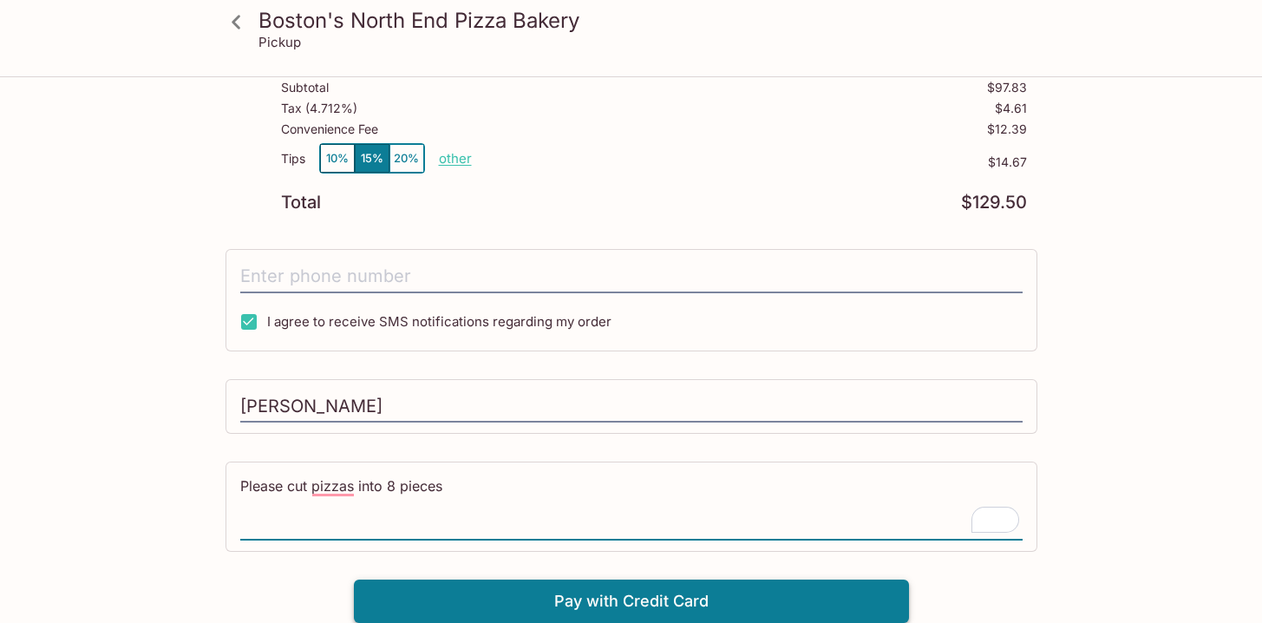
type textarea "Please cut pizzas into 8 pieces"
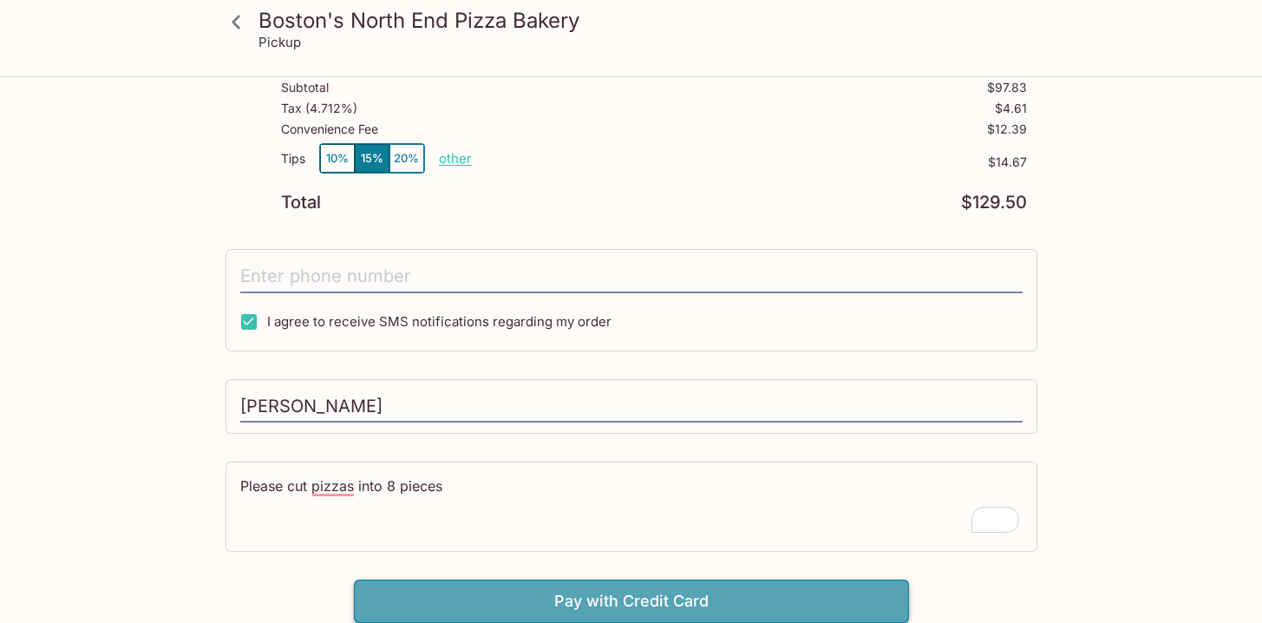
click at [730, 599] on button "Pay with Credit Card" at bounding box center [631, 600] width 555 height 43
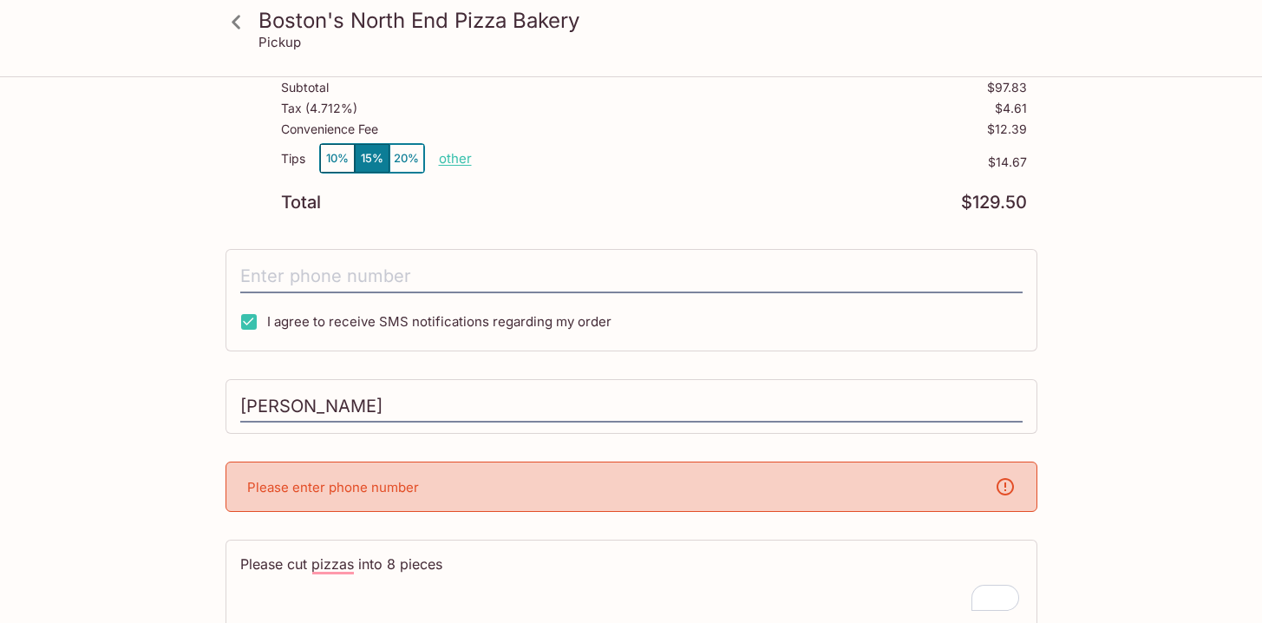
click at [701, 478] on div "Please enter phone number" at bounding box center [632, 486] width 812 height 50
click at [239, 490] on div "Please enter phone number" at bounding box center [632, 486] width 812 height 50
drag, startPoint x: 242, startPoint y: 490, endPoint x: 255, endPoint y: 490, distance: 13.0
click at [255, 490] on div "Please enter phone number" at bounding box center [632, 486] width 812 height 50
click at [255, 490] on p "Please enter phone number" at bounding box center [333, 487] width 172 height 16
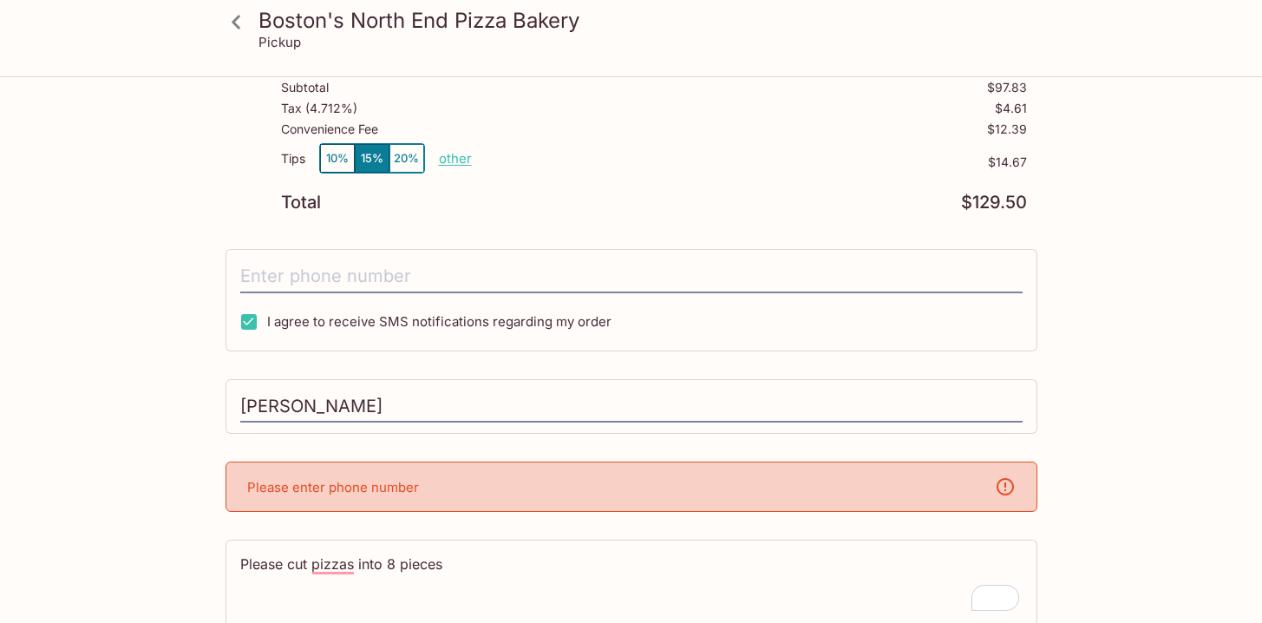
click at [312, 487] on p "Please enter phone number" at bounding box center [333, 487] width 172 height 16
click at [1002, 487] on icon at bounding box center [1005, 486] width 21 height 21
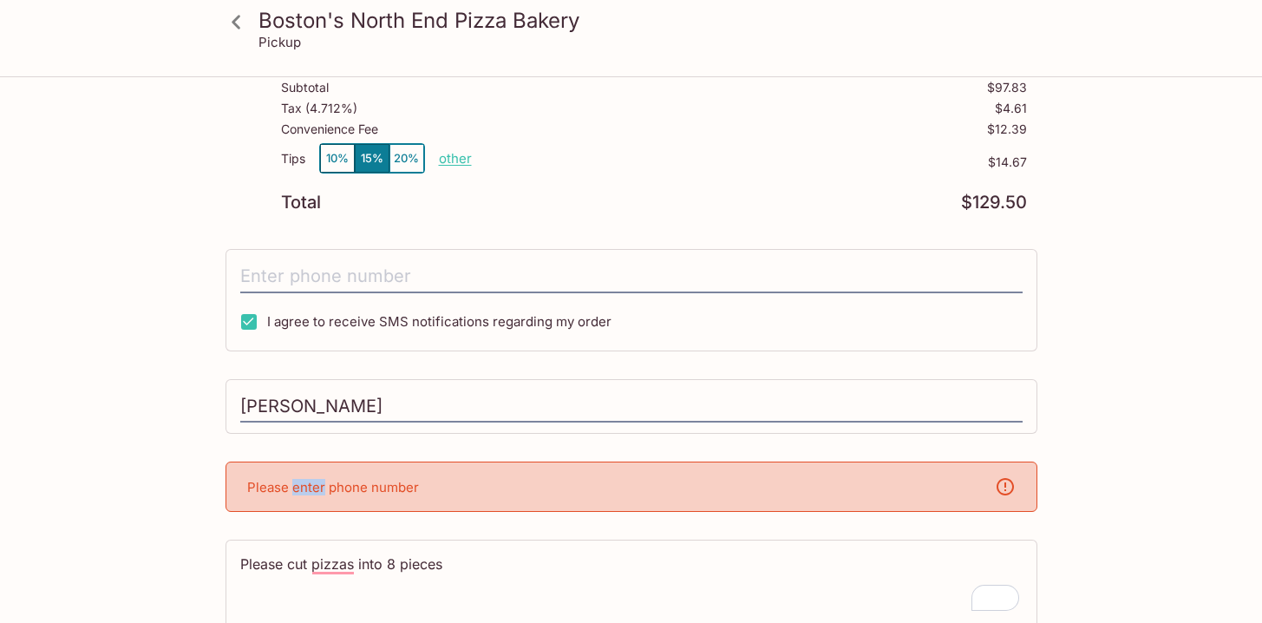
click at [1002, 487] on icon at bounding box center [1005, 486] width 21 height 21
click at [766, 617] on div "Please cut pizzas into 8 pieces x" at bounding box center [631, 585] width 782 height 68
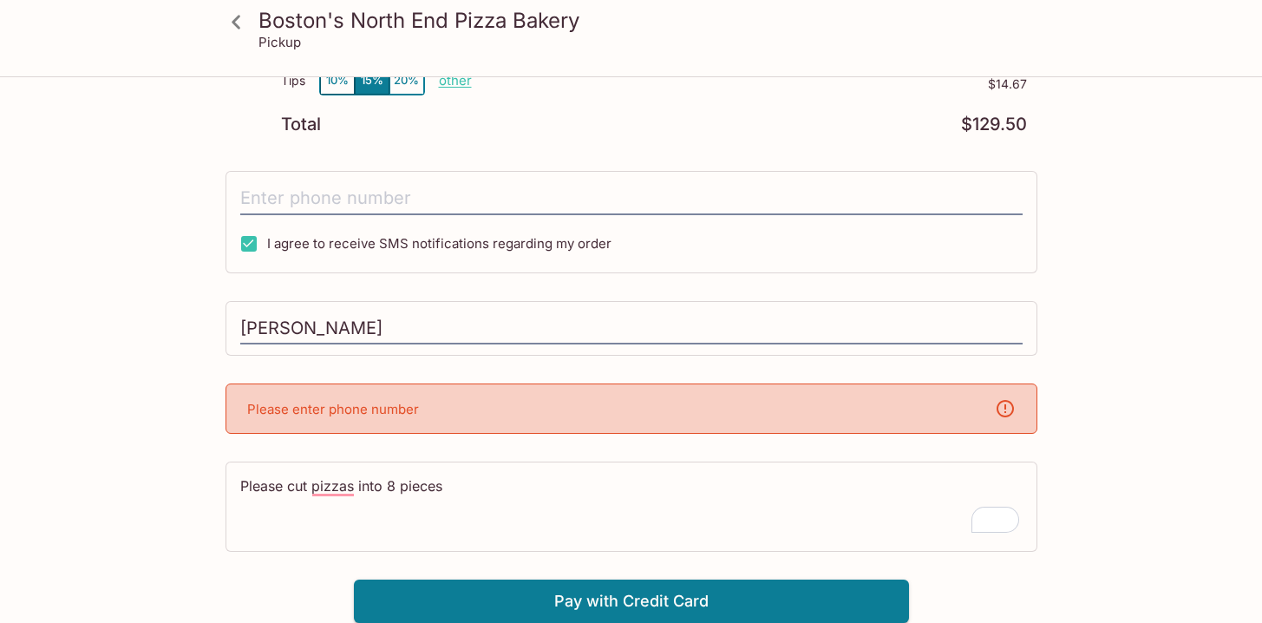
click at [445, 399] on div "Please enter phone number" at bounding box center [632, 408] width 812 height 50
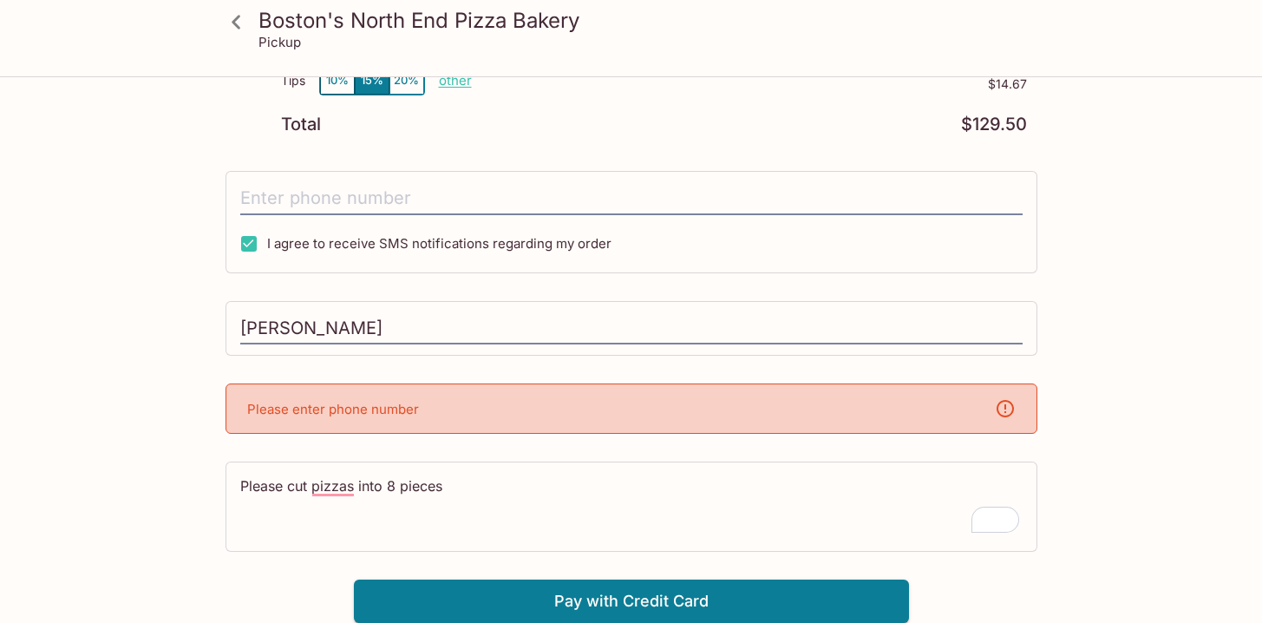
click at [445, 399] on div "Please enter phone number" at bounding box center [632, 408] width 812 height 50
drag, startPoint x: 426, startPoint y: 385, endPoint x: 355, endPoint y: 398, distance: 72.3
click at [426, 387] on div "Please enter phone number" at bounding box center [632, 408] width 812 height 50
click at [268, 403] on p "Please enter phone number" at bounding box center [333, 409] width 172 height 16
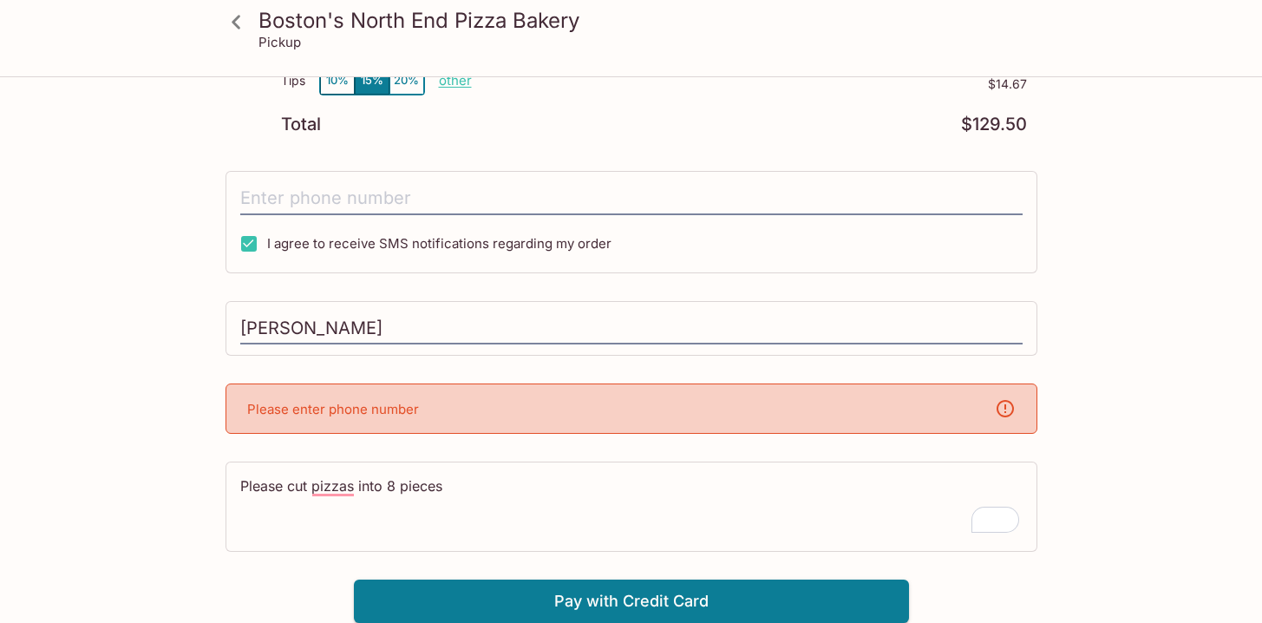
click at [366, 403] on p "Please enter phone number" at bounding box center [333, 409] width 172 height 16
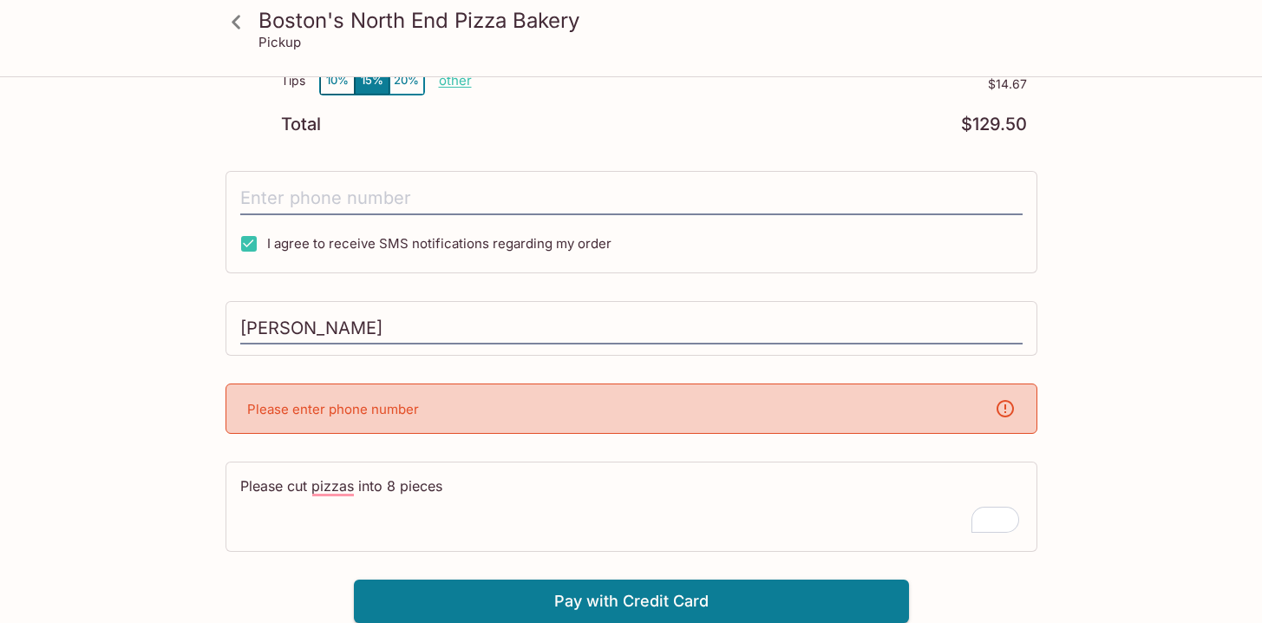
scroll to position [448, 0]
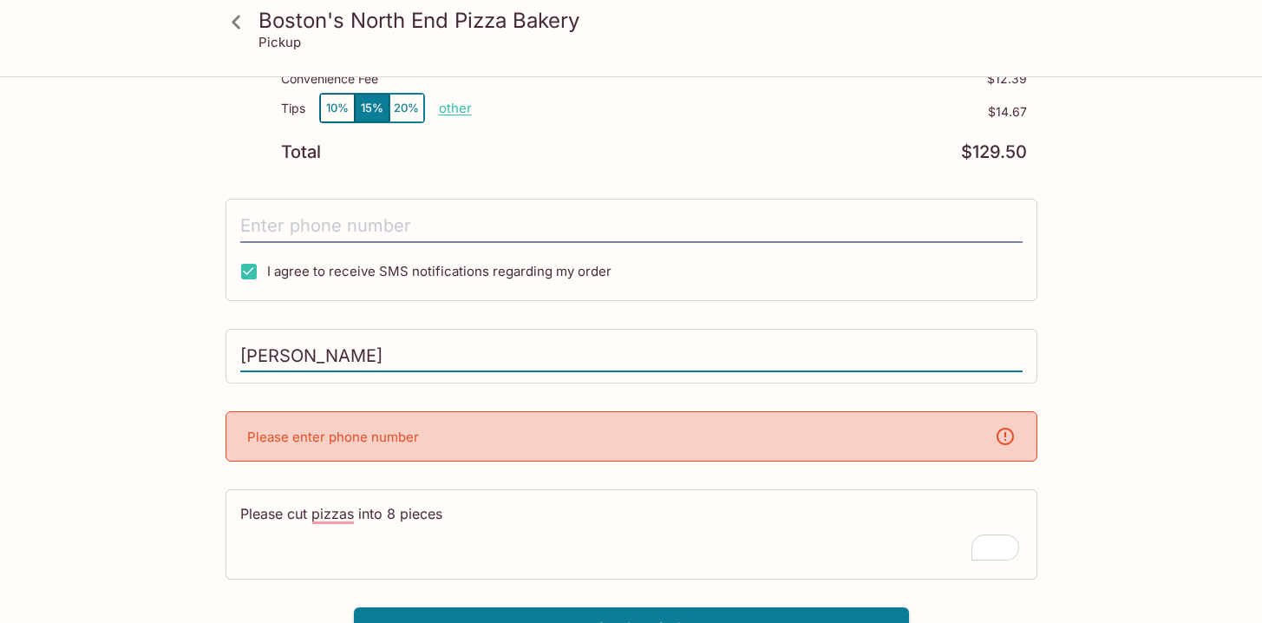
click at [412, 354] on input "[PERSON_NAME]" at bounding box center [631, 356] width 782 height 33
click at [412, 362] on input "[PERSON_NAME]" at bounding box center [631, 356] width 782 height 33
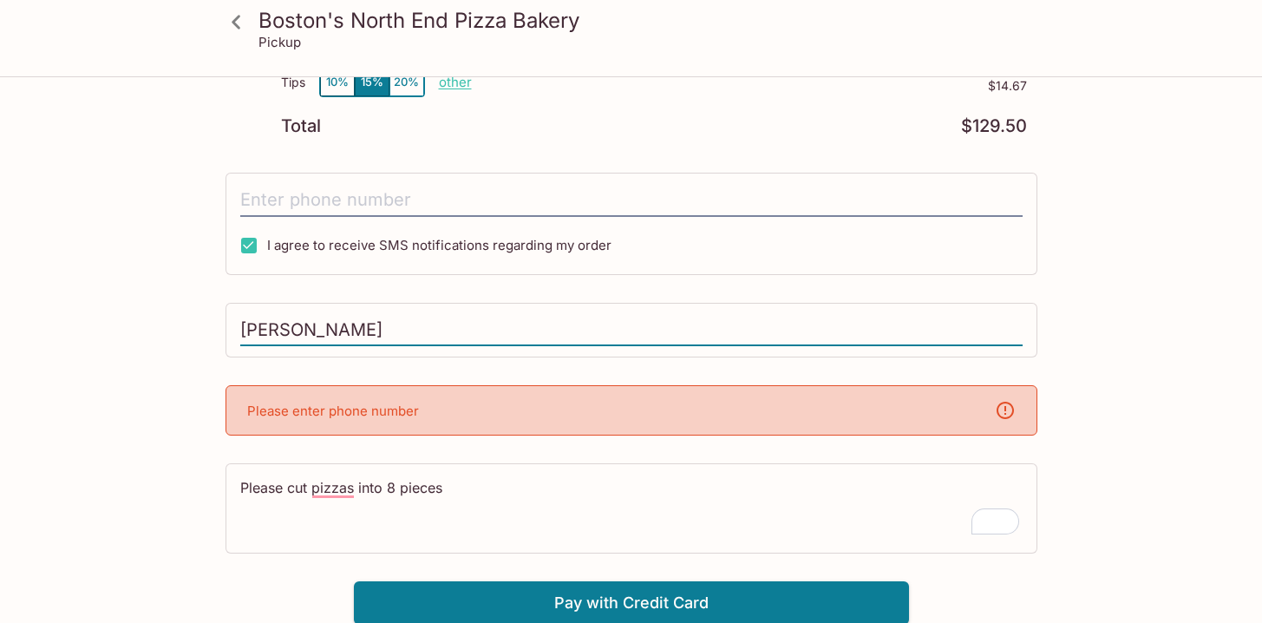
scroll to position [475, 0]
click at [998, 413] on icon at bounding box center [1005, 408] width 17 height 17
click at [1011, 412] on icon at bounding box center [1005, 408] width 21 height 21
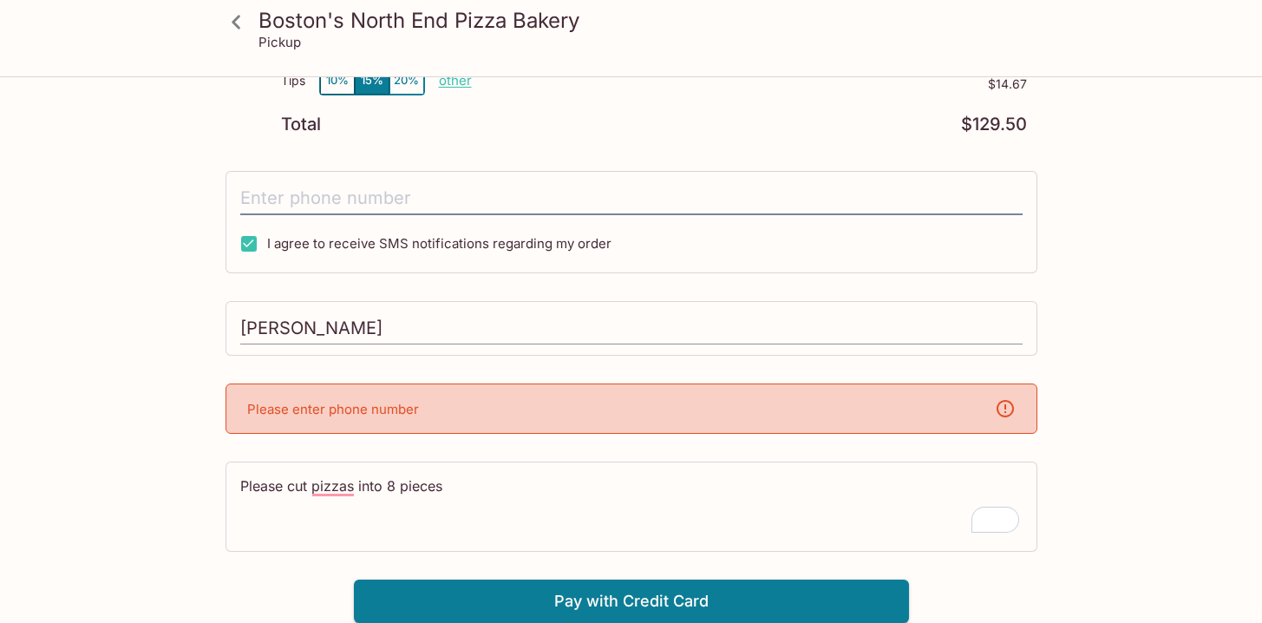
click at [808, 327] on input "[PERSON_NAME]" at bounding box center [631, 328] width 782 height 33
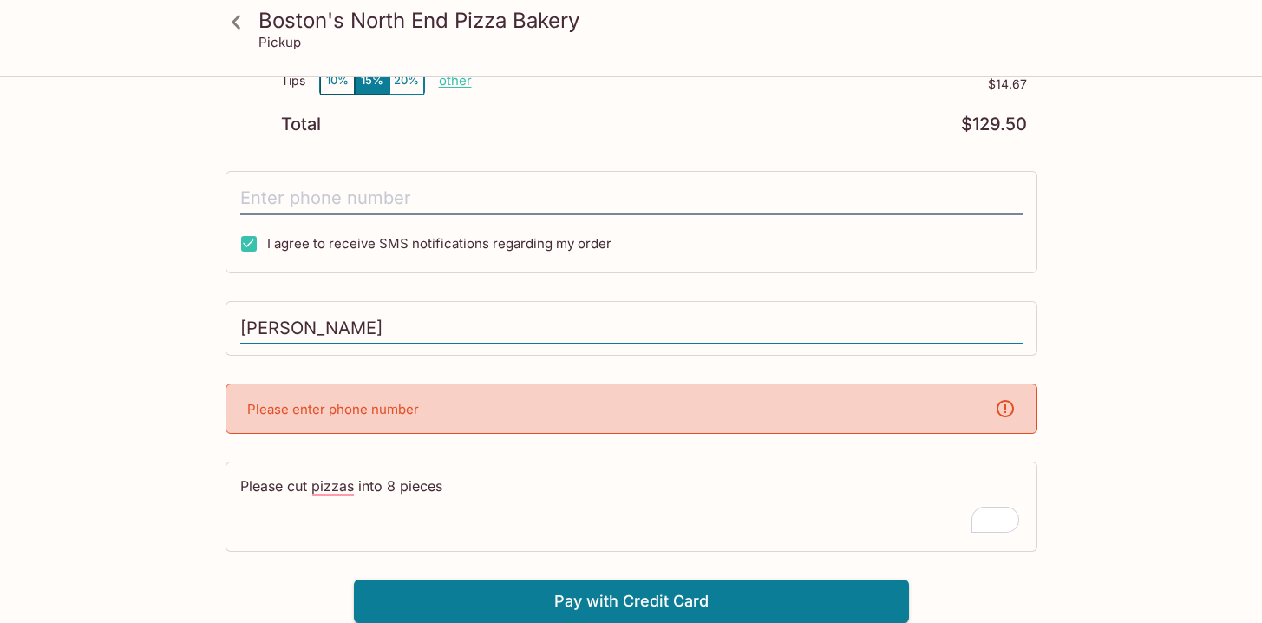
click at [808, 327] on input "[PERSON_NAME]" at bounding box center [631, 328] width 782 height 33
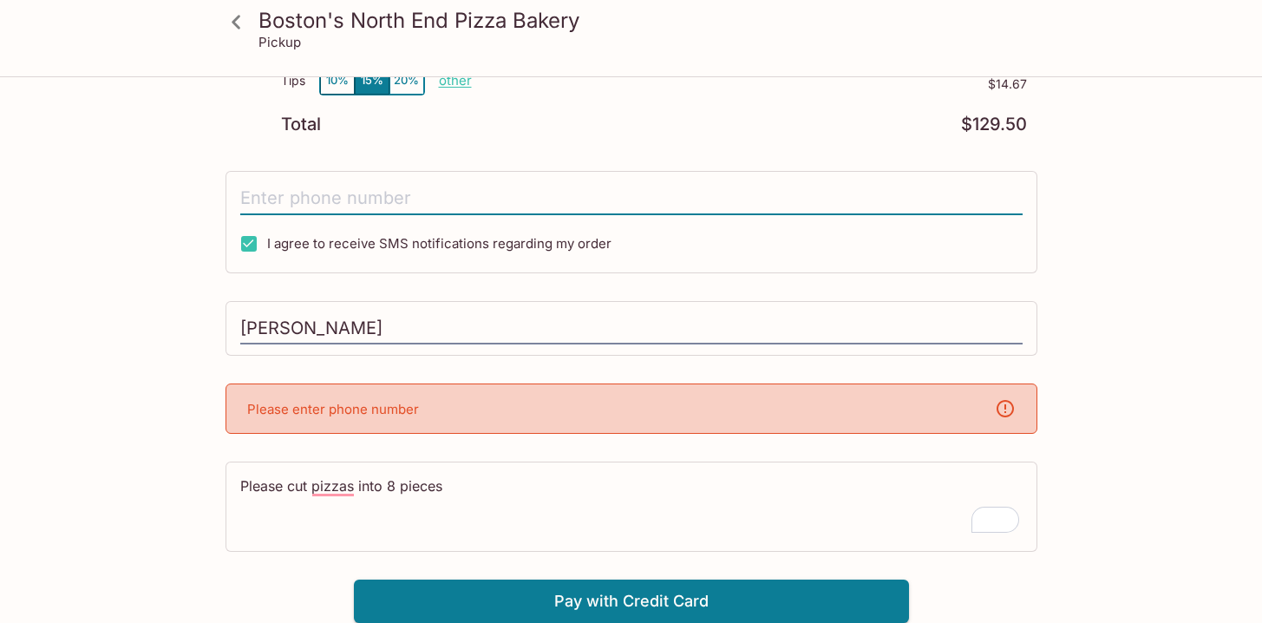
click at [304, 194] on input "tel" at bounding box center [631, 198] width 782 height 33
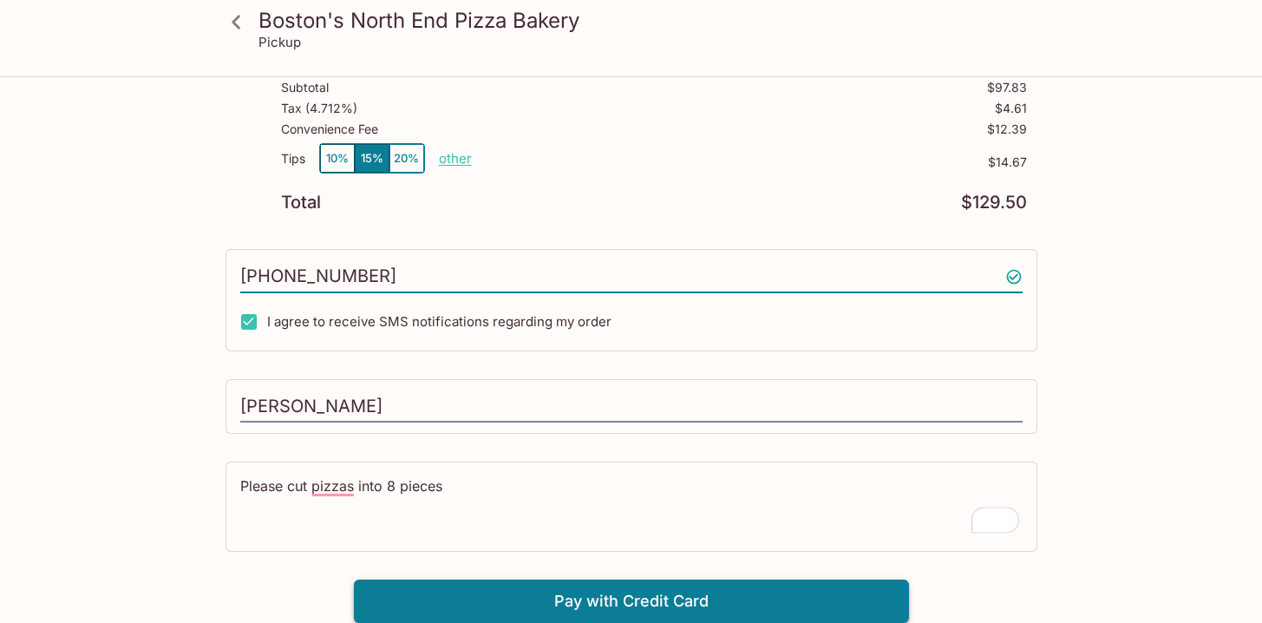
type input "[PHONE_NUMBER]"
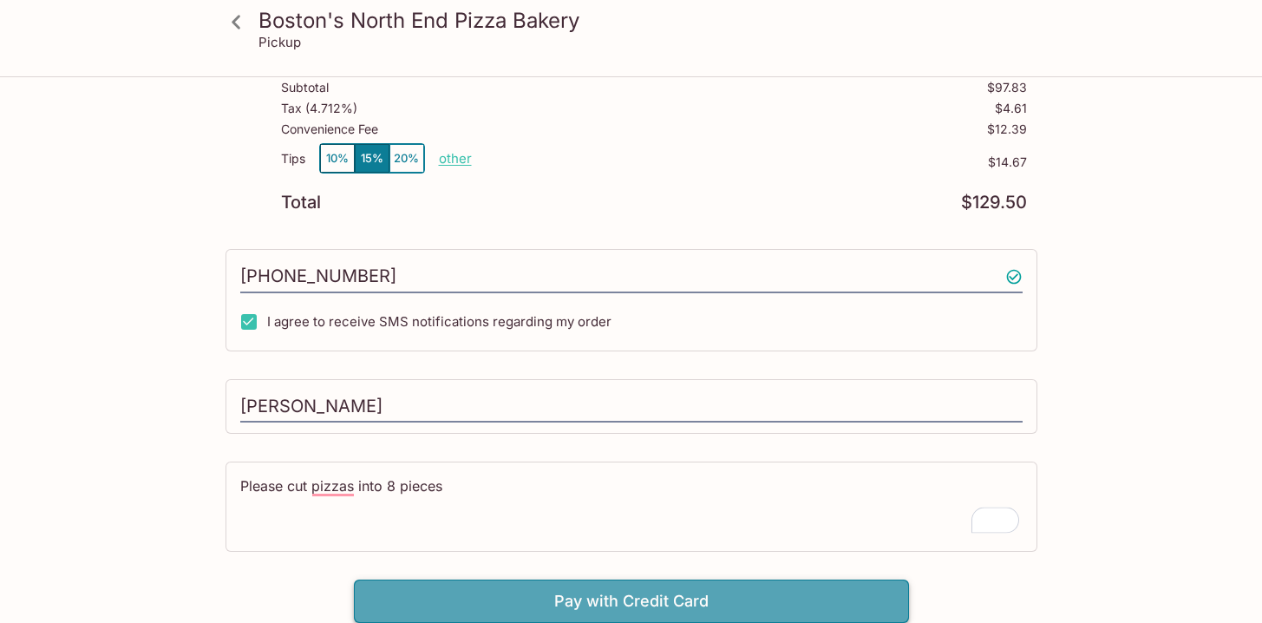
click at [764, 594] on button "Pay with Credit Card" at bounding box center [631, 600] width 555 height 43
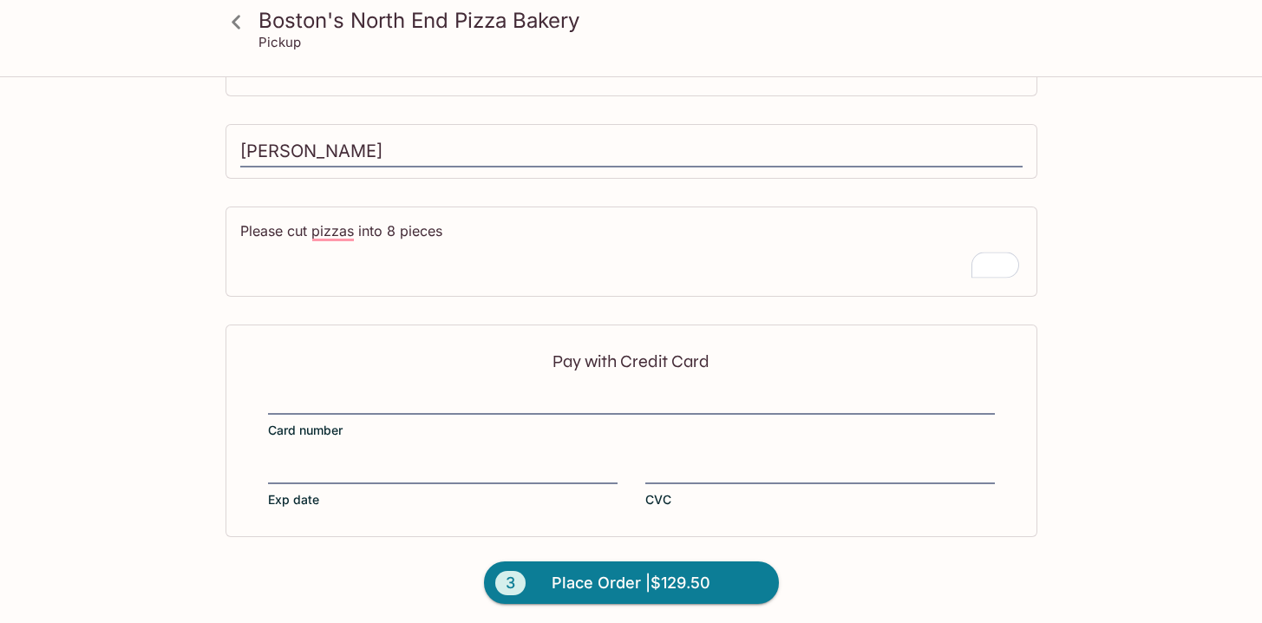
scroll to position [658, 0]
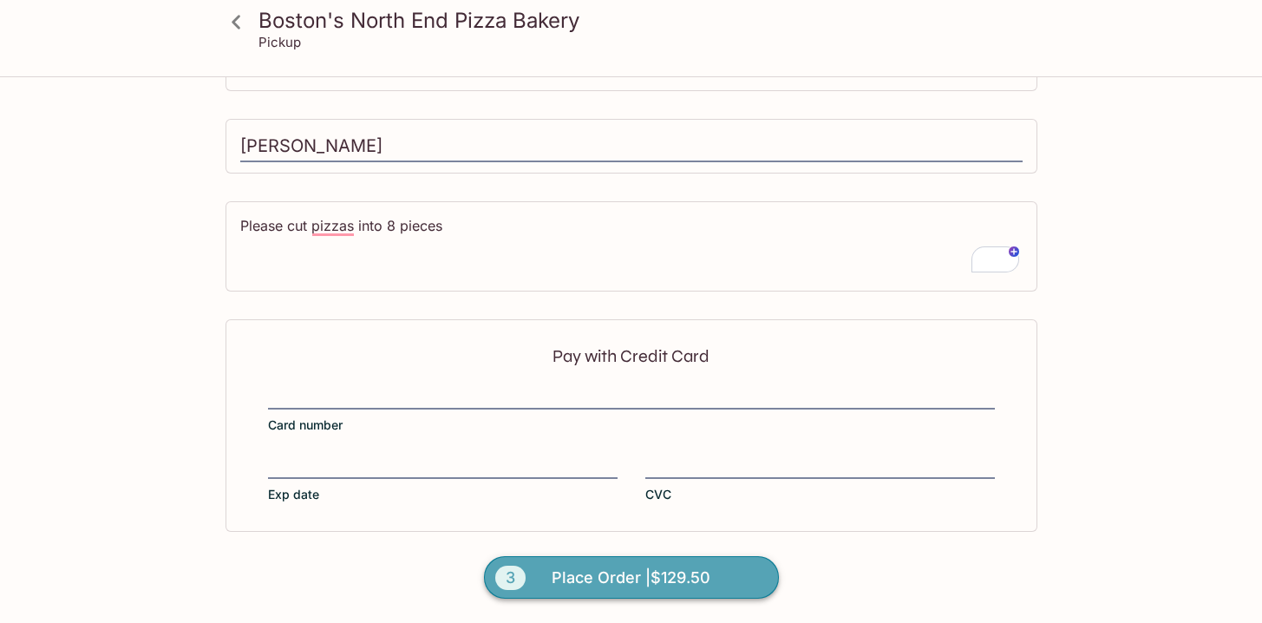
click at [642, 571] on span "Place Order | $129.50" at bounding box center [631, 578] width 159 height 28
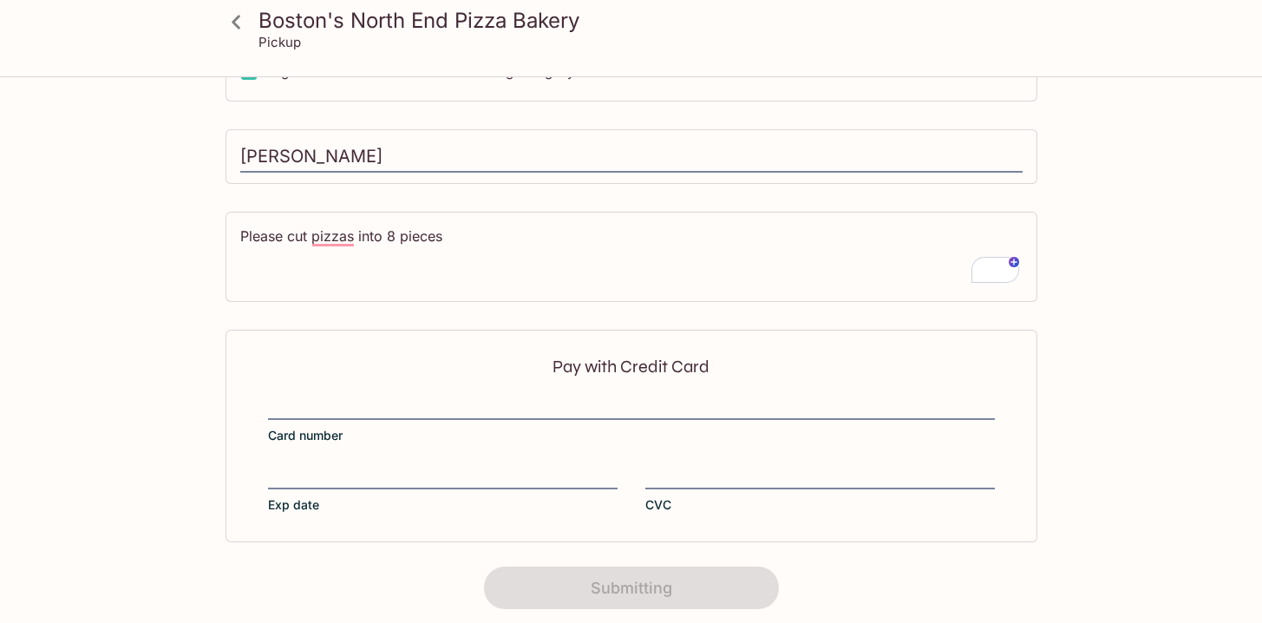
scroll to position [396, 0]
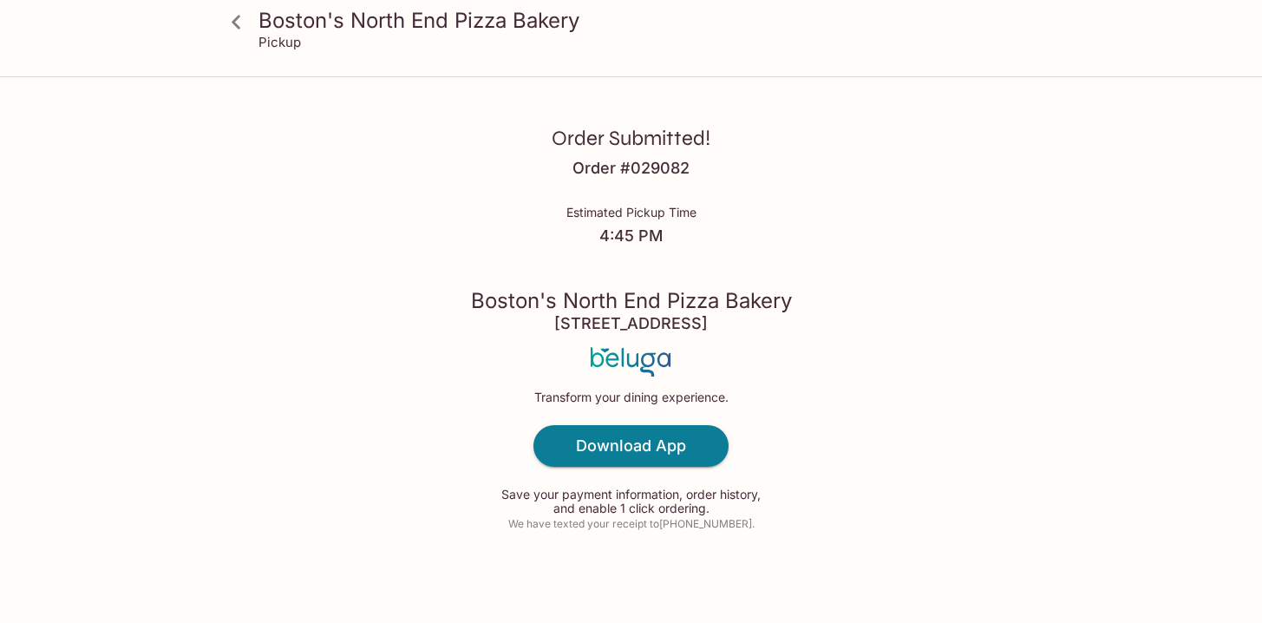
click at [1111, 184] on div "Order Submitted! Order # 029082 Estimated Pickup Time 4:45 PM [GEOGRAPHIC_DATA]…" at bounding box center [631, 314] width 1110 height 629
